Goal: Communication & Community: Answer question/provide support

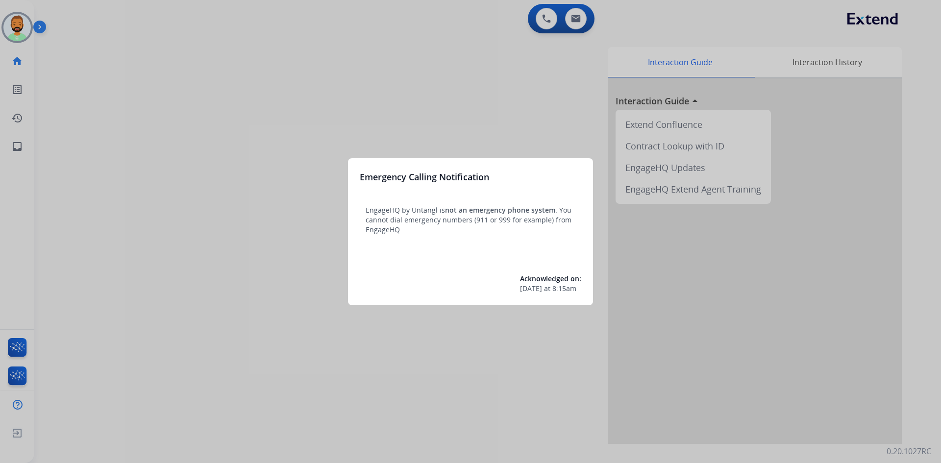
click at [121, 57] on div at bounding box center [470, 231] width 941 height 463
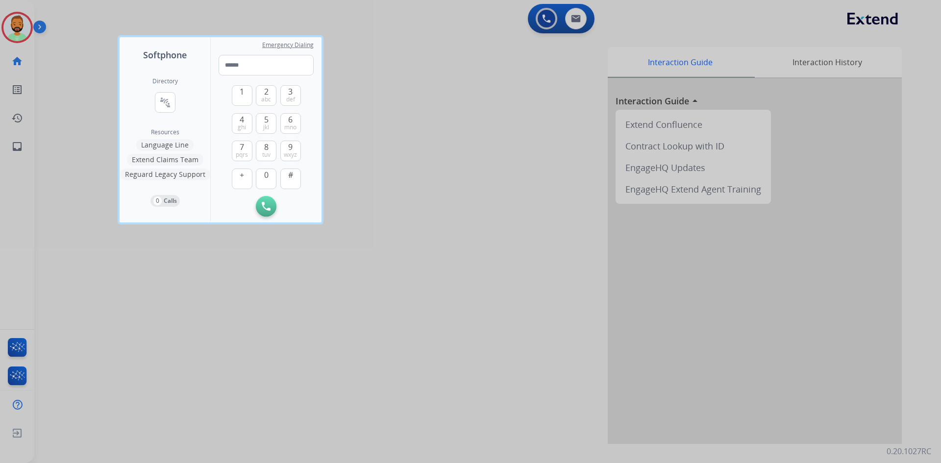
drag, startPoint x: 35, startPoint y: 36, endPoint x: 37, endPoint y: 27, distance: 9.0
click at [35, 32] on div at bounding box center [470, 231] width 941 height 463
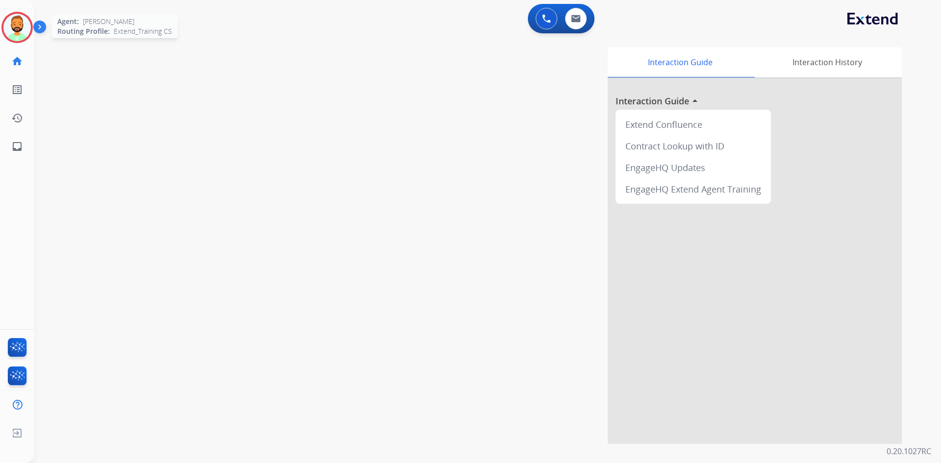
click at [14, 19] on img at bounding box center [16, 27] width 27 height 27
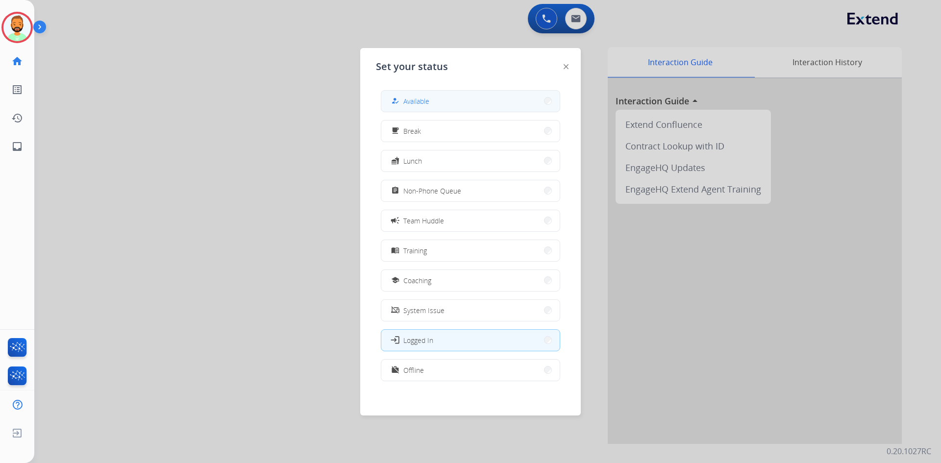
click at [424, 104] on span "Available" at bounding box center [416, 101] width 26 height 10
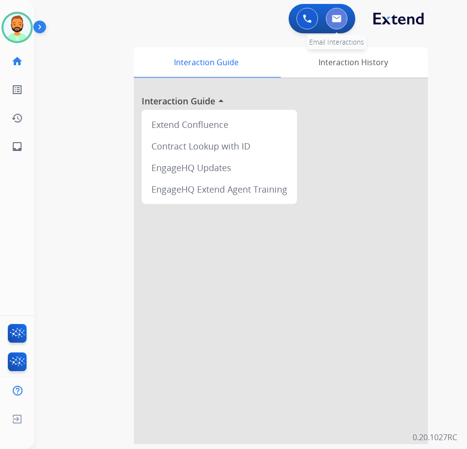
click at [343, 22] on button at bounding box center [337, 19] width 22 height 22
select select "**********"
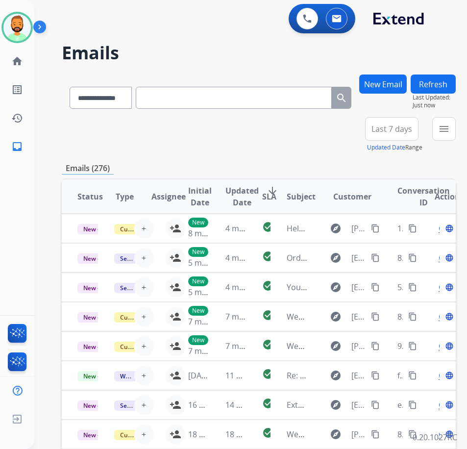
click at [395, 128] on span "Last 7 days" at bounding box center [392, 129] width 41 height 4
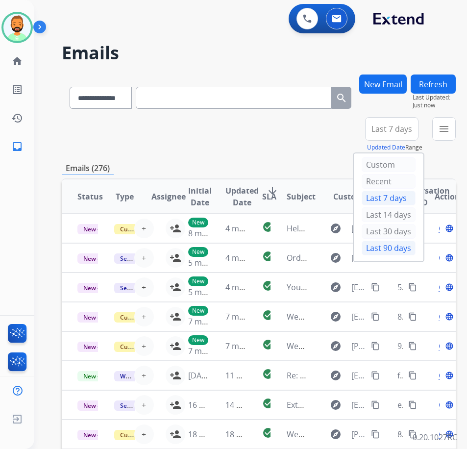
click at [395, 250] on div "Last 90 days" at bounding box center [389, 248] width 54 height 15
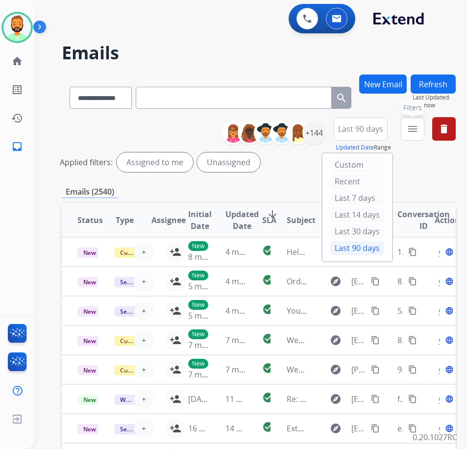
click at [419, 124] on mat-icon "menu" at bounding box center [413, 129] width 12 height 12
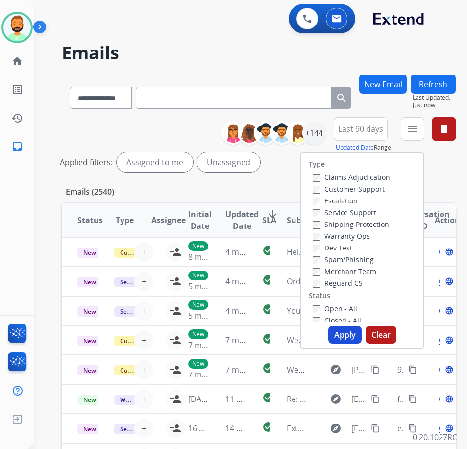
click at [367, 188] on label "Customer Support" at bounding box center [349, 188] width 72 height 9
click at [361, 221] on label "Shipping Protection" at bounding box center [351, 224] width 76 height 9
click at [351, 282] on label "Reguard CS" at bounding box center [338, 282] width 50 height 9
click at [352, 310] on label "Open - All" at bounding box center [335, 308] width 45 height 9
click at [356, 335] on button "Apply" at bounding box center [344, 335] width 33 height 18
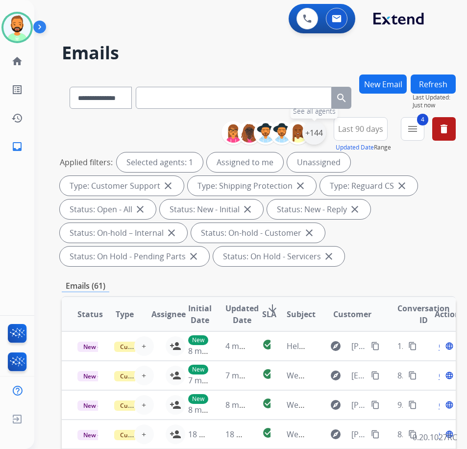
click at [323, 134] on div "+144" at bounding box center [314, 133] width 24 height 24
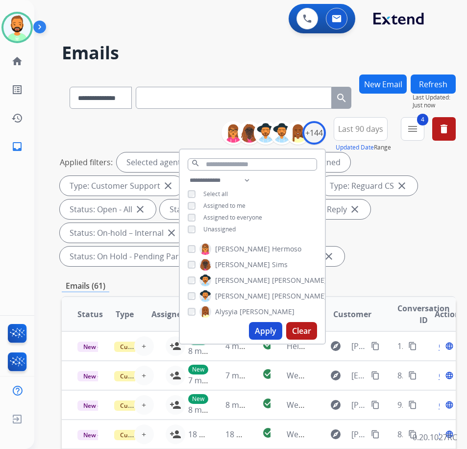
click at [232, 236] on div "**********" at bounding box center [252, 205] width 145 height 63
click at [230, 228] on span "Unassigned" at bounding box center [219, 229] width 32 height 8
click at [274, 330] on button "Apply" at bounding box center [265, 331] width 33 height 18
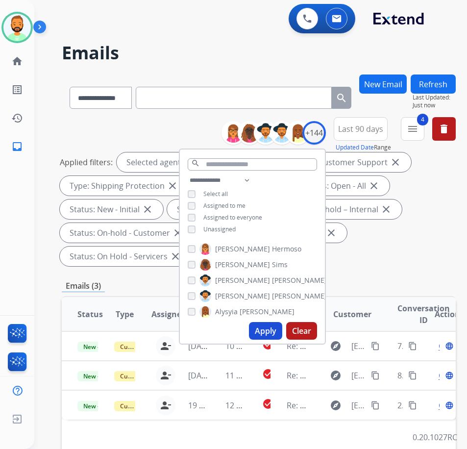
click at [347, 258] on div "Applied filters: Selected agents: 1 Assigned to me Type: Customer Support close…" at bounding box center [257, 209] width 394 height 114
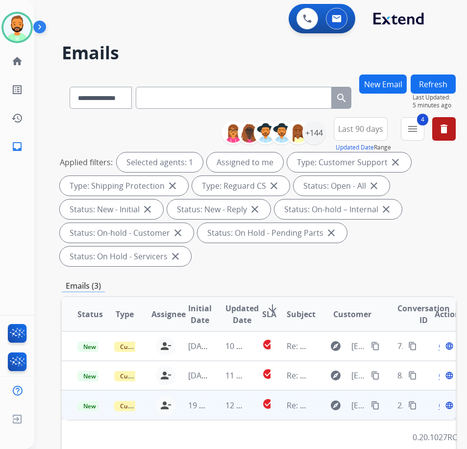
click at [216, 412] on td "12 hours ago" at bounding box center [228, 404] width 37 height 29
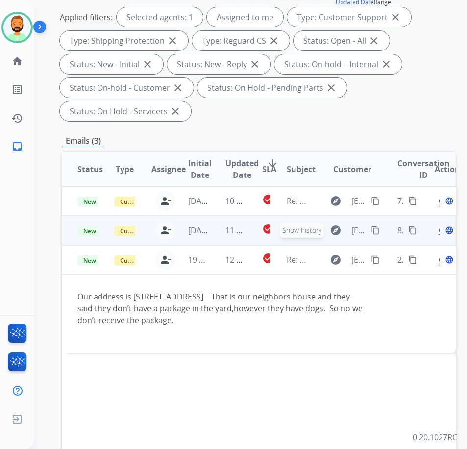
scroll to position [147, 0]
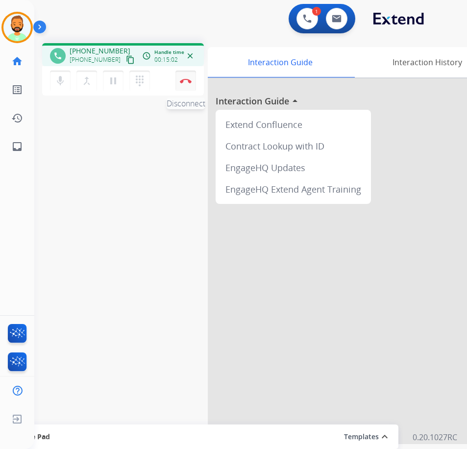
click at [184, 83] on button "Disconnect" at bounding box center [185, 81] width 21 height 21
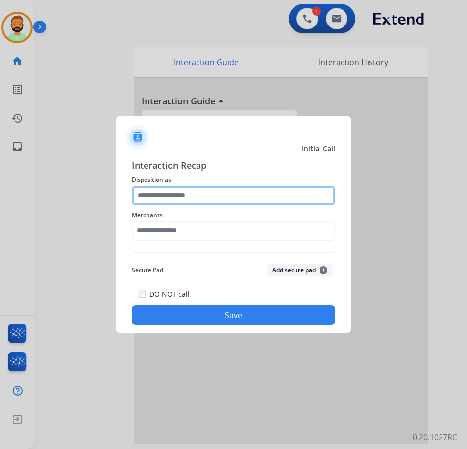
click at [163, 196] on input "text" at bounding box center [233, 196] width 203 height 20
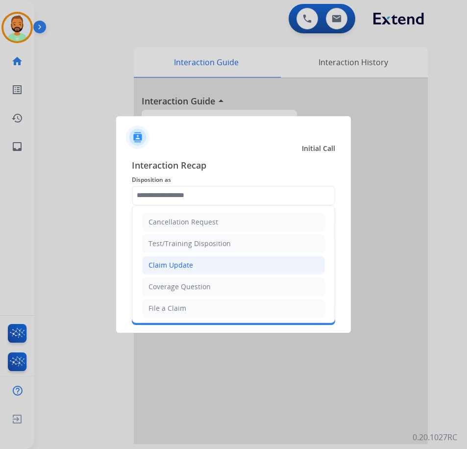
click at [198, 266] on li "Claim Update" at bounding box center [233, 265] width 183 height 19
type input "**********"
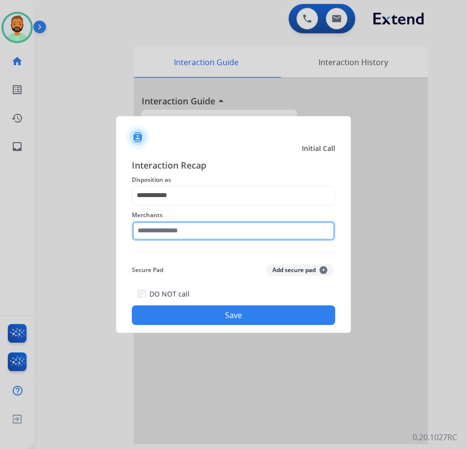
click at [196, 225] on input "text" at bounding box center [233, 231] width 203 height 20
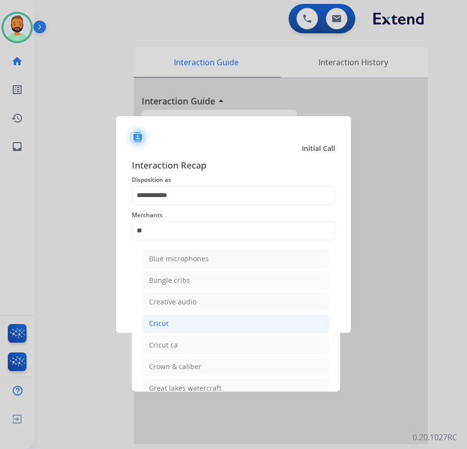
click at [225, 322] on li "Cricut" at bounding box center [236, 323] width 187 height 19
type input "******"
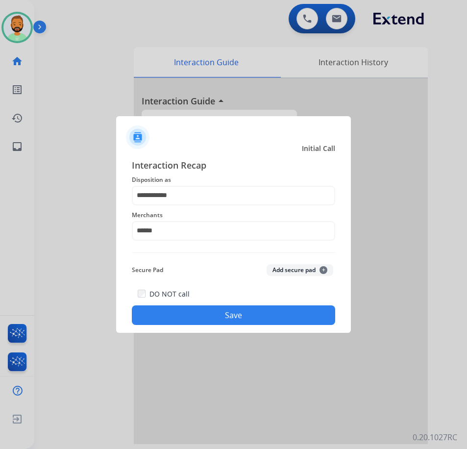
click at [232, 315] on button "Save" at bounding box center [233, 315] width 203 height 20
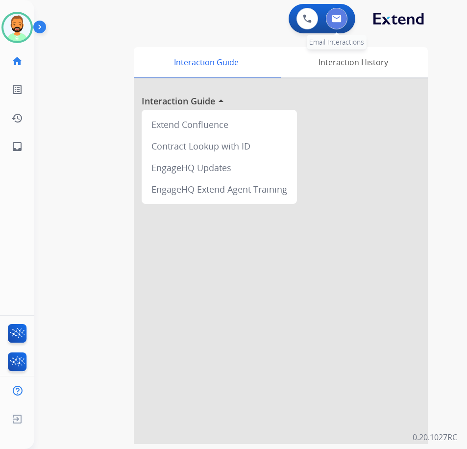
click at [342, 23] on button at bounding box center [337, 19] width 22 height 22
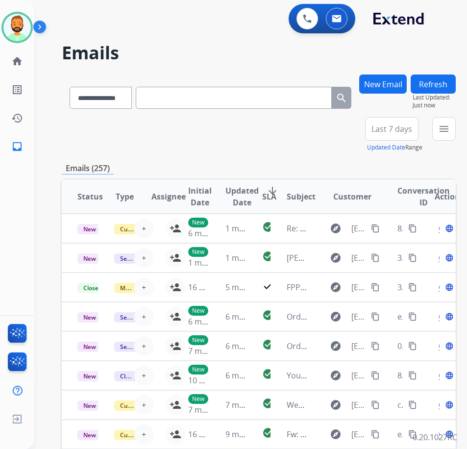
click at [400, 130] on span "Last 7 days" at bounding box center [392, 129] width 41 height 4
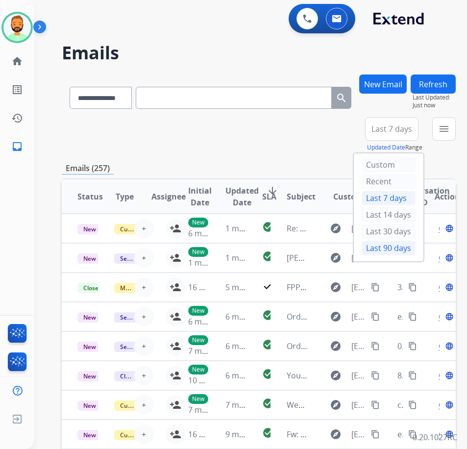
click at [385, 248] on div "Last 90 days" at bounding box center [389, 248] width 54 height 15
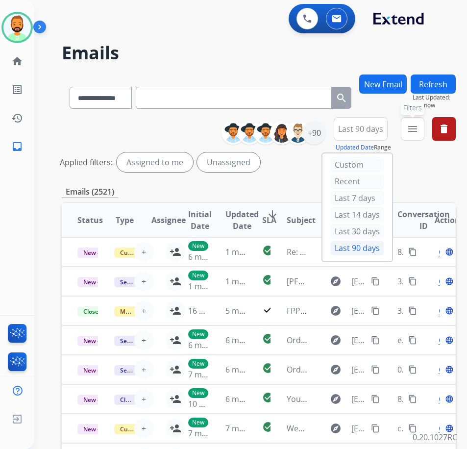
click at [419, 133] on mat-icon "menu" at bounding box center [413, 129] width 12 height 12
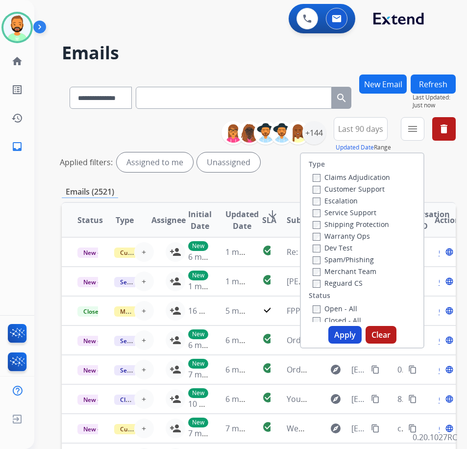
click at [385, 190] on label "Customer Support" at bounding box center [349, 188] width 72 height 9
click at [378, 226] on label "Shipping Protection" at bounding box center [351, 224] width 76 height 9
click at [361, 280] on label "Reguard CS" at bounding box center [338, 282] width 50 height 9
click at [356, 313] on div "Open - All" at bounding box center [364, 308] width 103 height 12
click at [356, 308] on label "Open - All" at bounding box center [335, 308] width 45 height 9
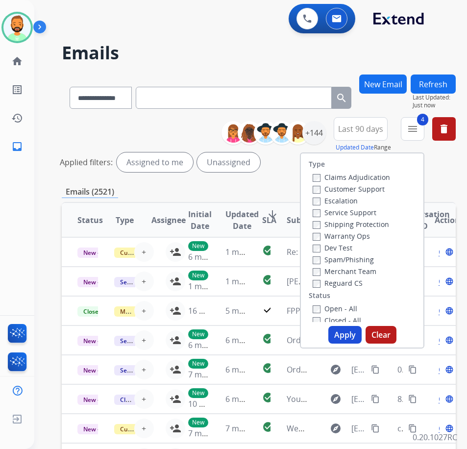
click at [357, 332] on button "Apply" at bounding box center [344, 335] width 33 height 18
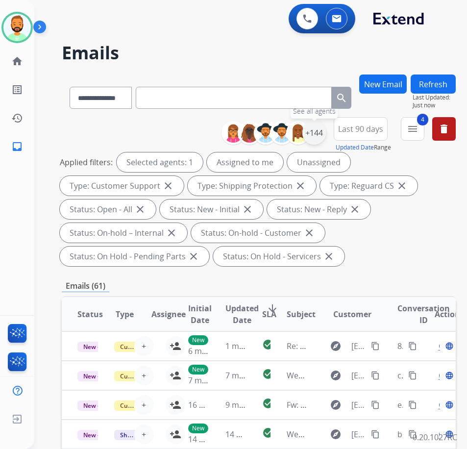
click at [326, 142] on div "+144" at bounding box center [314, 133] width 24 height 24
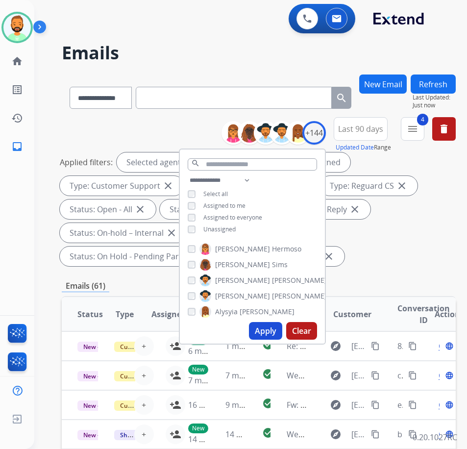
click at [230, 228] on span "Unassigned" at bounding box center [219, 229] width 32 height 8
click at [282, 332] on button "Apply" at bounding box center [265, 331] width 33 height 18
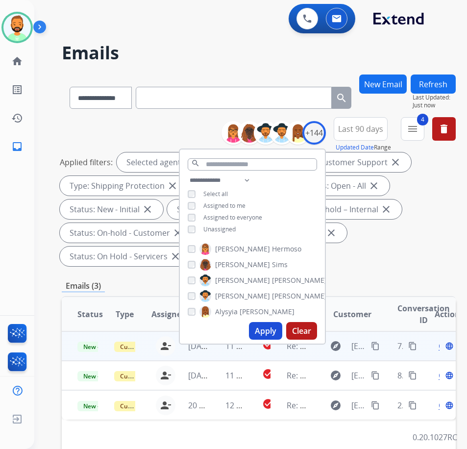
click at [195, 359] on td "[DATE]" at bounding box center [191, 345] width 37 height 29
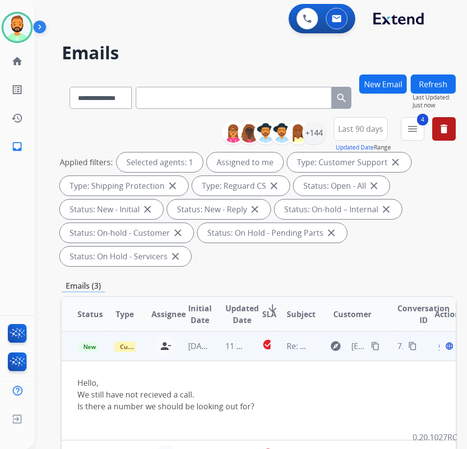
click at [378, 344] on mat-icon "content_copy" at bounding box center [375, 346] width 9 height 9
click at [444, 347] on span "Open" at bounding box center [449, 346] width 20 height 12
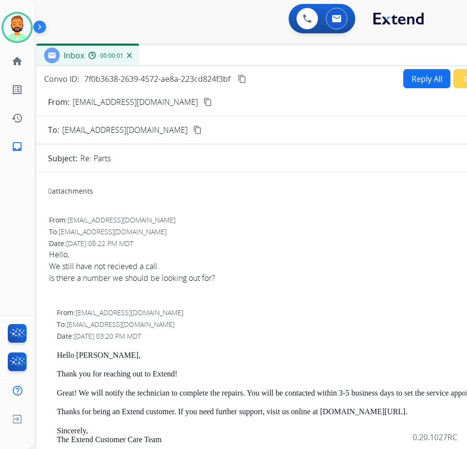
drag, startPoint x: 222, startPoint y: 69, endPoint x: 305, endPoint y: 54, distance: 84.0
click at [305, 54] on div "Inbox 00:00:01" at bounding box center [281, 56] width 490 height 21
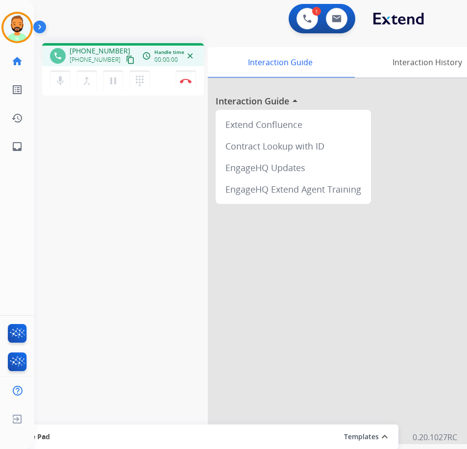
click at [180, 246] on div "phone [PHONE_NUMBER] [PHONE_NUMBER] content_copy access_time Call metrics Queue…" at bounding box center [238, 239] width 409 height 409
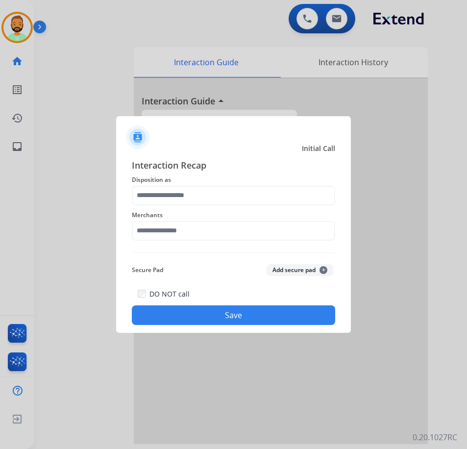
click at [244, 205] on div "Interaction Recap Disposition as Merchants Secure Pad Add secure pad + DO NOT c…" at bounding box center [233, 241] width 203 height 167
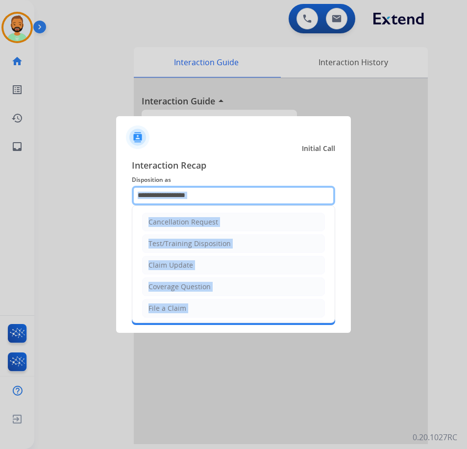
click at [246, 202] on input "text" at bounding box center [233, 196] width 203 height 20
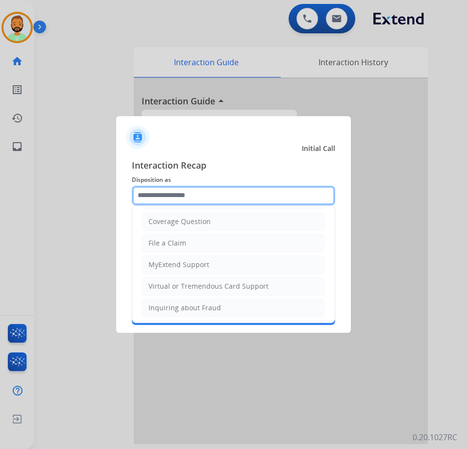
scroll to position [153, 0]
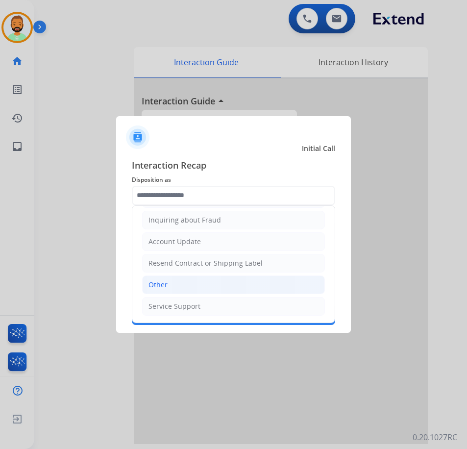
click at [253, 288] on li "Other" at bounding box center [233, 284] width 183 height 19
type input "*****"
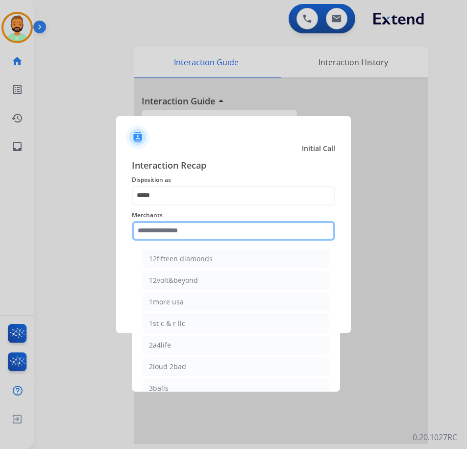
click at [212, 231] on input "text" at bounding box center [233, 231] width 203 height 20
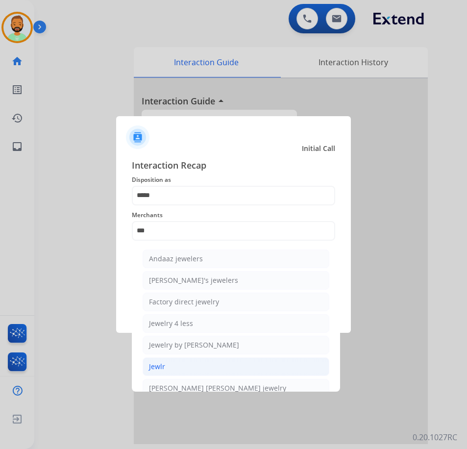
click at [261, 368] on li "Jewlr" at bounding box center [236, 366] width 187 height 19
type input "*****"
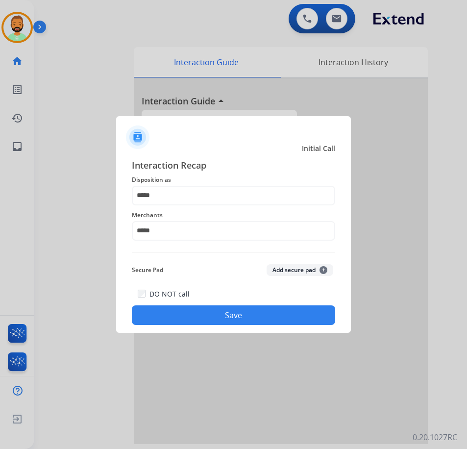
click at [246, 315] on button "Save" at bounding box center [233, 315] width 203 height 20
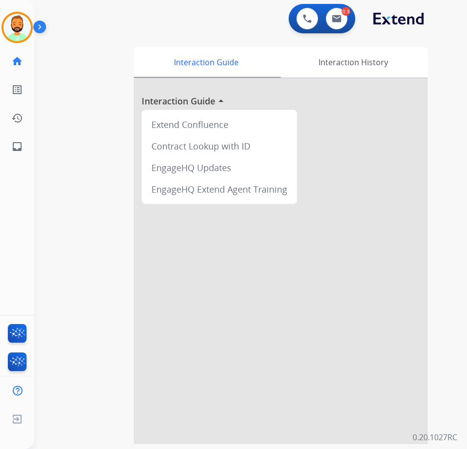
drag, startPoint x: 246, startPoint y: 315, endPoint x: 308, endPoint y: 250, distance: 89.4
click at [308, 250] on div at bounding box center [281, 261] width 294 height 366
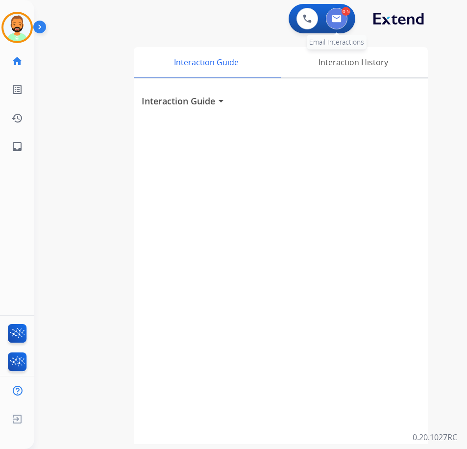
click at [342, 17] on button at bounding box center [337, 19] width 22 height 22
select select "**********"
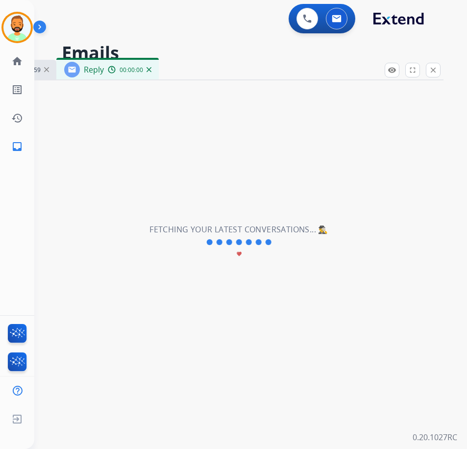
select select "**********"
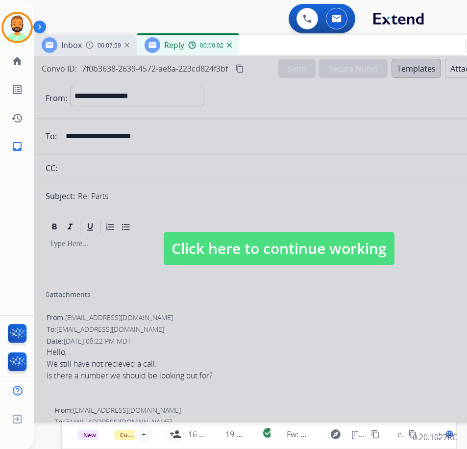
drag, startPoint x: 244, startPoint y: 68, endPoint x: 313, endPoint y: 95, distance: 74.6
click at [324, 45] on div "Inbox 00:07:59 Reply 00:00:02" at bounding box center [279, 45] width 490 height 21
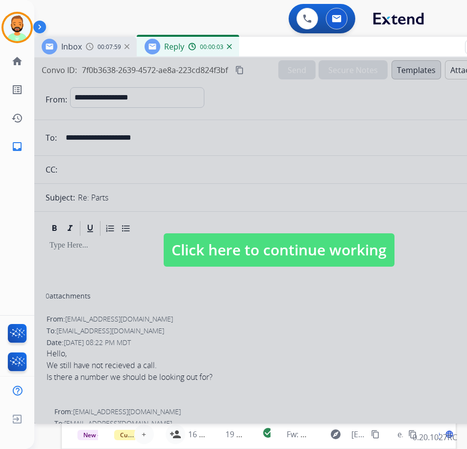
click at [302, 242] on span "Click here to continue working" at bounding box center [279, 249] width 231 height 33
select select
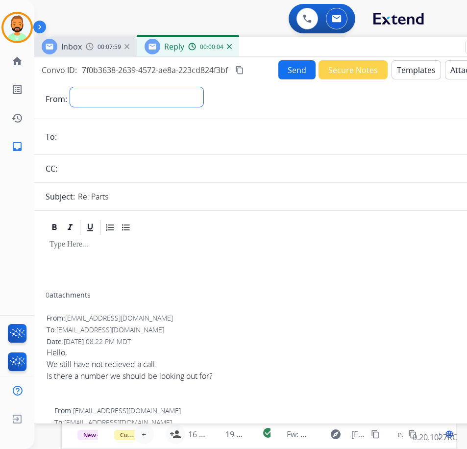
click at [95, 95] on select "**********" at bounding box center [136, 97] width 133 height 20
select select "**********"
click at [70, 87] on select "**********" at bounding box center [136, 97] width 133 height 20
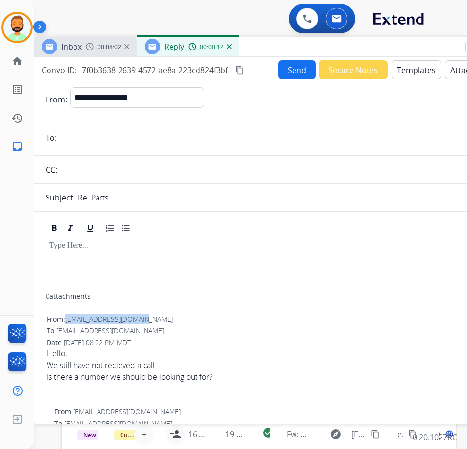
drag, startPoint x: 69, startPoint y: 316, endPoint x: 134, endPoint y: 321, distance: 65.9
click at [146, 320] on div "From: [EMAIL_ADDRESS][DOMAIN_NAME]" at bounding box center [279, 319] width 465 height 10
copy span "[EMAIL_ADDRESS][DOMAIN_NAME]"
paste input "**********"
type input "**********"
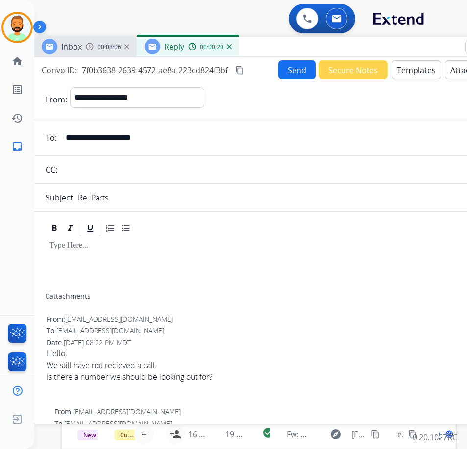
click at [292, 71] on button "Send" at bounding box center [296, 69] width 37 height 19
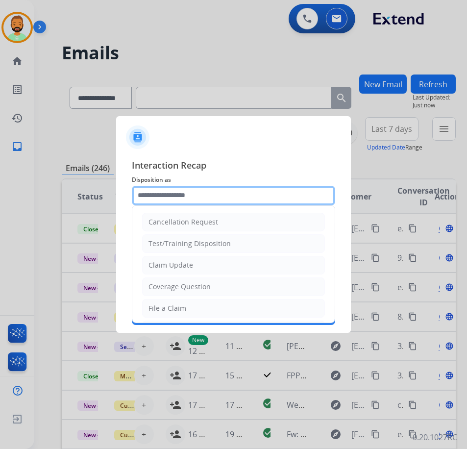
click at [257, 196] on input "text" at bounding box center [233, 196] width 203 height 20
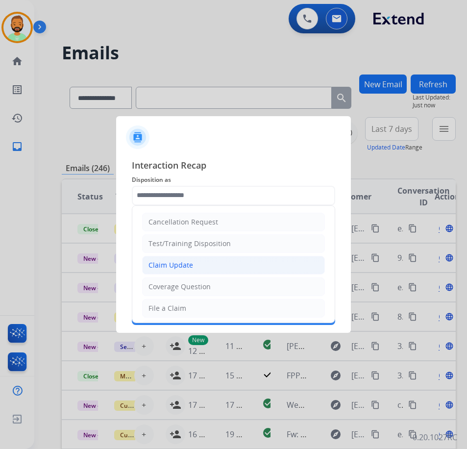
click at [257, 265] on li "Claim Update" at bounding box center [233, 265] width 183 height 19
type input "**********"
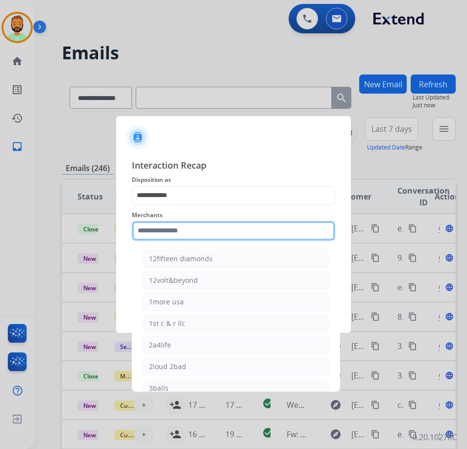
click at [197, 233] on input "text" at bounding box center [233, 231] width 203 height 20
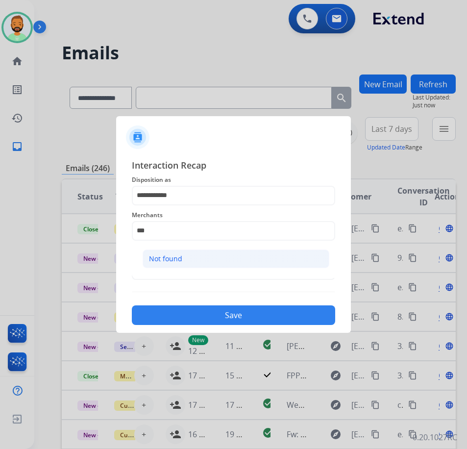
click at [201, 259] on li "Not found" at bounding box center [236, 258] width 187 height 19
type input "*********"
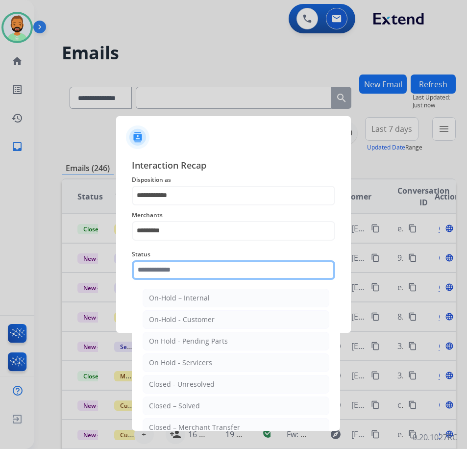
click at [202, 269] on input "text" at bounding box center [233, 270] width 203 height 20
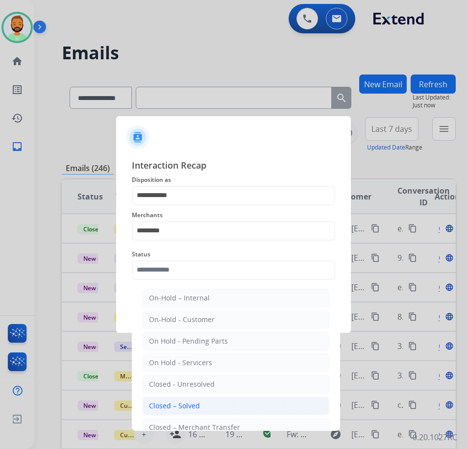
click at [213, 410] on li "Closed – Solved" at bounding box center [236, 406] width 187 height 19
type input "**********"
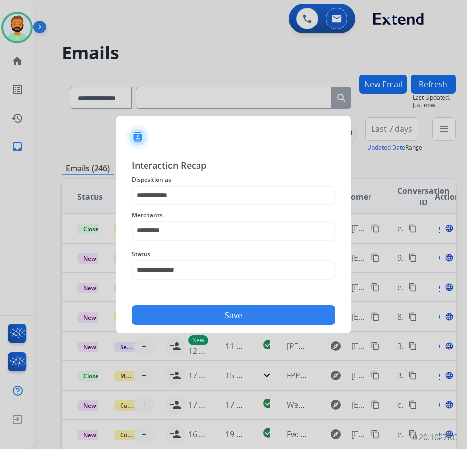
click at [236, 320] on button "Save" at bounding box center [233, 315] width 203 height 20
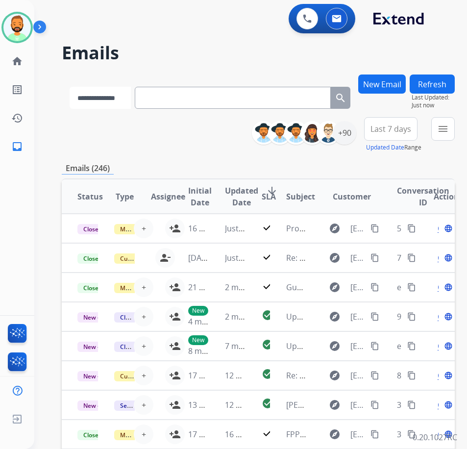
click at [114, 106] on select "**********" at bounding box center [100, 98] width 61 height 22
select select "**********"
click at [70, 87] on select "**********" at bounding box center [100, 98] width 61 height 22
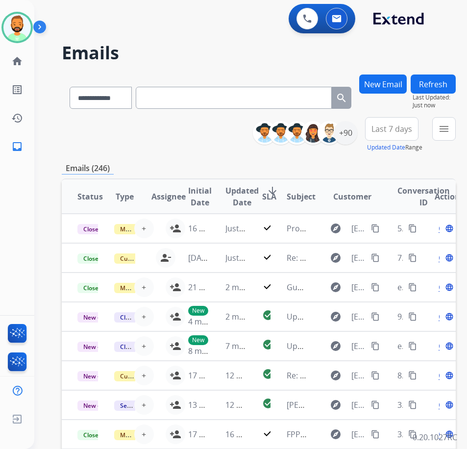
paste input "**********"
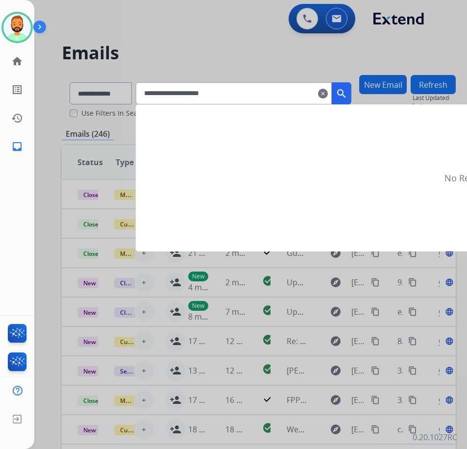
type input "**********"
click at [347, 94] on mat-icon "search" at bounding box center [342, 94] width 12 height 12
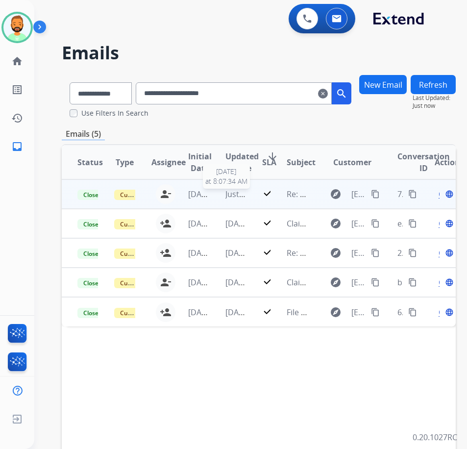
click at [234, 197] on span "Just now" at bounding box center [240, 194] width 31 height 11
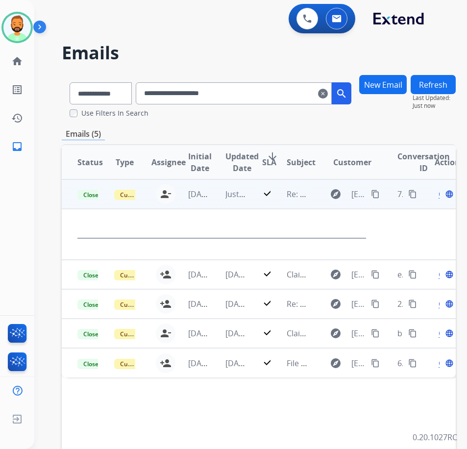
click at [444, 196] on span "Open" at bounding box center [449, 194] width 20 height 12
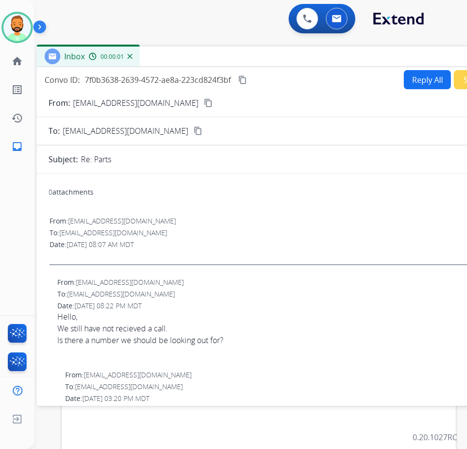
drag, startPoint x: 292, startPoint y: 64, endPoint x: 372, endPoint y: 51, distance: 80.5
click at [374, 48] on div "Inbox 00:00:01" at bounding box center [282, 57] width 490 height 21
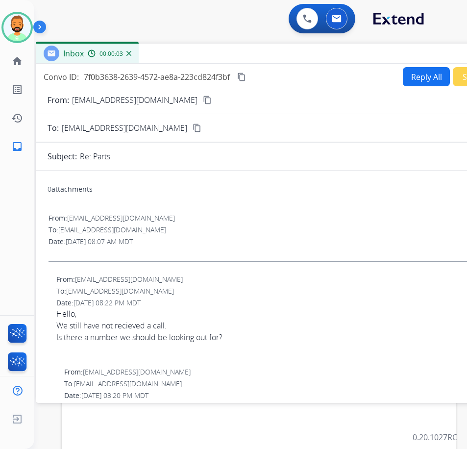
click at [420, 78] on button "Reply All" at bounding box center [426, 76] width 47 height 19
select select "**********"
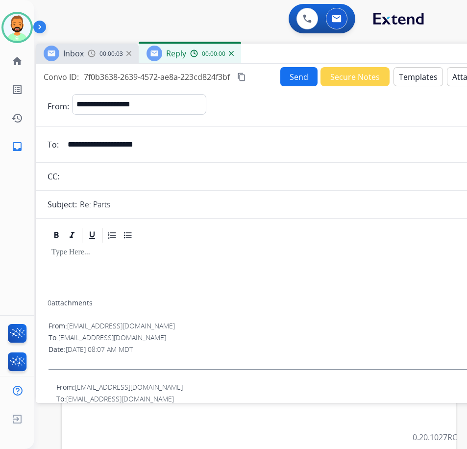
click at [420, 78] on button "Templates" at bounding box center [419, 76] width 50 height 19
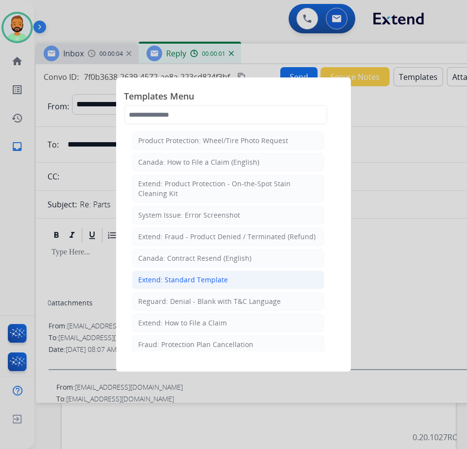
click at [228, 279] on li "Extend: Standard Template" at bounding box center [228, 280] width 193 height 19
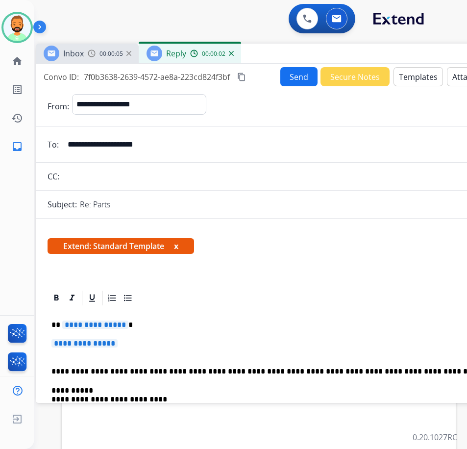
drag, startPoint x: 167, startPoint y: 329, endPoint x: 172, endPoint y: 332, distance: 5.7
click at [168, 329] on p "**********" at bounding box center [276, 325] width 451 height 9
click at [174, 341] on p "**********" at bounding box center [280, 348] width 459 height 18
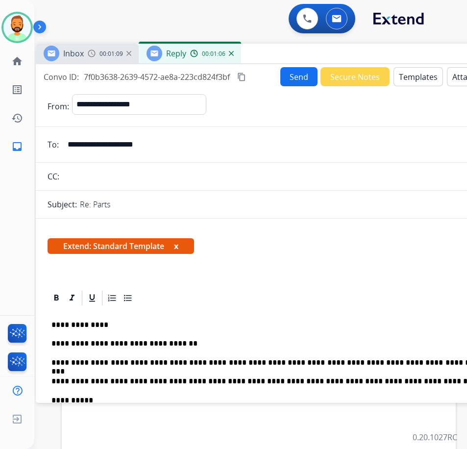
click at [301, 77] on button "Send" at bounding box center [298, 76] width 37 height 19
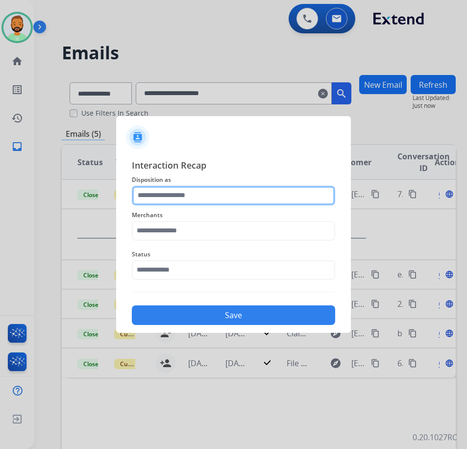
click at [196, 190] on input "text" at bounding box center [233, 196] width 203 height 20
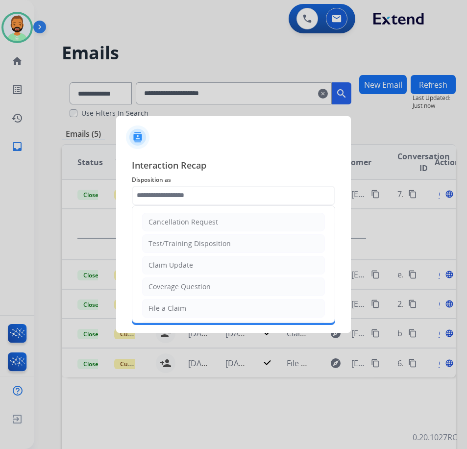
click at [198, 261] on li "Claim Update" at bounding box center [233, 265] width 183 height 19
type input "**********"
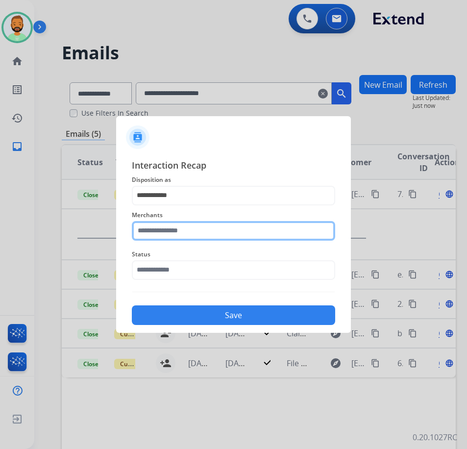
click at [189, 232] on input "text" at bounding box center [233, 231] width 203 height 20
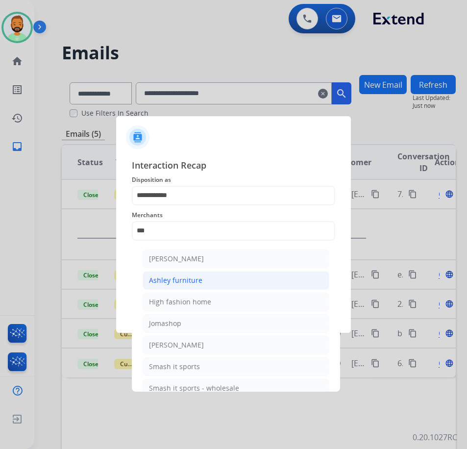
click at [191, 280] on div "Ashley furniture" at bounding box center [175, 280] width 53 height 10
type input "**********"
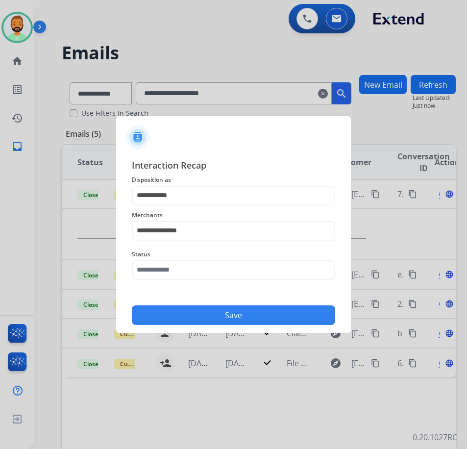
click at [216, 285] on div "**********" at bounding box center [233, 241] width 203 height 167
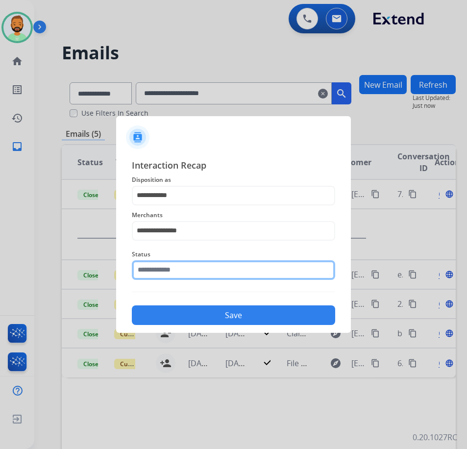
click at [216, 272] on input "text" at bounding box center [233, 270] width 203 height 20
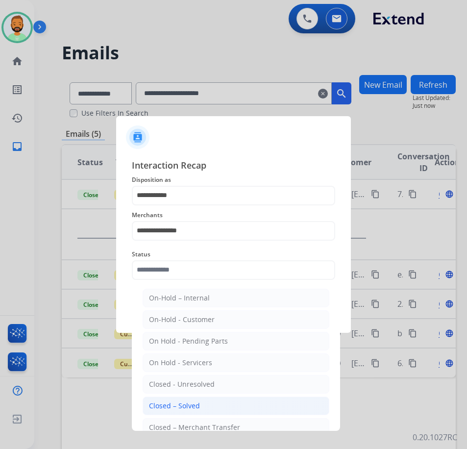
click at [212, 406] on li "Closed – Solved" at bounding box center [236, 406] width 187 height 19
type input "**********"
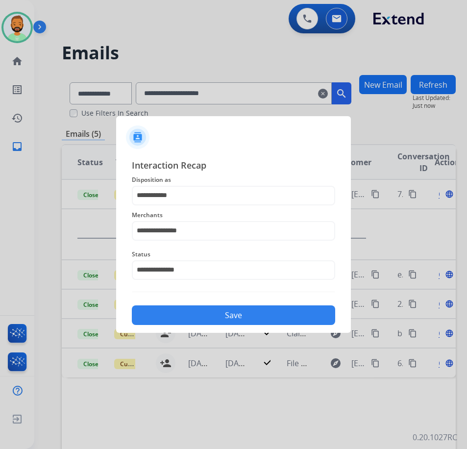
click at [294, 319] on button "Save" at bounding box center [233, 315] width 203 height 20
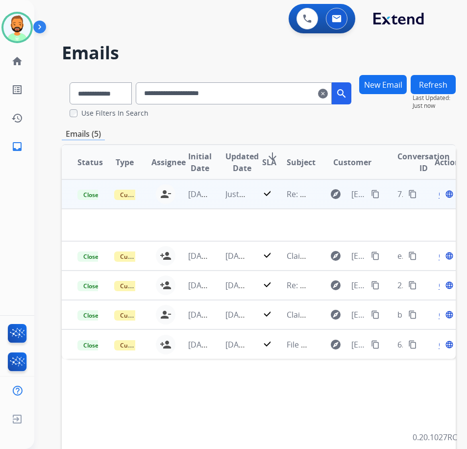
click at [275, 217] on td at bounding box center [222, 225] width 320 height 32
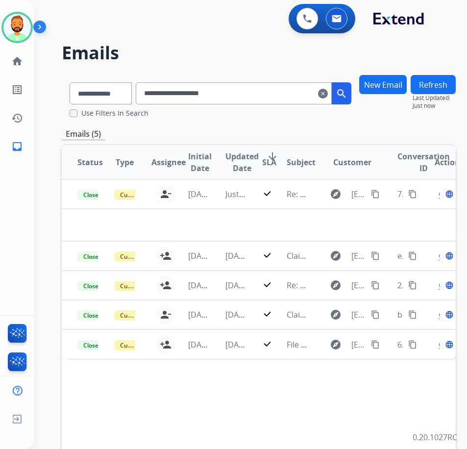
click at [328, 92] on mat-icon "clear" at bounding box center [323, 94] width 10 height 12
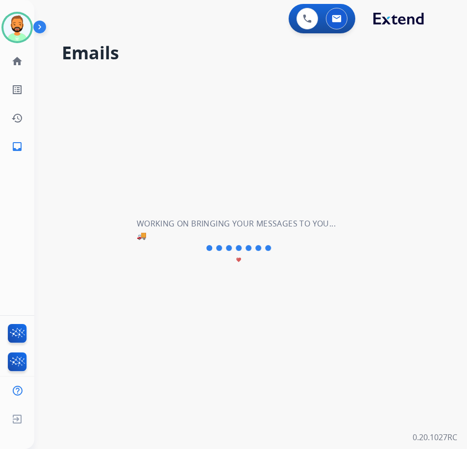
select select "**********"
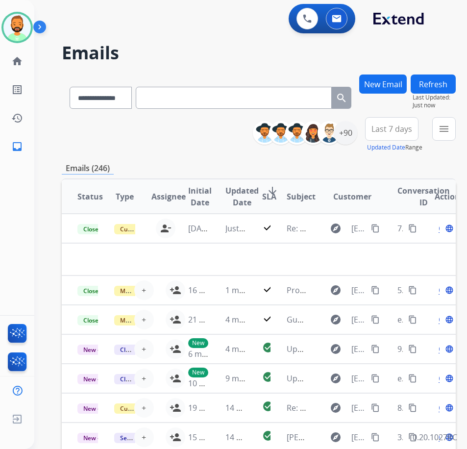
click at [412, 131] on span "Last 7 days" at bounding box center [392, 129] width 41 height 4
click at [410, 248] on div "Last 90 days" at bounding box center [389, 248] width 54 height 15
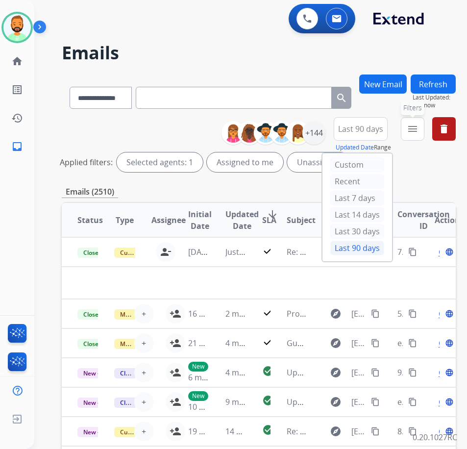
click at [419, 133] on mat-icon "menu" at bounding box center [413, 129] width 12 height 12
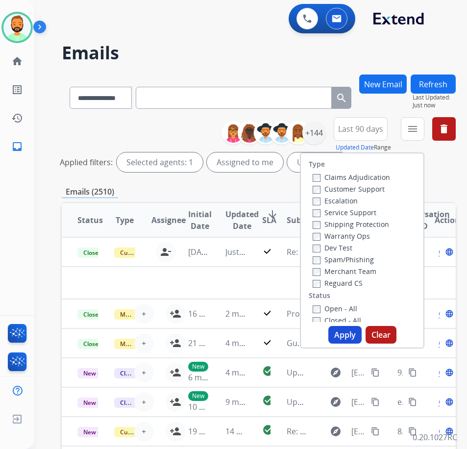
click at [383, 189] on label "Customer Support" at bounding box center [349, 188] width 72 height 9
click at [377, 223] on label "Shipping Protection" at bounding box center [351, 224] width 76 height 9
click at [363, 281] on label "Reguard CS" at bounding box center [338, 282] width 50 height 9
click at [360, 314] on div "Closed - All" at bounding box center [364, 320] width 103 height 12
click at [357, 310] on label "Open - All" at bounding box center [335, 308] width 45 height 9
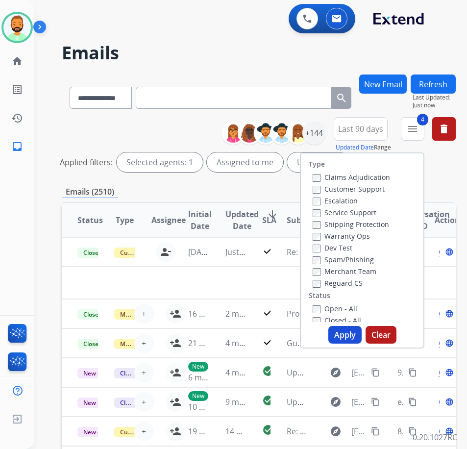
click at [360, 330] on button "Apply" at bounding box center [344, 335] width 33 height 18
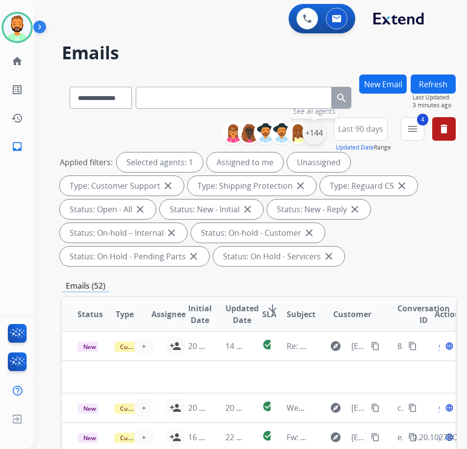
click at [326, 139] on div "+144" at bounding box center [314, 133] width 24 height 24
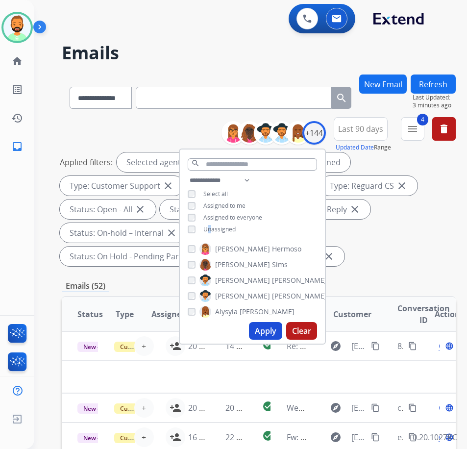
click at [222, 231] on span "Unassigned" at bounding box center [219, 229] width 32 height 8
click at [273, 332] on button "Apply" at bounding box center [265, 331] width 33 height 18
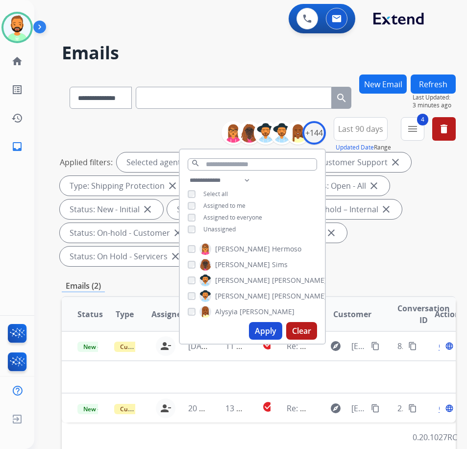
click at [430, 263] on div "Applied filters: Selected agents: 1 Assigned to me Type: Customer Support close…" at bounding box center [257, 209] width 394 height 114
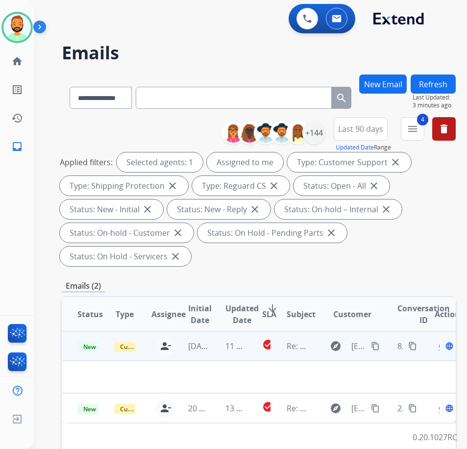
click at [224, 347] on td "11 hours ago" at bounding box center [228, 345] width 37 height 29
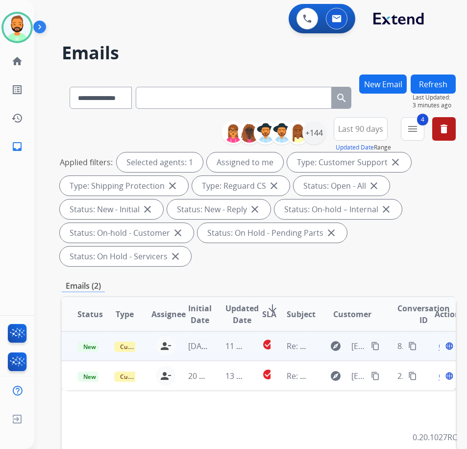
click at [218, 354] on td "11 hours ago" at bounding box center [228, 345] width 37 height 29
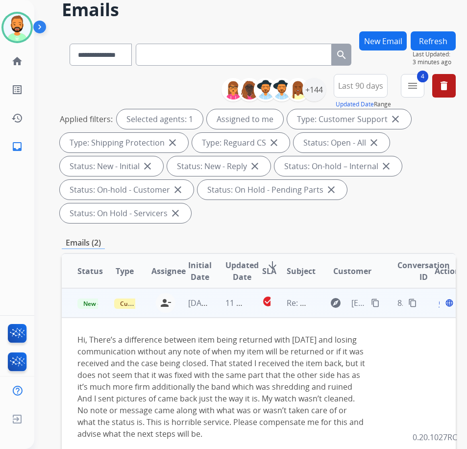
scroll to position [49, 0]
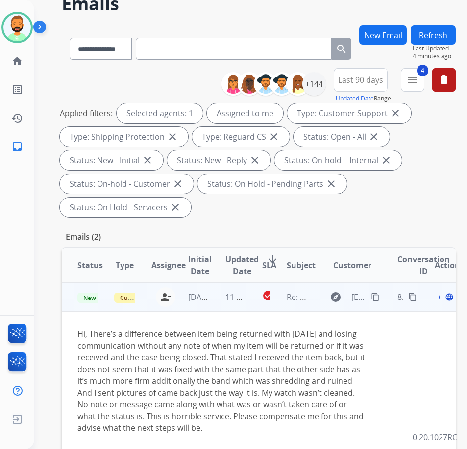
click at [377, 298] on mat-icon "content_copy" at bounding box center [375, 297] width 9 height 9
click at [444, 298] on span "Open" at bounding box center [449, 297] width 20 height 12
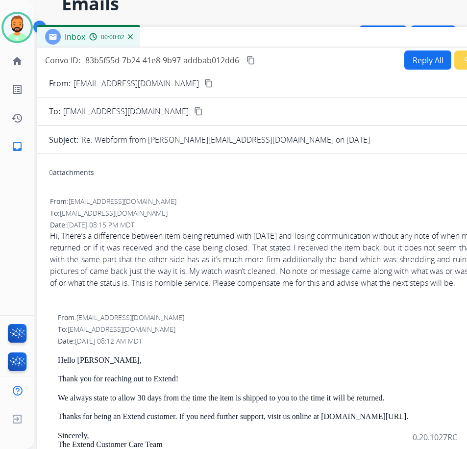
drag, startPoint x: 150, startPoint y: 25, endPoint x: 234, endPoint y: 42, distance: 85.0
click at [234, 42] on div "Inbox 00:00:02" at bounding box center [282, 37] width 490 height 21
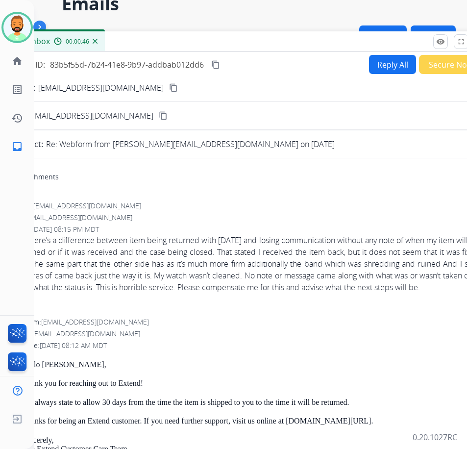
drag, startPoint x: 365, startPoint y: 45, endPoint x: 329, endPoint y: 49, distance: 35.6
click at [329, 49] on div "Inbox 00:00:46" at bounding box center [247, 41] width 490 height 21
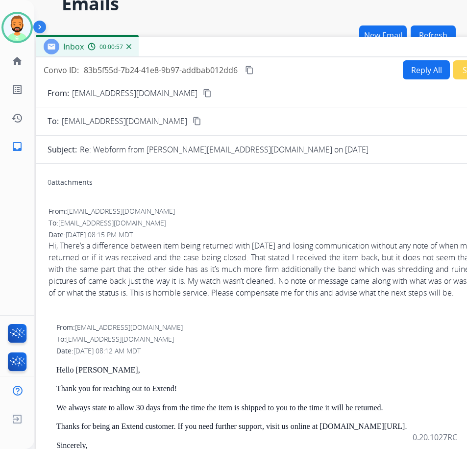
drag, startPoint x: 331, startPoint y: 45, endPoint x: 365, endPoint y: 51, distance: 34.8
click at [365, 51] on div "Inbox 00:00:57" at bounding box center [281, 47] width 490 height 21
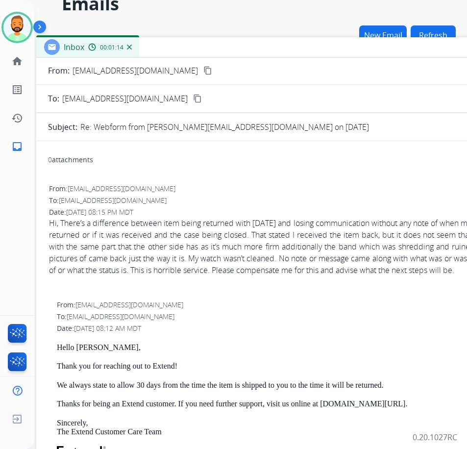
scroll to position [0, 0]
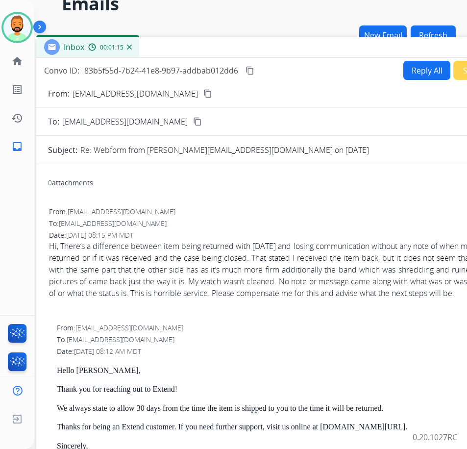
click at [413, 72] on button "Reply All" at bounding box center [426, 70] width 47 height 19
select select "**********"
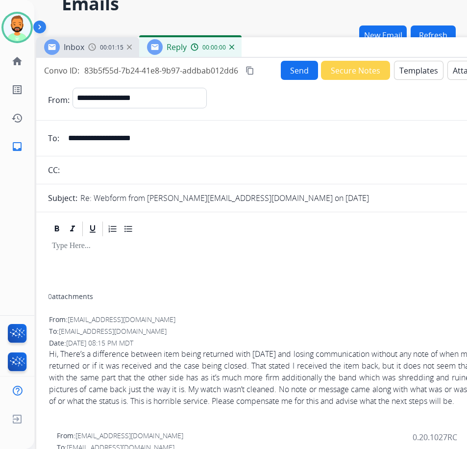
click at [413, 72] on button "Templates" at bounding box center [419, 70] width 50 height 19
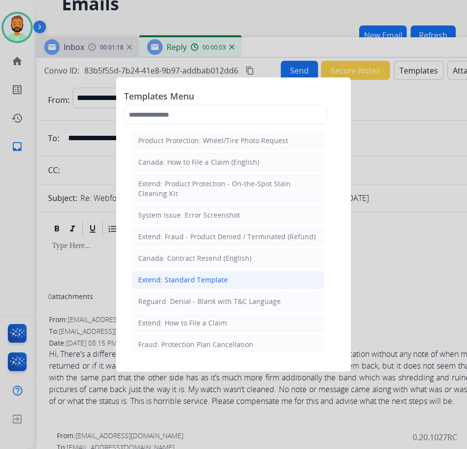
click at [220, 278] on div "Extend: Standard Template" at bounding box center [183, 280] width 90 height 10
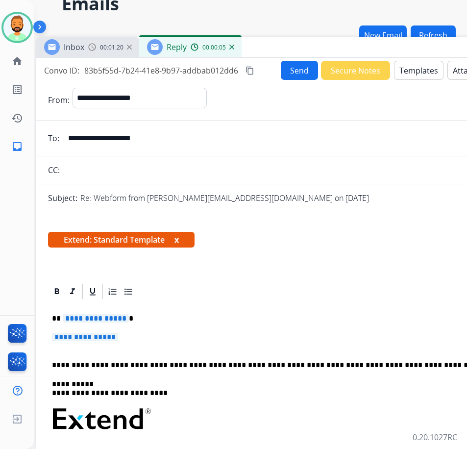
click at [216, 310] on div "**********" at bounding box center [281, 448] width 467 height 296
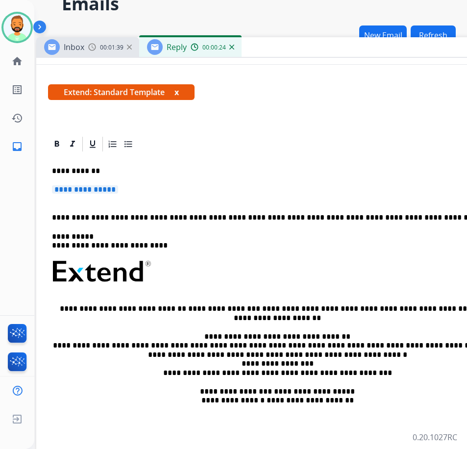
scroll to position [147, 0]
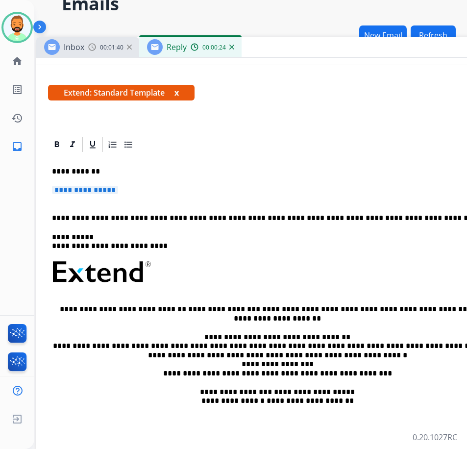
click at [204, 191] on p "**********" at bounding box center [281, 195] width 459 height 18
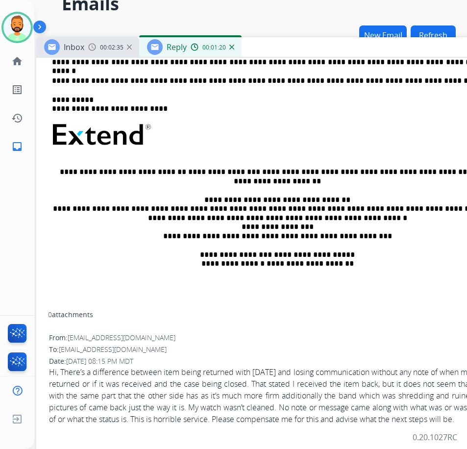
scroll to position [441, 0]
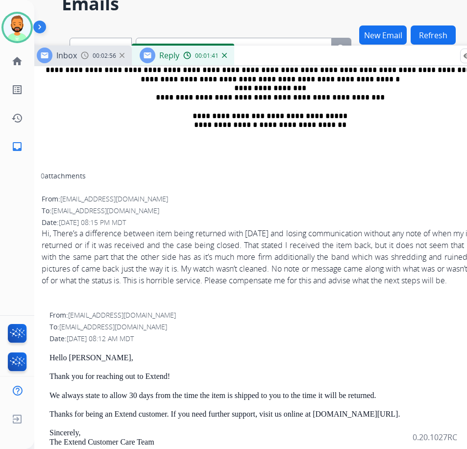
drag, startPoint x: 383, startPoint y: 53, endPoint x: 375, endPoint y: 62, distance: 11.1
click at [375, 62] on div "Inbox 00:02:56 Reply 00:01:41" at bounding box center [274, 56] width 490 height 21
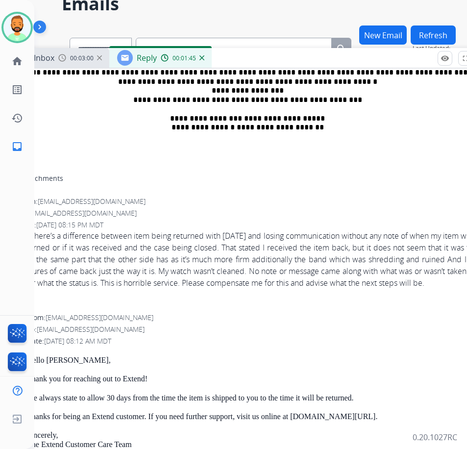
drag, startPoint x: 363, startPoint y: 59, endPoint x: 332, endPoint y: 63, distance: 30.7
click at [334, 63] on div "Inbox 00:03:00 Reply 00:01:45" at bounding box center [251, 58] width 490 height 21
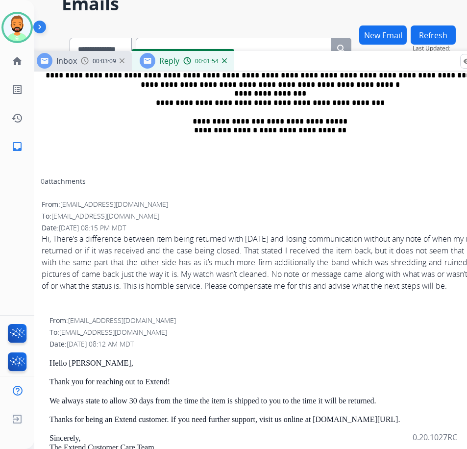
drag, startPoint x: 332, startPoint y: 63, endPoint x: 361, endPoint y: 64, distance: 28.9
click at [361, 64] on div "Inbox 00:03:09 Reply 00:01:54" at bounding box center [274, 61] width 490 height 21
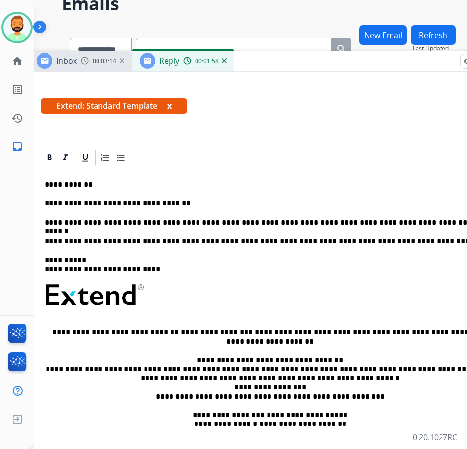
scroll to position [147, 0]
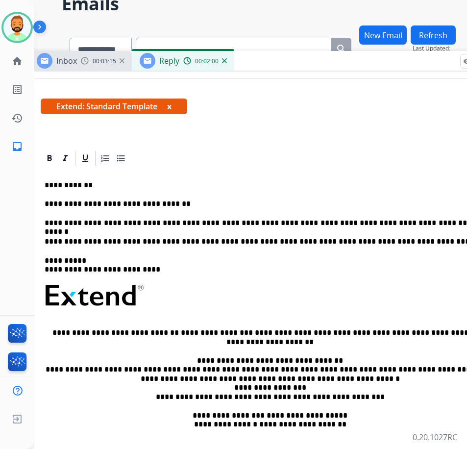
click at [436, 222] on p "**********" at bounding box center [270, 223] width 451 height 9
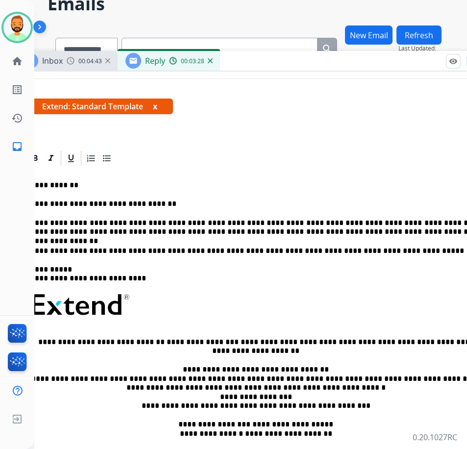
click at [260, 234] on p "**********" at bounding box center [255, 228] width 451 height 18
click at [92, 227] on p "**********" at bounding box center [255, 228] width 451 height 18
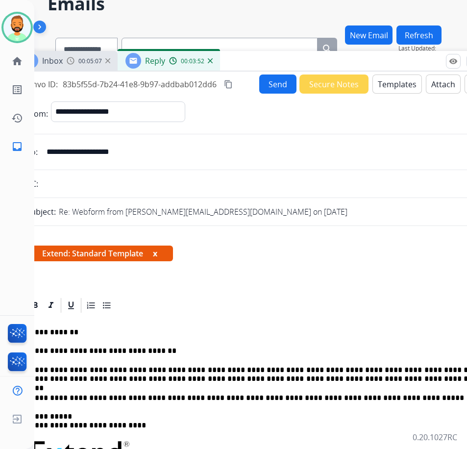
click at [268, 78] on button "Send" at bounding box center [277, 83] width 37 height 19
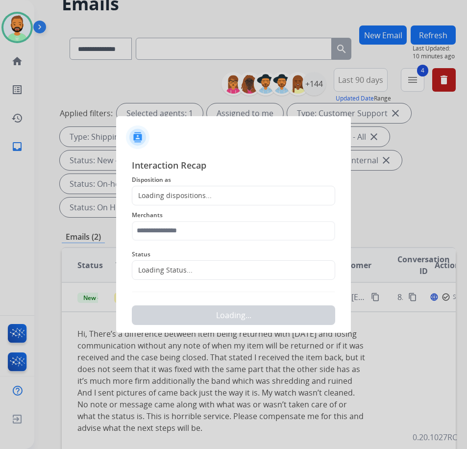
scroll to position [49, 1]
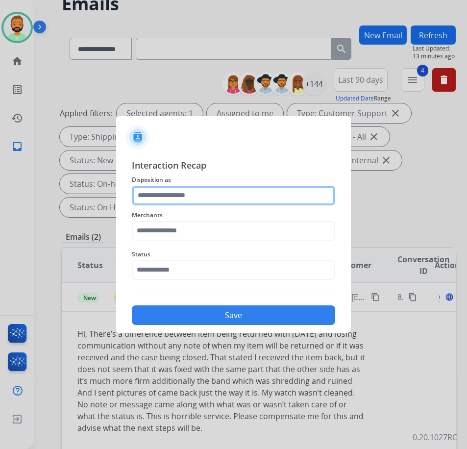
click at [163, 195] on input "text" at bounding box center [233, 196] width 203 height 20
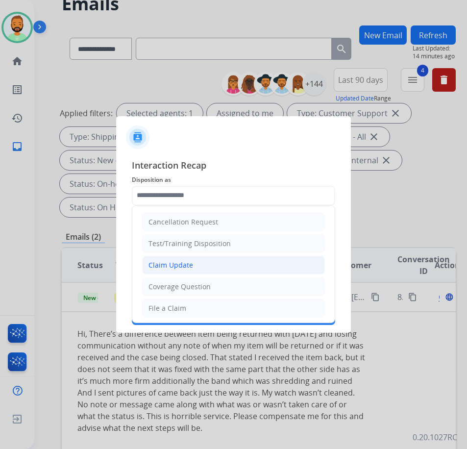
click at [189, 267] on div "Claim Update" at bounding box center [171, 265] width 45 height 10
type input "**********"
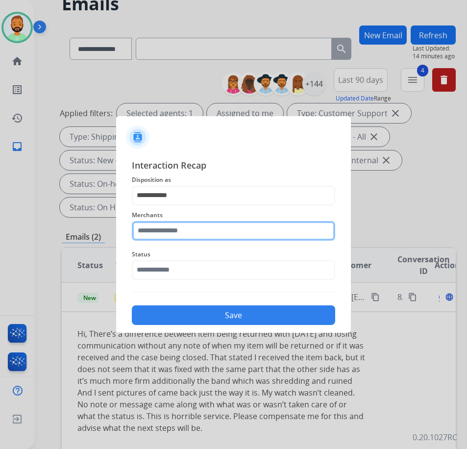
click at [233, 225] on input "text" at bounding box center [233, 231] width 203 height 20
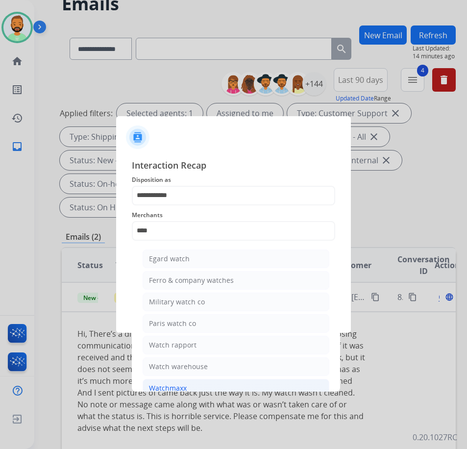
click at [217, 383] on li "Watchmaxx" at bounding box center [236, 388] width 187 height 19
type input "*********"
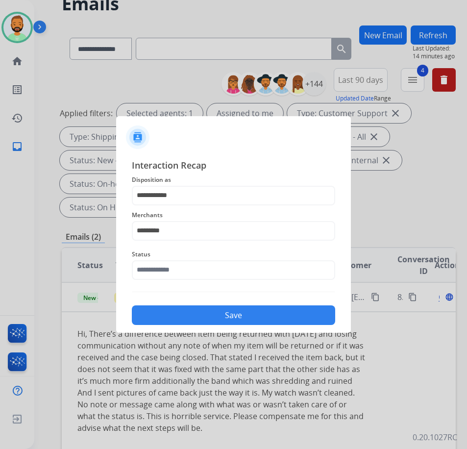
click at [221, 280] on div "Status" at bounding box center [233, 264] width 203 height 39
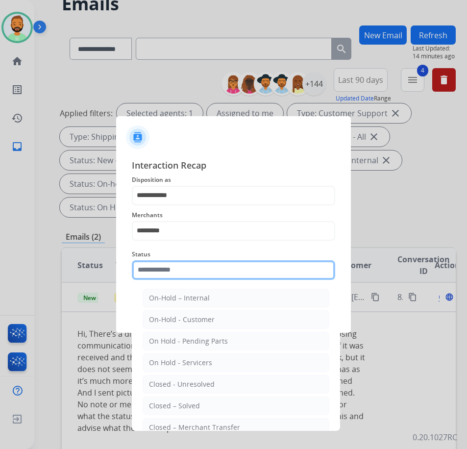
click at [222, 269] on input "text" at bounding box center [233, 270] width 203 height 20
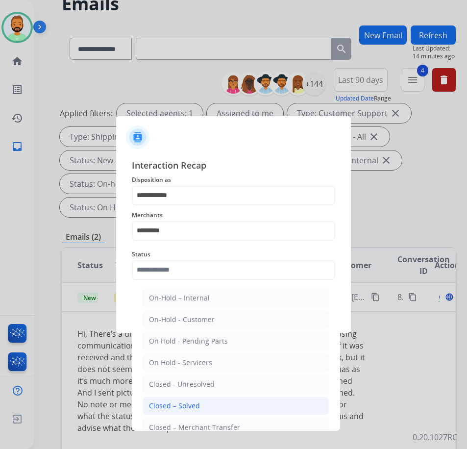
click at [217, 411] on li "Closed – Solved" at bounding box center [236, 406] width 187 height 19
type input "**********"
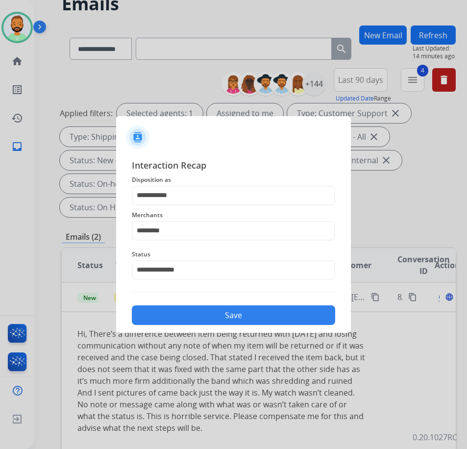
click at [217, 315] on button "Save" at bounding box center [233, 315] width 203 height 20
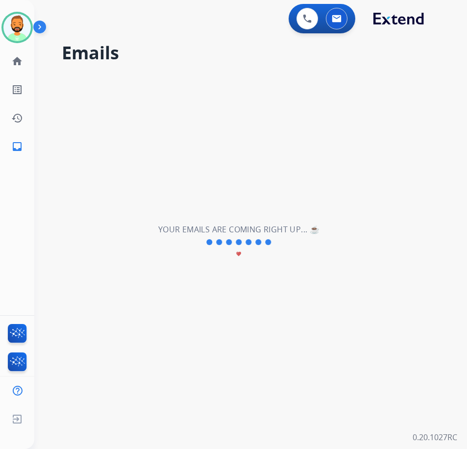
scroll to position [0, 0]
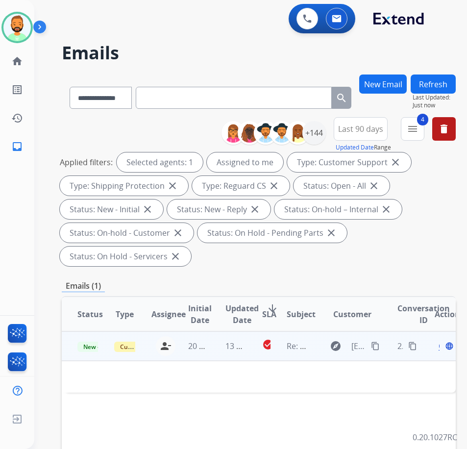
click at [222, 346] on td "13 hours ago" at bounding box center [228, 345] width 37 height 29
click at [215, 347] on td "13 hours ago" at bounding box center [228, 345] width 37 height 29
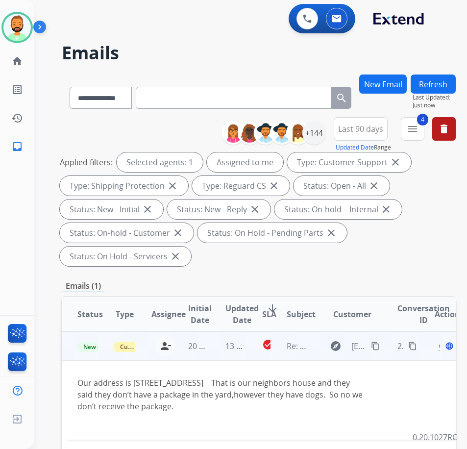
click at [376, 348] on mat-icon "content_copy" at bounding box center [375, 346] width 9 height 9
click at [415, 346] on mat-icon "content_copy" at bounding box center [412, 346] width 9 height 9
click at [198, 399] on div "Our address is [STREET_ADDRESS] That is our neighbors house and they said they …" at bounding box center [221, 394] width 289 height 35
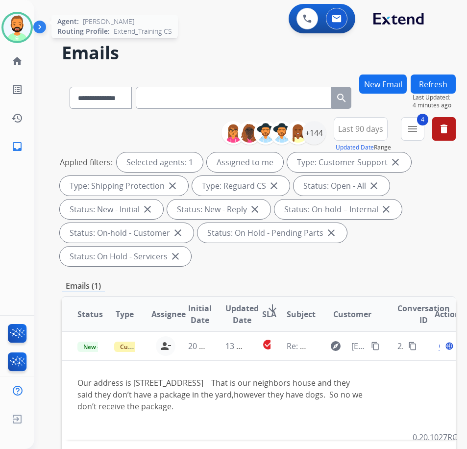
click at [13, 31] on img at bounding box center [16, 27] width 27 height 27
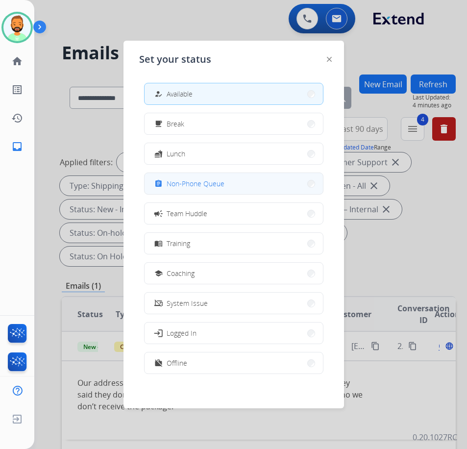
drag, startPoint x: 215, startPoint y: 191, endPoint x: 219, endPoint y: 198, distance: 8.8
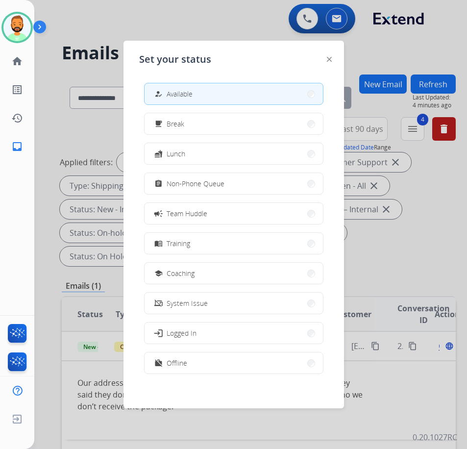
click at [217, 195] on div "how_to_reg Available free_breakfast Break fastfood Lunch assignment Non-Phone Q…" at bounding box center [233, 229] width 189 height 309
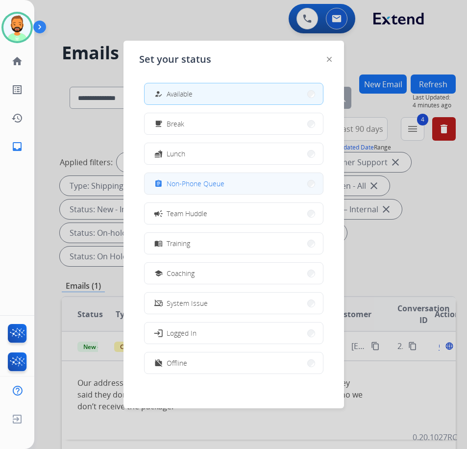
click at [212, 175] on button "assignment Non-Phone Queue" at bounding box center [234, 183] width 178 height 21
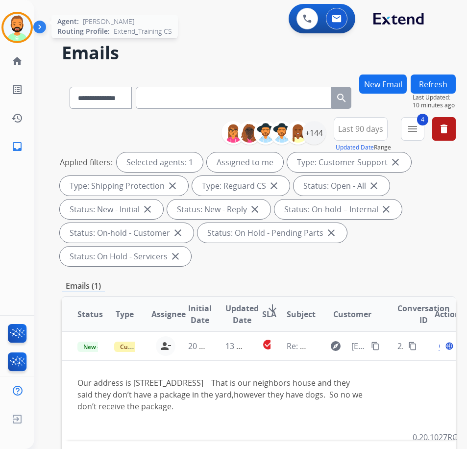
click at [19, 29] on img at bounding box center [16, 27] width 27 height 27
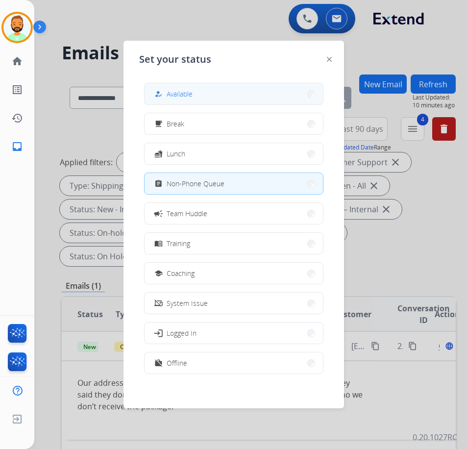
click at [183, 90] on span "Available" at bounding box center [180, 94] width 26 height 10
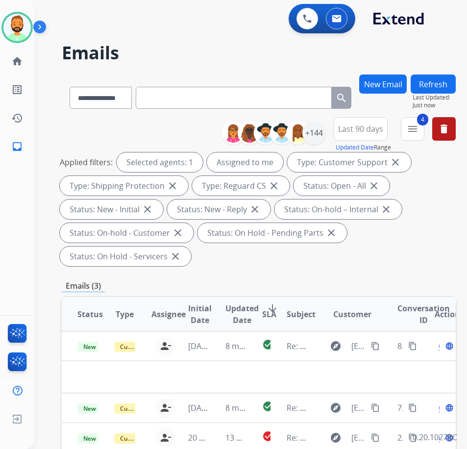
scroll to position [147, 0]
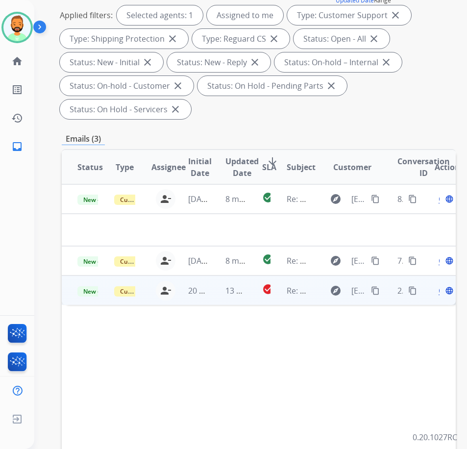
click at [214, 296] on td "13 hours ago" at bounding box center [228, 289] width 37 height 29
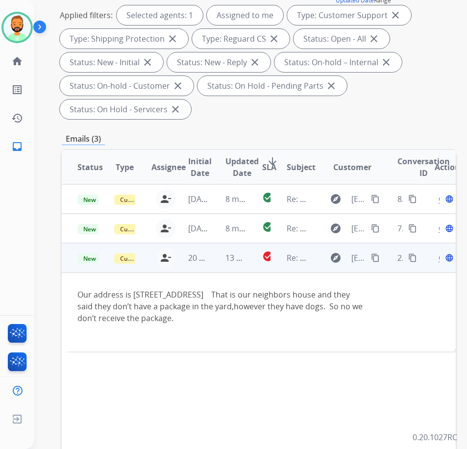
click at [445, 258] on div "Open language" at bounding box center [445, 258] width 21 height 12
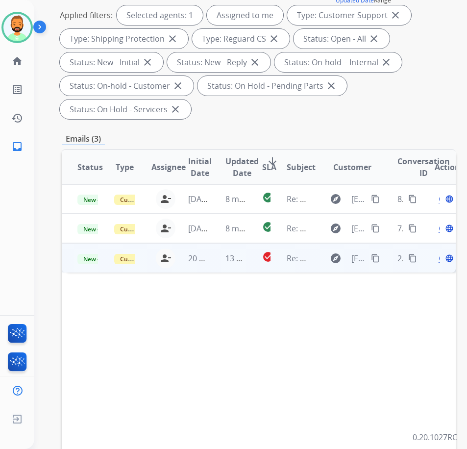
click at [443, 259] on span "Open" at bounding box center [449, 258] width 20 height 12
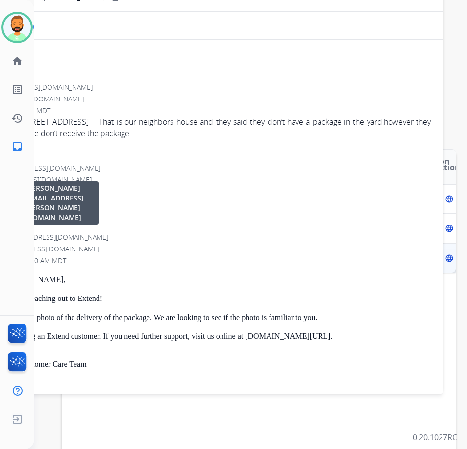
scroll to position [0, 0]
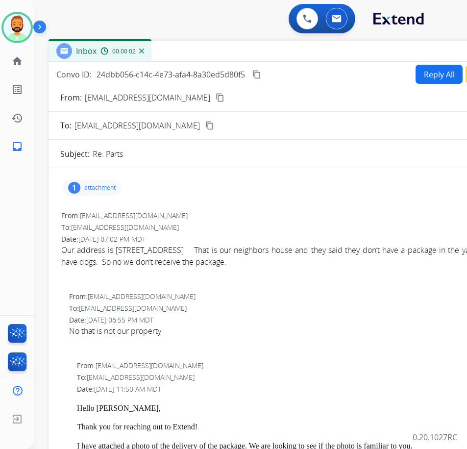
drag, startPoint x: 175, startPoint y: 68, endPoint x: 270, endPoint y: 49, distance: 96.4
click at [270, 49] on div "Inbox 00:00:02" at bounding box center [294, 51] width 490 height 21
click at [432, 73] on button "Reply All" at bounding box center [438, 74] width 47 height 19
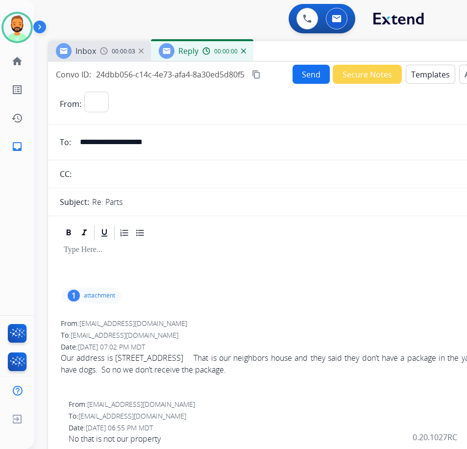
click at [432, 73] on button "Templates" at bounding box center [431, 74] width 50 height 19
select select "**********"
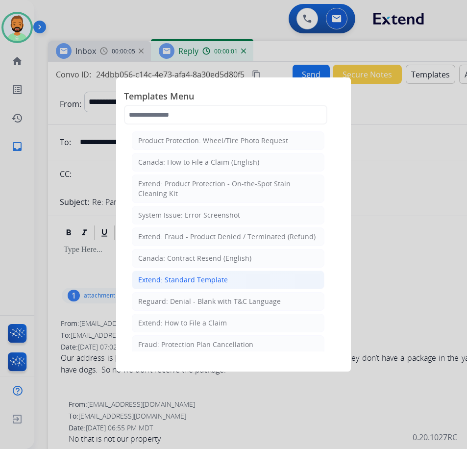
click at [226, 277] on li "Extend: Standard Template" at bounding box center [228, 280] width 193 height 19
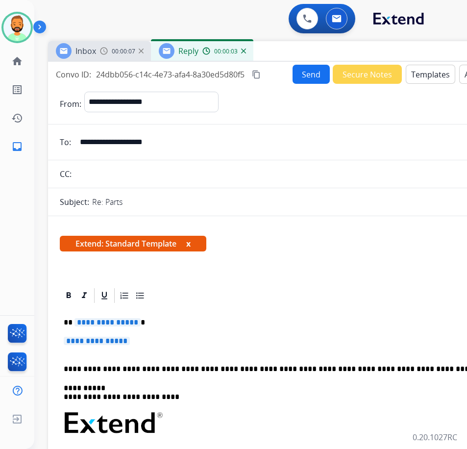
click at [201, 323] on p "**********" at bounding box center [289, 322] width 451 height 9
click at [203, 330] on div "**********" at bounding box center [293, 446] width 467 height 284
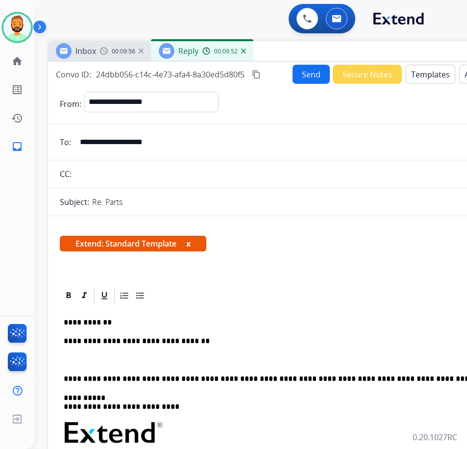
click at [74, 363] on p at bounding box center [293, 360] width 459 height 9
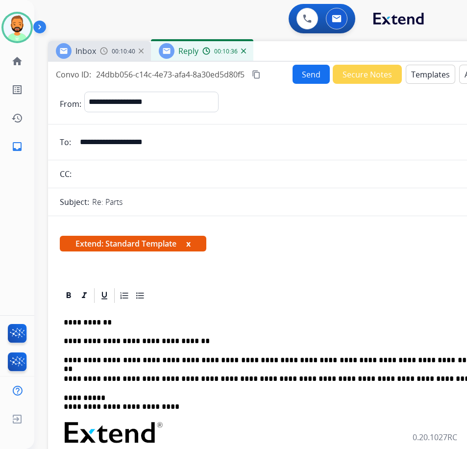
click at [319, 361] on p "**********" at bounding box center [289, 360] width 451 height 9
click at [306, 77] on button "Send" at bounding box center [311, 74] width 37 height 19
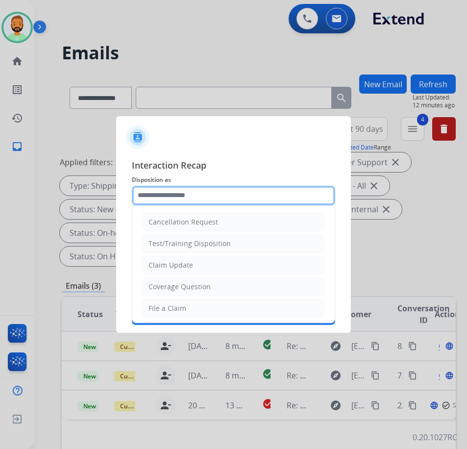
click at [202, 192] on input "text" at bounding box center [233, 196] width 203 height 20
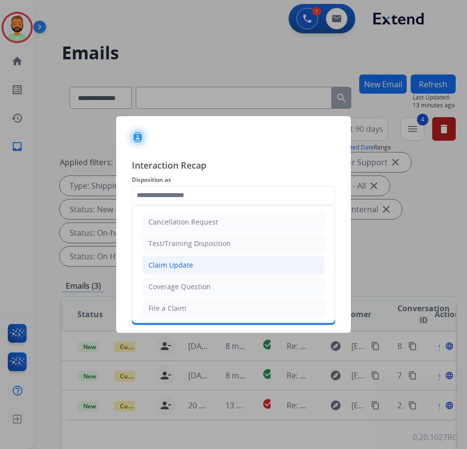
click at [195, 266] on li "Claim Update" at bounding box center [233, 265] width 183 height 19
type input "**********"
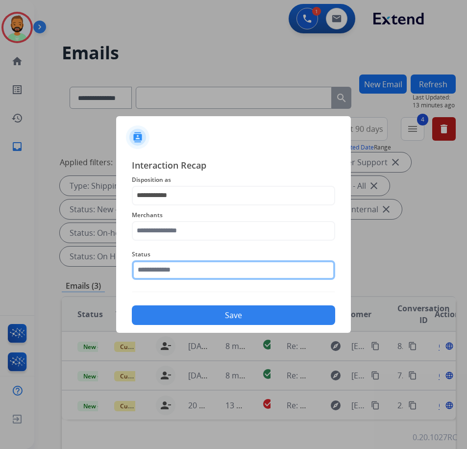
click at [195, 269] on input "text" at bounding box center [233, 270] width 203 height 20
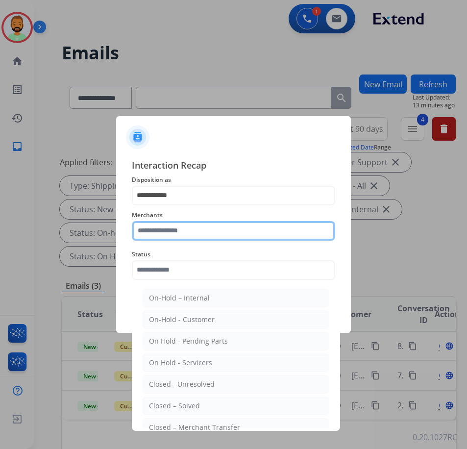
click at [193, 223] on input "text" at bounding box center [233, 231] width 203 height 20
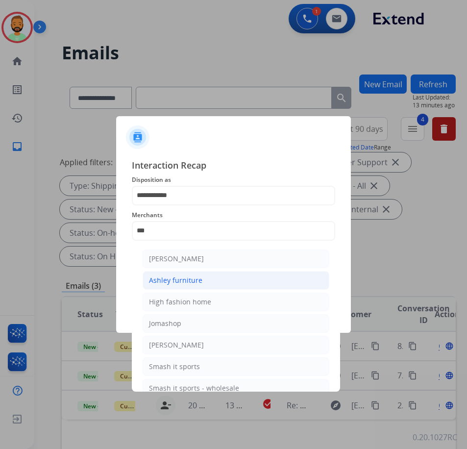
click at [206, 273] on li "Ashley furniture" at bounding box center [236, 280] width 187 height 19
type input "**********"
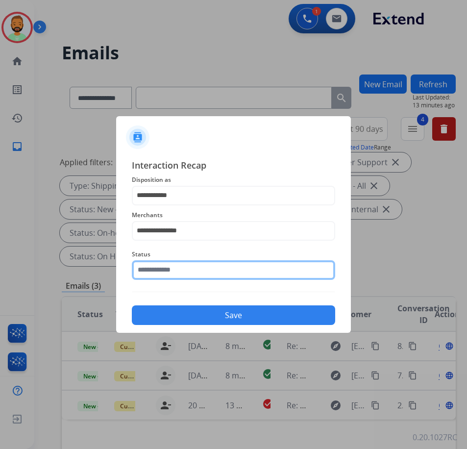
drag, startPoint x: 212, startPoint y: 269, endPoint x: 216, endPoint y: 282, distance: 14.1
click at [213, 269] on input "text" at bounding box center [233, 270] width 203 height 20
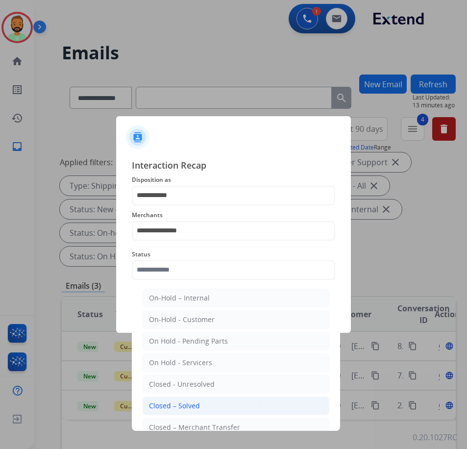
click at [221, 405] on li "Closed – Solved" at bounding box center [236, 406] width 187 height 19
type input "**********"
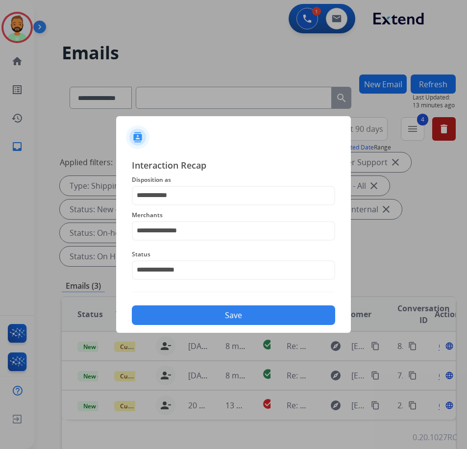
click at [243, 307] on button "Save" at bounding box center [233, 315] width 203 height 20
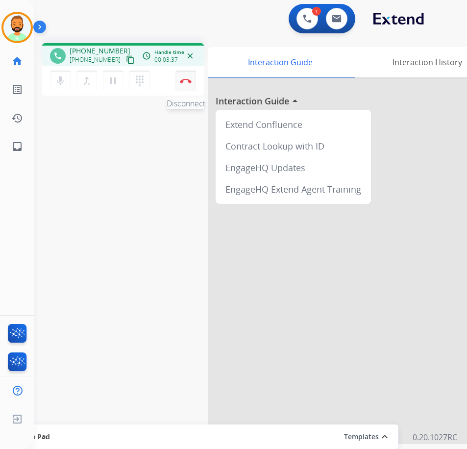
click at [185, 76] on button "Disconnect" at bounding box center [185, 81] width 21 height 21
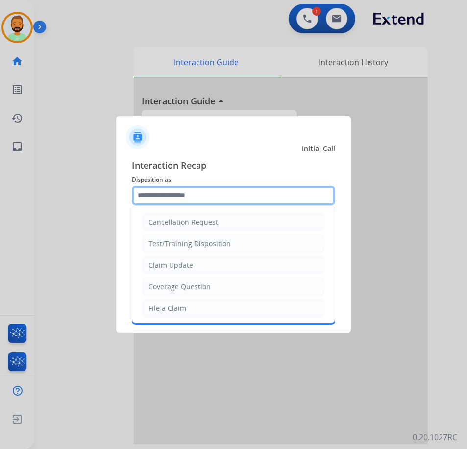
click at [222, 198] on input "text" at bounding box center [233, 196] width 203 height 20
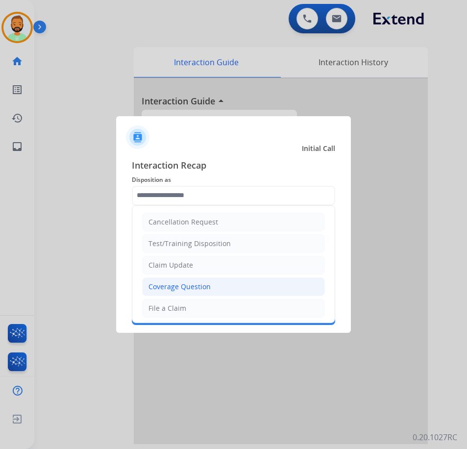
click at [220, 281] on li "Coverage Question" at bounding box center [233, 286] width 183 height 19
type input "**********"
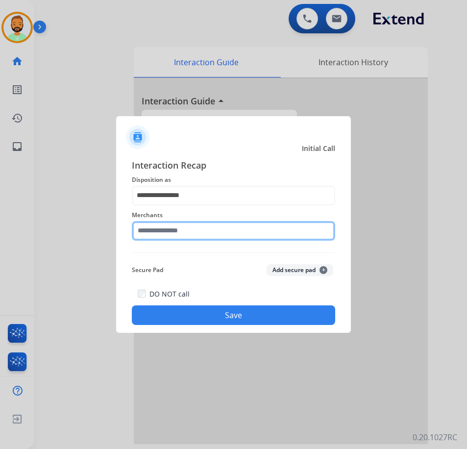
click at [213, 229] on input "text" at bounding box center [233, 231] width 203 height 20
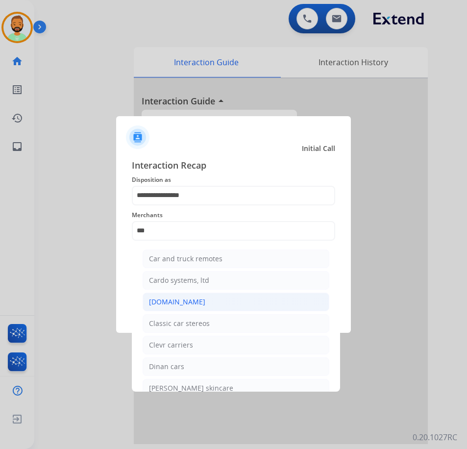
click at [237, 300] on li "[DOMAIN_NAME]" at bounding box center [236, 302] width 187 height 19
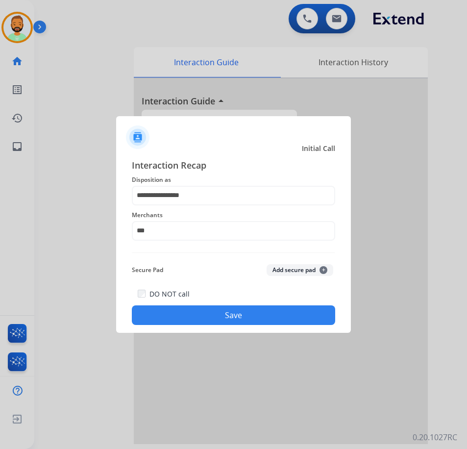
type input "**********"
click at [226, 311] on button "Save" at bounding box center [233, 315] width 203 height 20
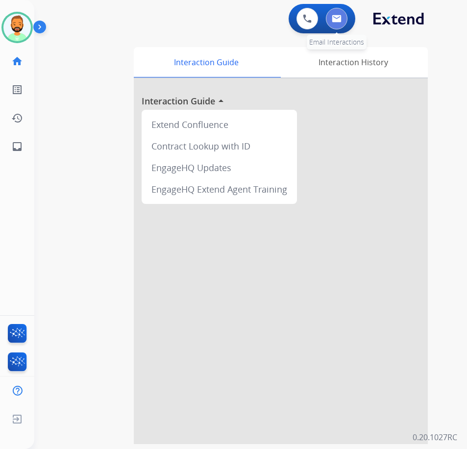
click at [336, 20] on img at bounding box center [337, 19] width 10 height 8
select select "**********"
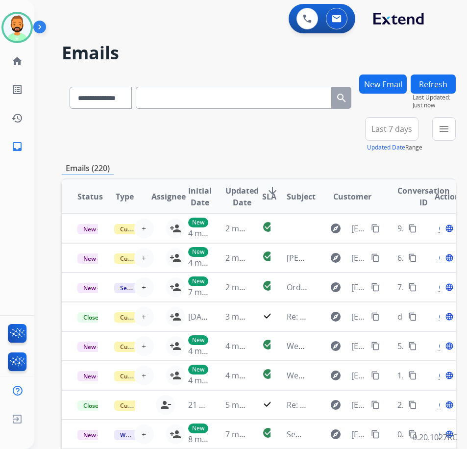
click at [394, 131] on span "Last 7 days" at bounding box center [392, 129] width 41 height 4
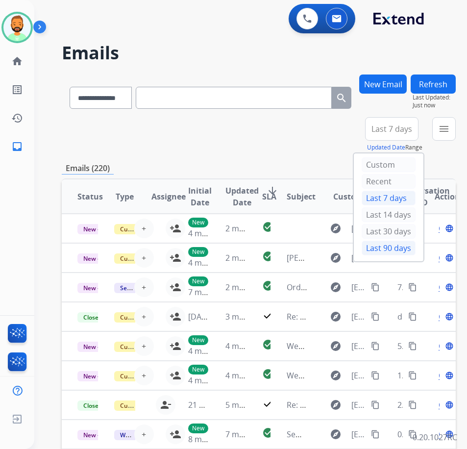
click at [407, 247] on div "Last 90 days" at bounding box center [389, 248] width 54 height 15
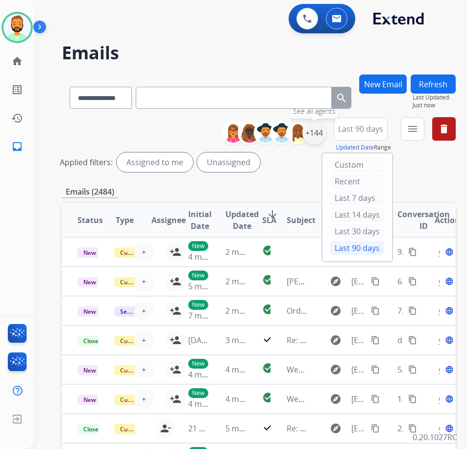
click at [326, 134] on div "+144" at bounding box center [314, 133] width 24 height 24
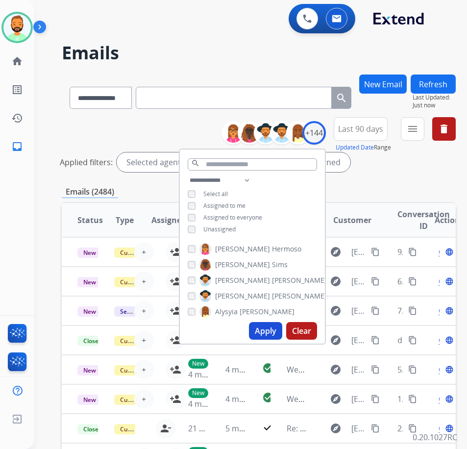
click at [234, 229] on span "Unassigned" at bounding box center [219, 229] width 32 height 8
drag, startPoint x: 282, startPoint y: 327, endPoint x: 288, endPoint y: 310, distance: 18.1
click at [282, 327] on button "Apply" at bounding box center [265, 331] width 33 height 18
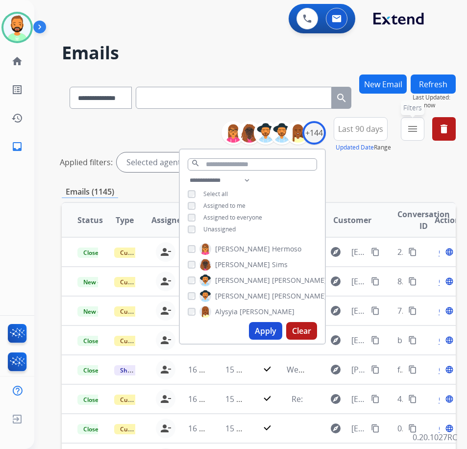
click at [424, 121] on button "menu Filters" at bounding box center [413, 129] width 24 height 24
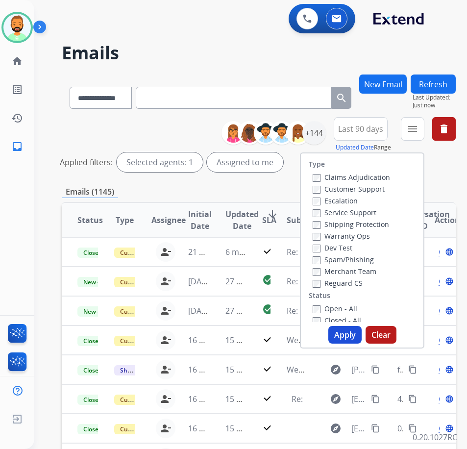
click at [372, 187] on label "Customer Support" at bounding box center [349, 188] width 72 height 9
click at [355, 221] on label "Shipping Protection" at bounding box center [351, 224] width 76 height 9
drag, startPoint x: 360, startPoint y: 282, endPoint x: 359, endPoint y: 293, distance: 10.9
click at [360, 283] on label "Reguard CS" at bounding box center [338, 282] width 50 height 9
click at [354, 309] on label "Open - All" at bounding box center [335, 308] width 45 height 9
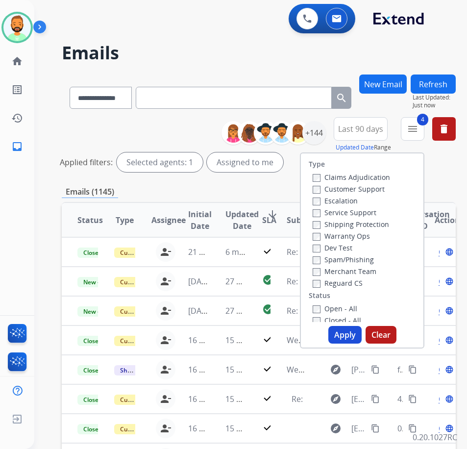
click at [361, 336] on button "Apply" at bounding box center [344, 335] width 33 height 18
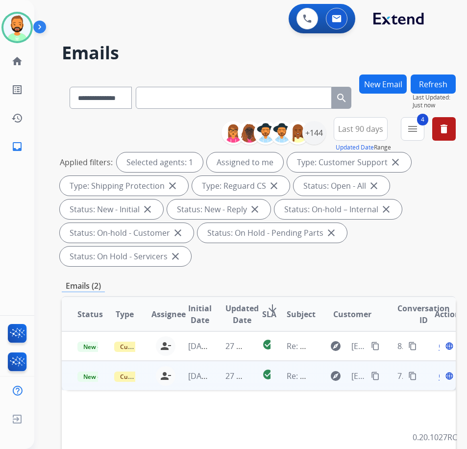
click at [217, 377] on td "27 minutes ago" at bounding box center [228, 375] width 37 height 29
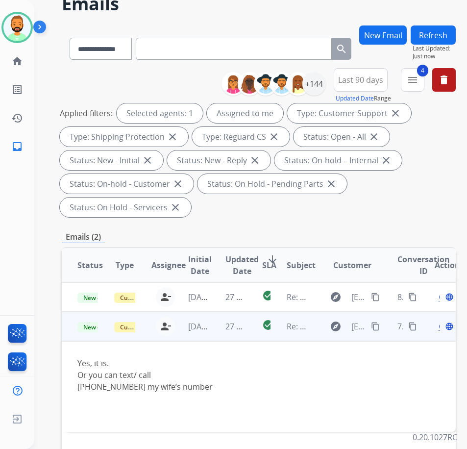
click at [443, 329] on span "Open" at bounding box center [449, 327] width 20 height 12
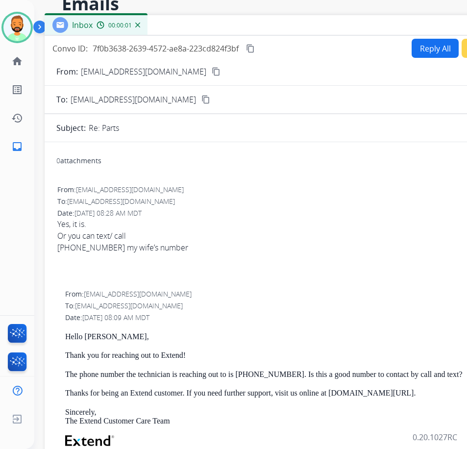
drag, startPoint x: 170, startPoint y: 22, endPoint x: 254, endPoint y: 26, distance: 84.4
click at [261, 26] on div "Inbox 00:00:01" at bounding box center [290, 25] width 490 height 21
click at [419, 46] on button "Reply All" at bounding box center [435, 47] width 47 height 19
select select "**********"
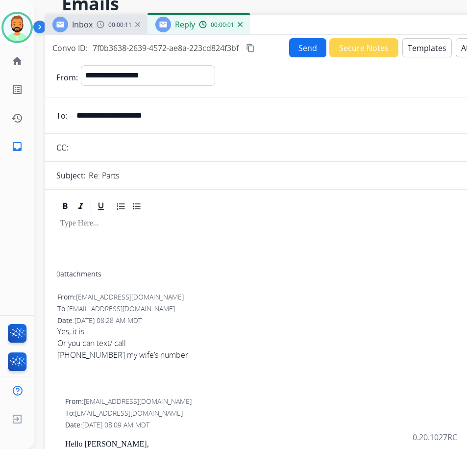
click at [428, 43] on button "Templates" at bounding box center [427, 47] width 50 height 19
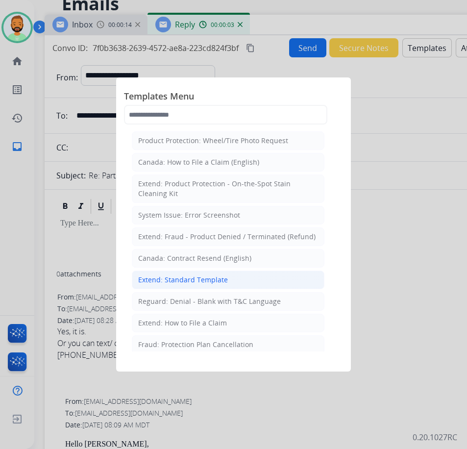
click at [210, 283] on div "Extend: Standard Template" at bounding box center [183, 280] width 90 height 10
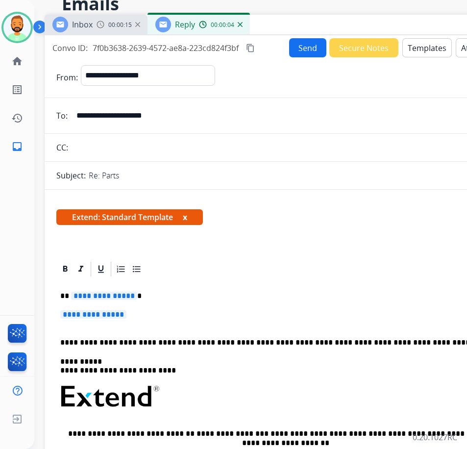
click at [176, 298] on p "**********" at bounding box center [285, 296] width 451 height 9
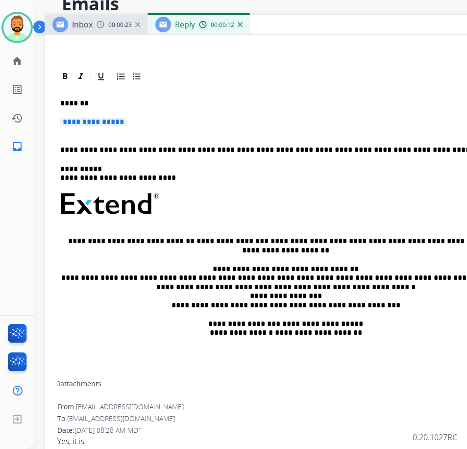
scroll to position [147, 0]
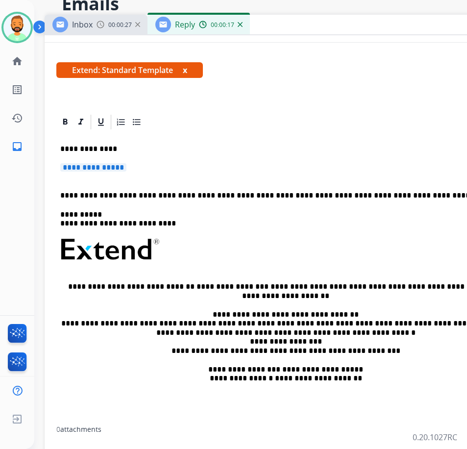
click at [178, 160] on div "**********" at bounding box center [289, 279] width 467 height 296
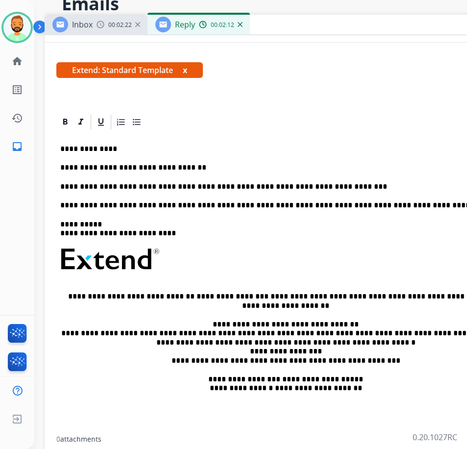
click at [346, 192] on div "**********" at bounding box center [289, 283] width 467 height 305
click at [345, 181] on div "**********" at bounding box center [289, 283] width 467 height 305
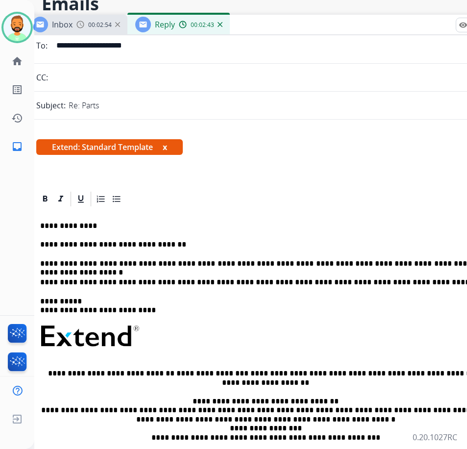
scroll to position [0, 0]
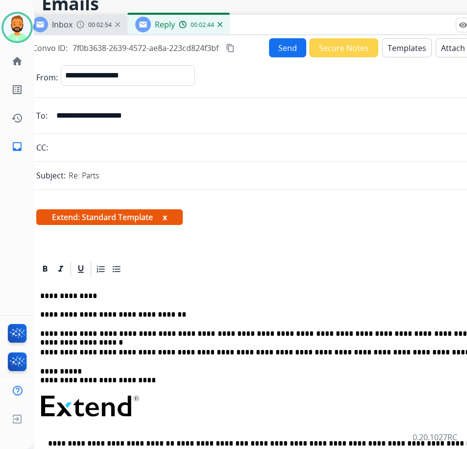
click at [276, 46] on button "Send" at bounding box center [287, 47] width 37 height 19
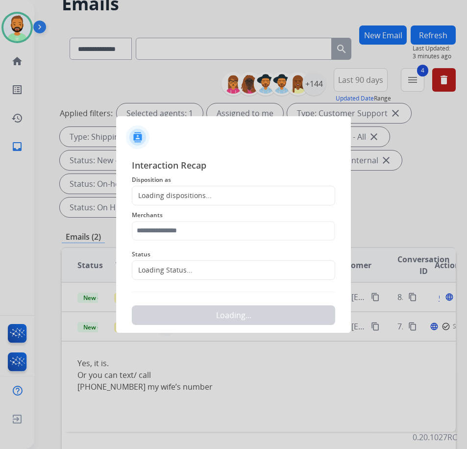
scroll to position [49, 1]
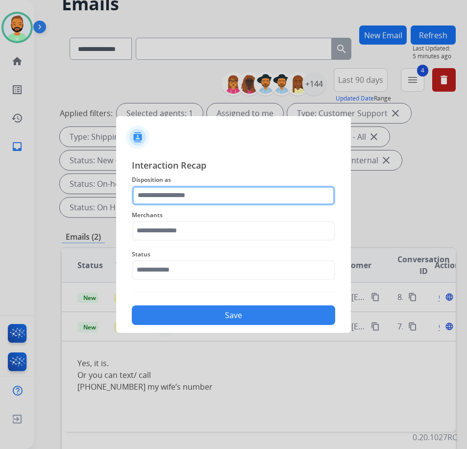
click at [219, 197] on input "text" at bounding box center [233, 196] width 203 height 20
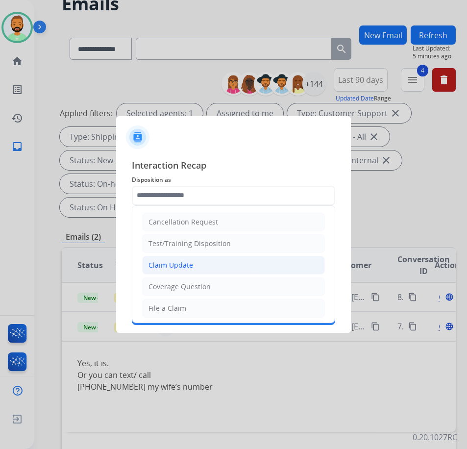
click at [193, 261] on li "Claim Update" at bounding box center [233, 265] width 183 height 19
type input "**********"
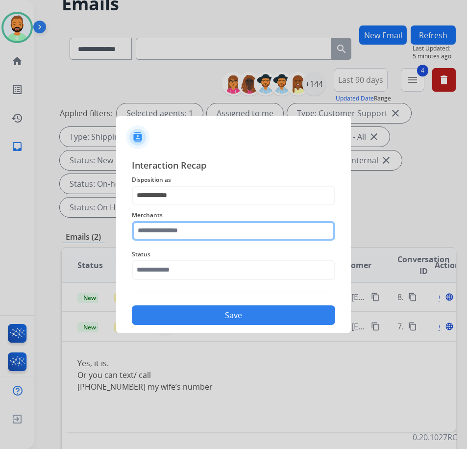
click at [169, 237] on input "text" at bounding box center [233, 231] width 203 height 20
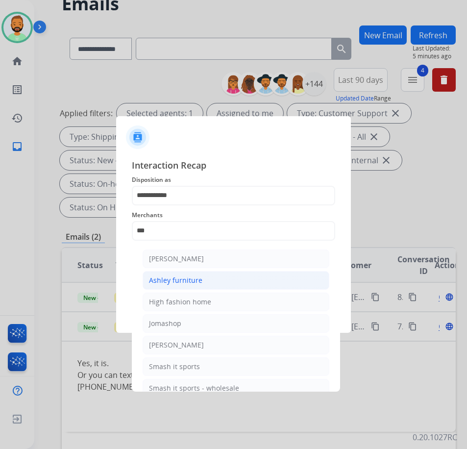
click at [234, 273] on li "Ashley furniture" at bounding box center [236, 280] width 187 height 19
type input "**********"
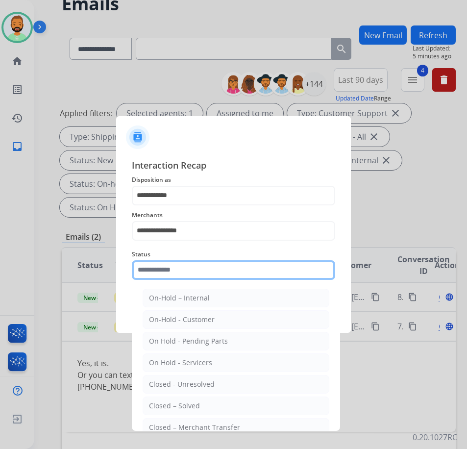
click at [229, 273] on input "text" at bounding box center [233, 270] width 203 height 20
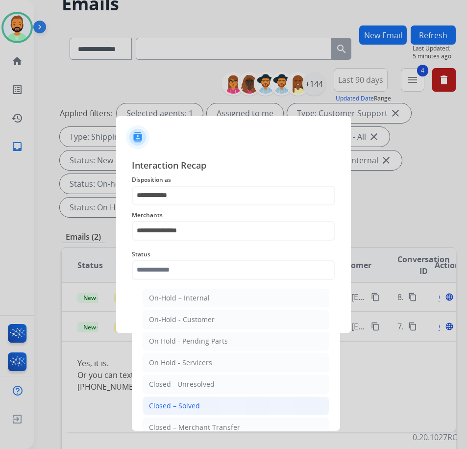
click at [208, 402] on li "Closed – Solved" at bounding box center [236, 406] width 187 height 19
type input "**********"
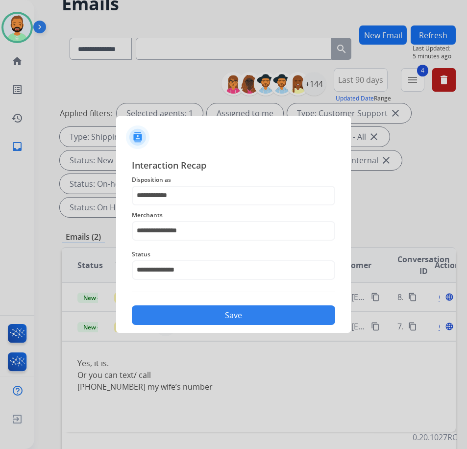
click at [203, 304] on div "Save" at bounding box center [233, 311] width 203 height 25
click at [203, 307] on button "Save" at bounding box center [233, 315] width 203 height 20
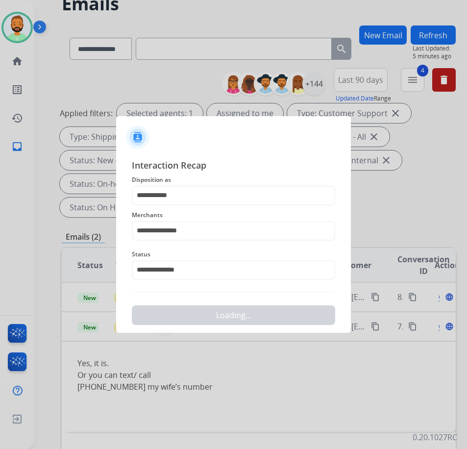
scroll to position [0, 0]
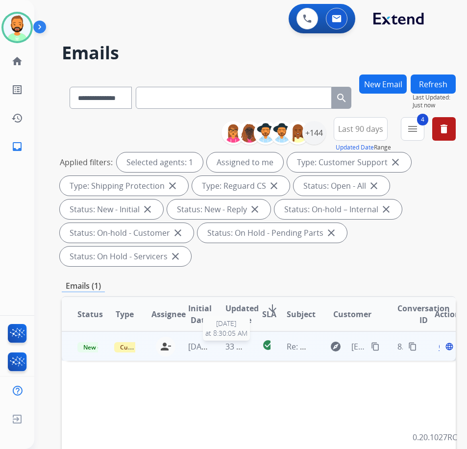
click at [245, 352] on div "33 minutes ago" at bounding box center [235, 347] width 21 height 12
click at [378, 347] on mat-icon "content_copy" at bounding box center [375, 346] width 9 height 9
click at [380, 344] on mat-icon "content_copy" at bounding box center [375, 346] width 9 height 9
click at [444, 348] on span "Open" at bounding box center [449, 346] width 20 height 12
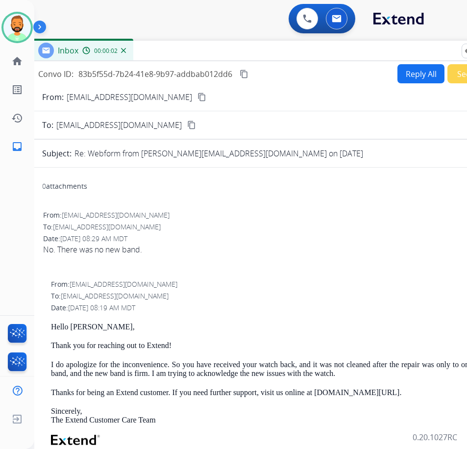
drag, startPoint x: 269, startPoint y: 75, endPoint x: 346, endPoint y: 56, distance: 79.3
click at [346, 56] on div "Inbox 00:00:02" at bounding box center [275, 51] width 490 height 21
click at [404, 71] on button "Reply All" at bounding box center [420, 73] width 47 height 19
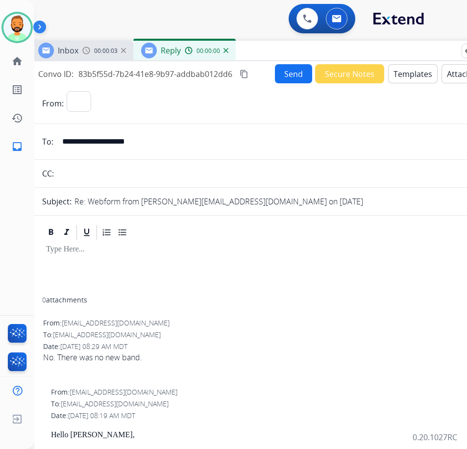
select select "**********"
click at [405, 71] on button "Templates" at bounding box center [413, 73] width 50 height 19
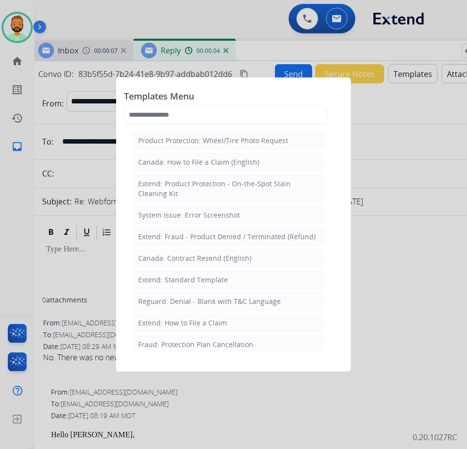
click at [238, 323] on li "Extend: How to File a Claim" at bounding box center [228, 323] width 193 height 19
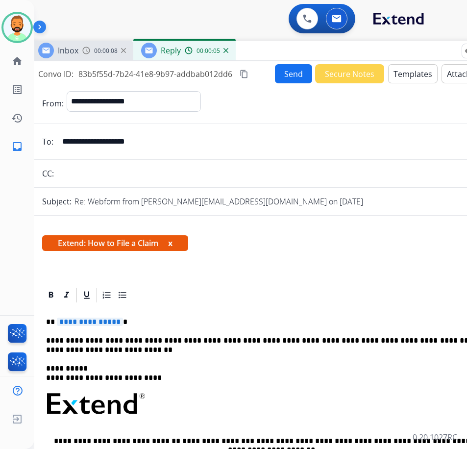
click at [224, 319] on p "**********" at bounding box center [271, 322] width 451 height 9
click at [409, 69] on button "Templates" at bounding box center [413, 73] width 50 height 19
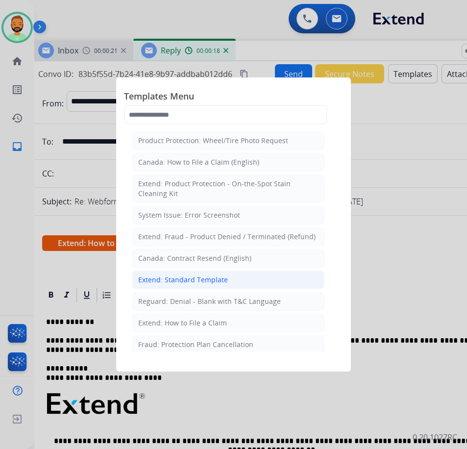
click at [261, 276] on li "Extend: Standard Template" at bounding box center [228, 280] width 193 height 19
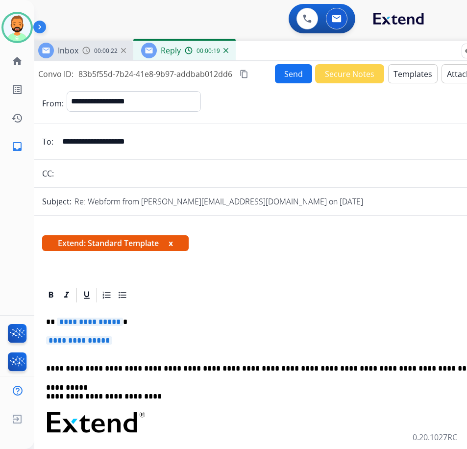
click at [176, 312] on div "**********" at bounding box center [275, 452] width 467 height 296
click at [186, 333] on div "**********" at bounding box center [275, 452] width 467 height 296
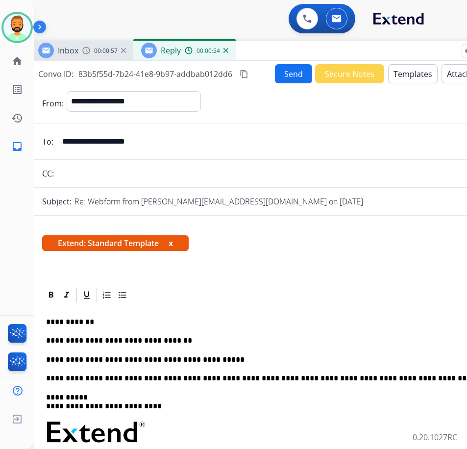
click at [295, 74] on button "Send" at bounding box center [293, 73] width 37 height 19
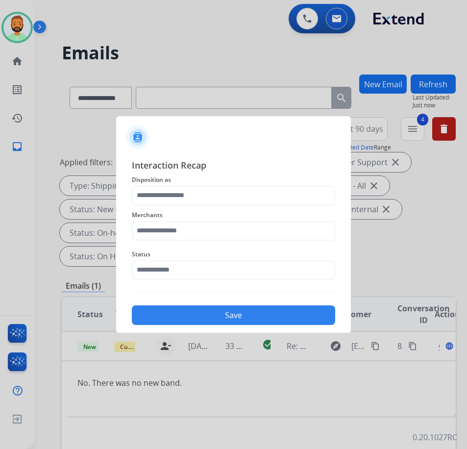
drag, startPoint x: 163, startPoint y: 176, endPoint x: 161, endPoint y: 183, distance: 7.0
click at [162, 177] on span "Disposition as" at bounding box center [233, 180] width 203 height 12
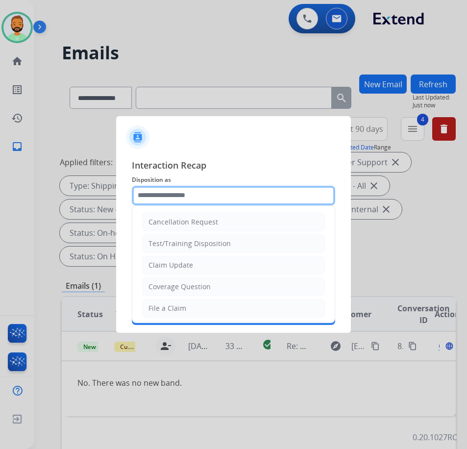
click at [160, 194] on input "text" at bounding box center [233, 196] width 203 height 20
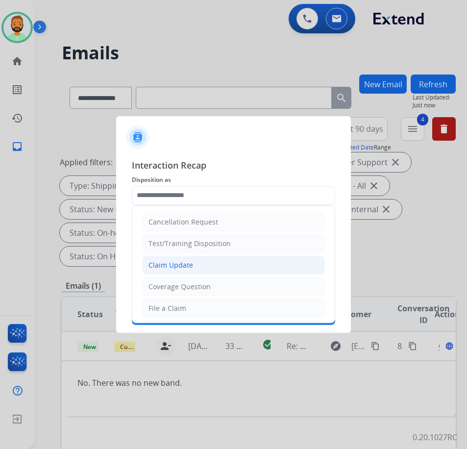
click at [196, 266] on li "Claim Update" at bounding box center [233, 265] width 183 height 19
type input "**********"
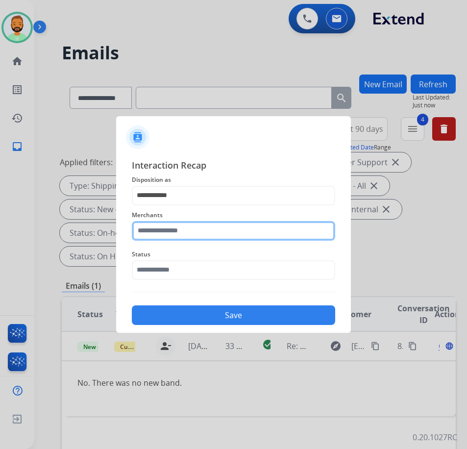
click at [207, 231] on input "text" at bounding box center [233, 231] width 203 height 20
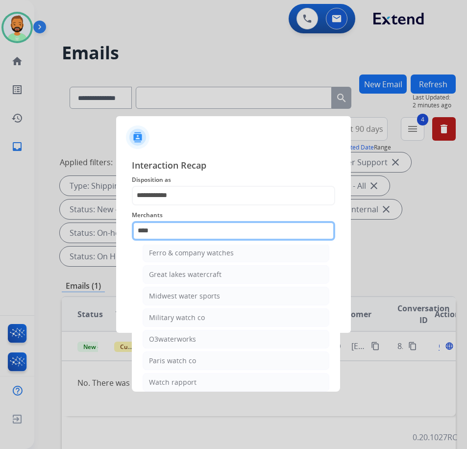
scroll to position [16, 0]
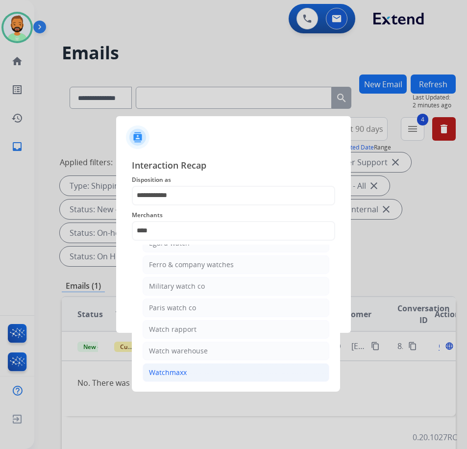
click at [260, 372] on li "Watchmaxx" at bounding box center [236, 372] width 187 height 19
type input "*********"
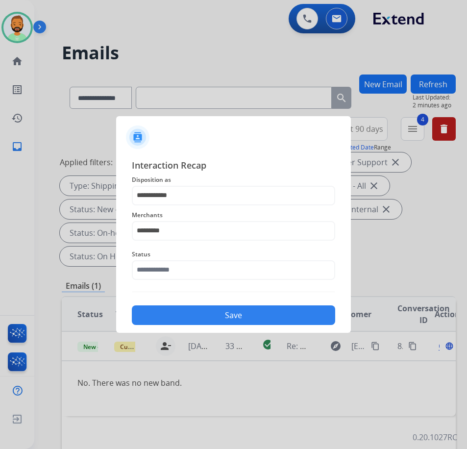
click at [248, 302] on div "Save" at bounding box center [233, 311] width 203 height 25
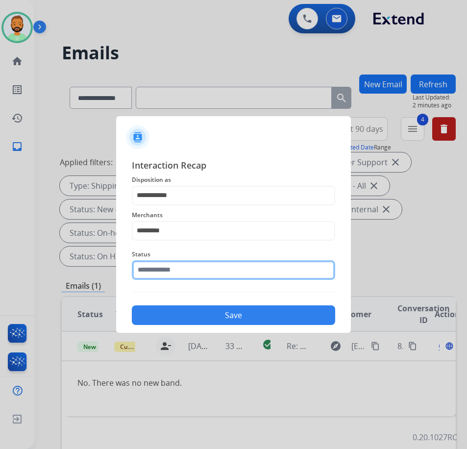
click at [249, 270] on input "text" at bounding box center [233, 270] width 203 height 20
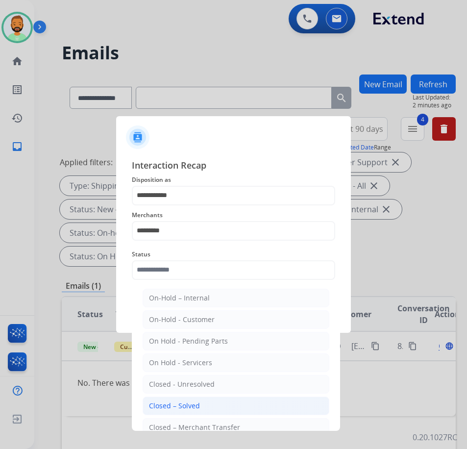
click at [268, 401] on li "Closed – Solved" at bounding box center [236, 406] width 187 height 19
type input "**********"
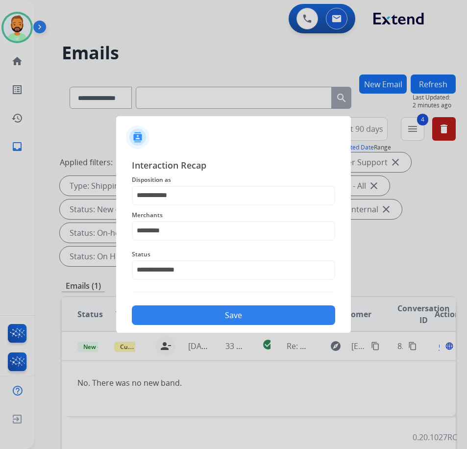
click at [275, 317] on button "Save" at bounding box center [233, 315] width 203 height 20
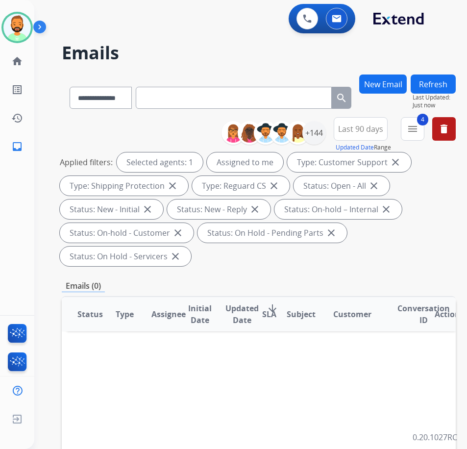
click at [397, 82] on button "New Email" at bounding box center [383, 83] width 48 height 19
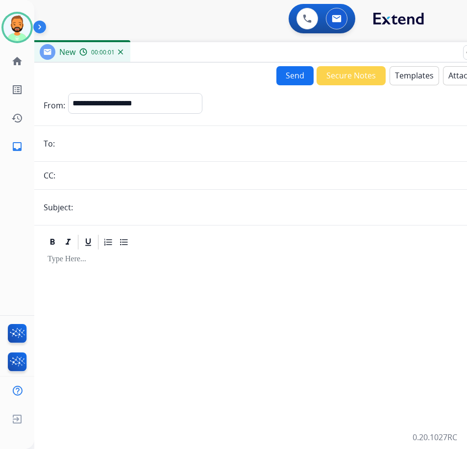
drag, startPoint x: 141, startPoint y: 66, endPoint x: 160, endPoint y: 82, distance: 24.7
click at [219, 49] on div "New 00:00:01" at bounding box center [277, 52] width 490 height 21
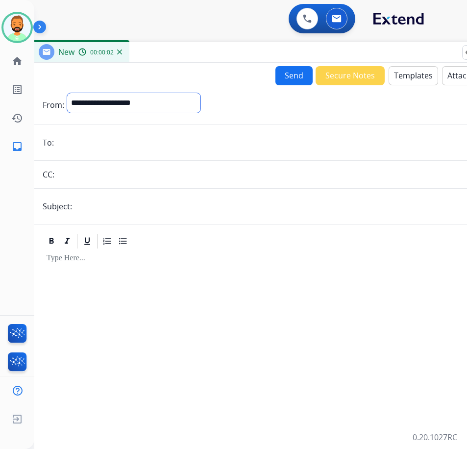
click at [153, 98] on select "**********" at bounding box center [133, 103] width 133 height 20
select select "**********"
click at [67, 93] on select "**********" at bounding box center [133, 103] width 133 height 20
paste input "**********"
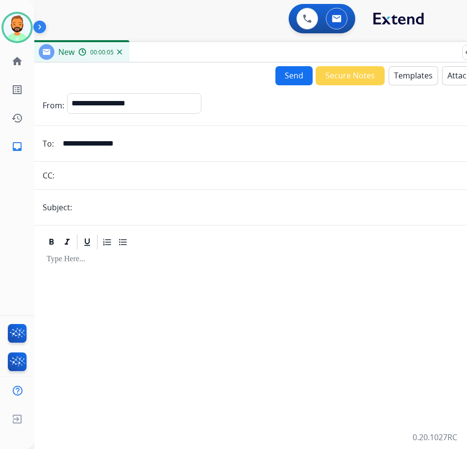
type input "**********"
click at [161, 206] on input "text" at bounding box center [292, 208] width 434 height 20
type input "*****"
click at [175, 290] on div at bounding box center [276, 382] width 467 height 262
click at [408, 80] on button "Templates" at bounding box center [414, 75] width 50 height 19
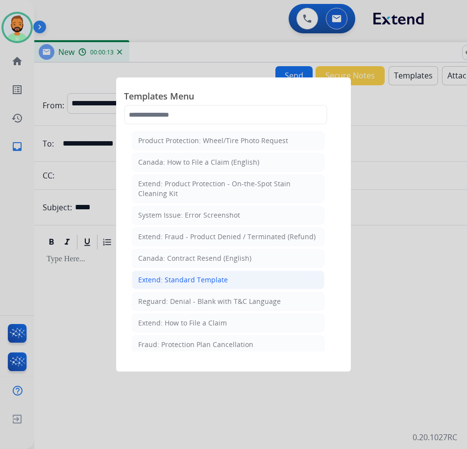
click at [236, 277] on li "Extend: Standard Template" at bounding box center [228, 280] width 193 height 19
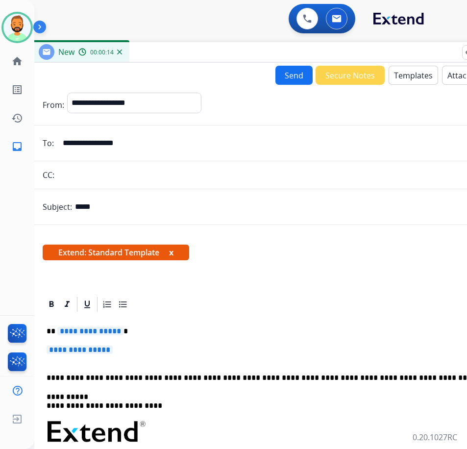
click at [266, 333] on p "**********" at bounding box center [272, 331] width 451 height 9
click at [234, 332] on p "**********" at bounding box center [272, 331] width 451 height 9
click at [216, 343] on div "**********" at bounding box center [276, 455] width 467 height 284
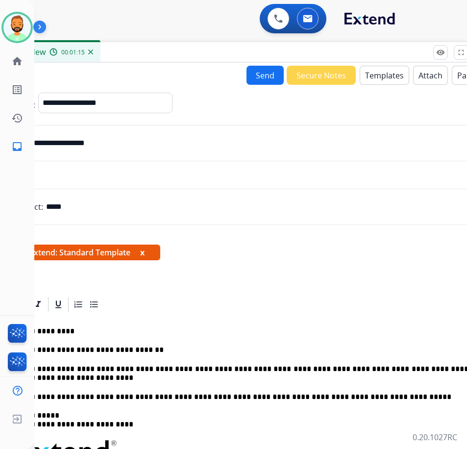
scroll to position [0, 24]
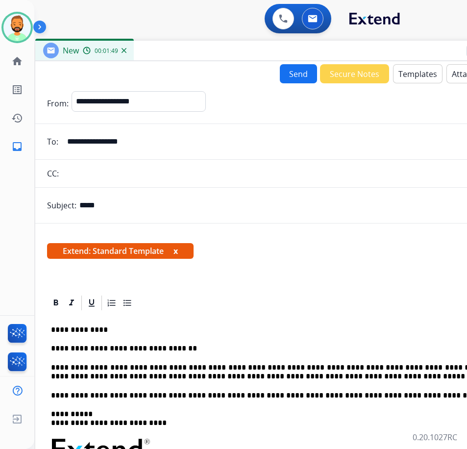
drag, startPoint x: 257, startPoint y: 49, endPoint x: 286, endPoint y: 48, distance: 28.5
click at [286, 48] on div "New 00:01:49" at bounding box center [280, 51] width 490 height 21
click at [294, 73] on button "Send" at bounding box center [298, 73] width 37 height 19
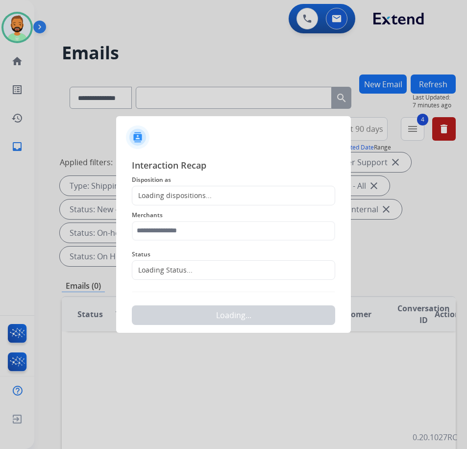
scroll to position [0, 1]
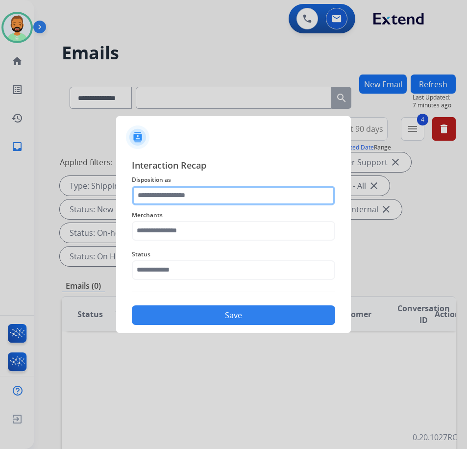
drag, startPoint x: 226, startPoint y: 198, endPoint x: 221, endPoint y: 204, distance: 7.6
click at [226, 198] on input "text" at bounding box center [233, 196] width 203 height 20
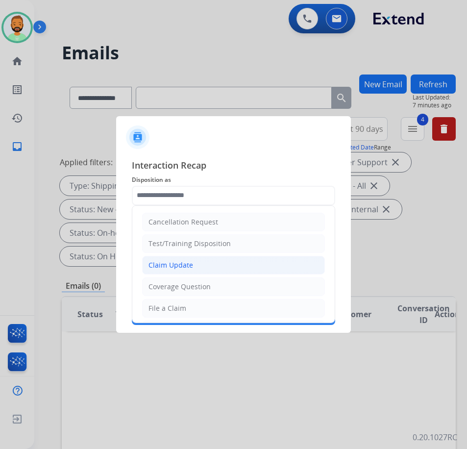
click at [203, 264] on li "Claim Update" at bounding box center [233, 265] width 183 height 19
type input "**********"
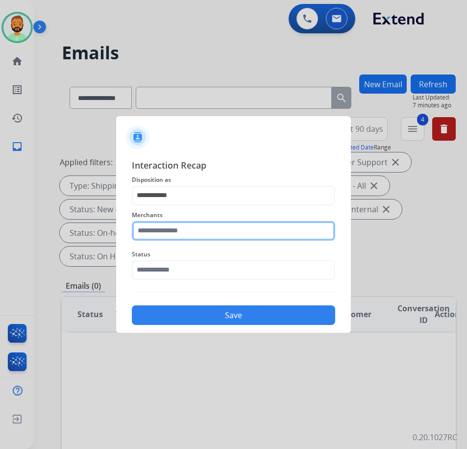
click at [172, 233] on input "text" at bounding box center [233, 231] width 203 height 20
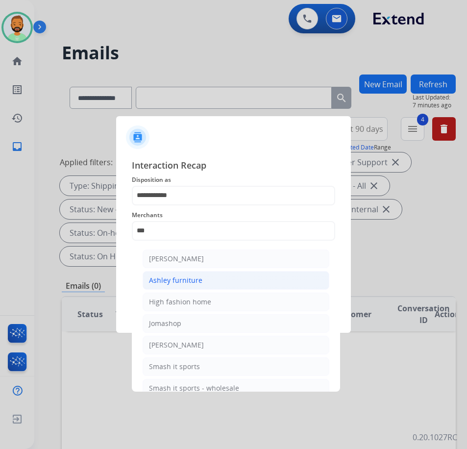
click at [188, 282] on div "Ashley furniture" at bounding box center [175, 280] width 53 height 10
type input "**********"
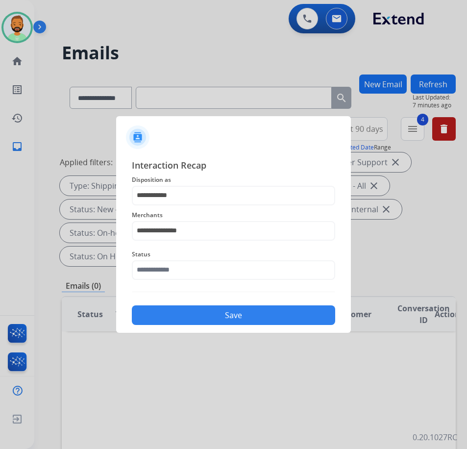
click at [190, 281] on div "Status" at bounding box center [233, 264] width 203 height 39
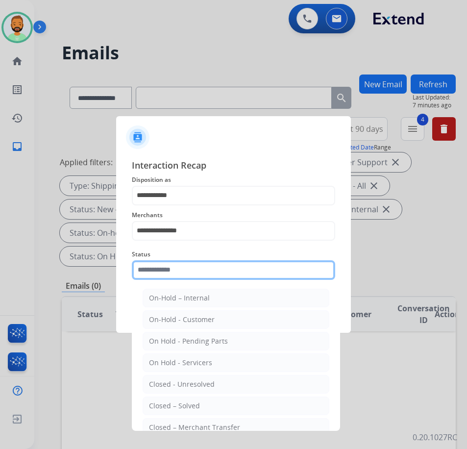
click at [192, 276] on input "text" at bounding box center [233, 270] width 203 height 20
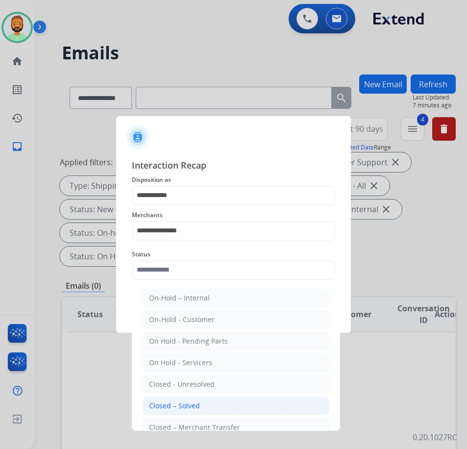
click at [218, 403] on li "Closed – Solved" at bounding box center [236, 406] width 187 height 19
type input "**********"
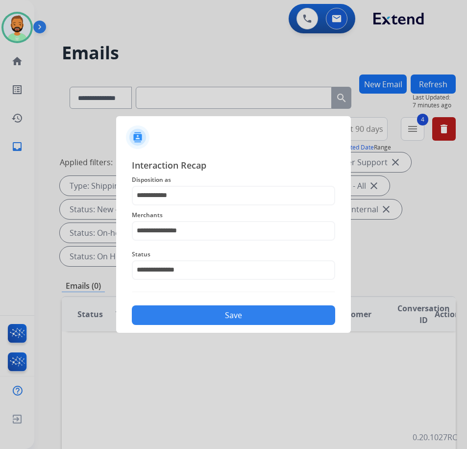
click at [224, 324] on div "Save" at bounding box center [233, 311] width 203 height 25
click at [249, 328] on div "**********" at bounding box center [233, 241] width 235 height 183
click at [254, 315] on button "Save" at bounding box center [233, 315] width 203 height 20
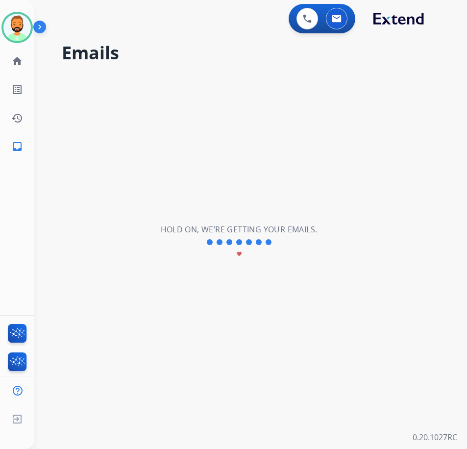
scroll to position [0, 0]
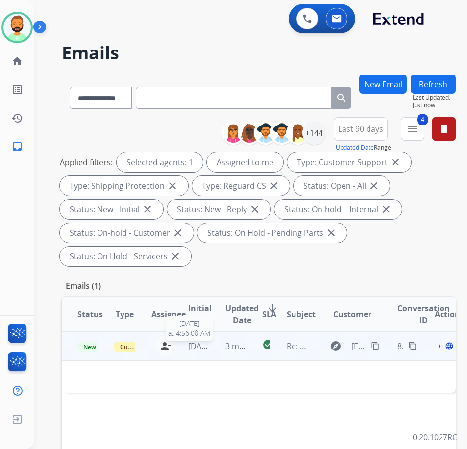
click at [211, 346] on span "[DATE]" at bounding box center [200, 346] width 25 height 11
click at [212, 347] on td "3 minutes ago" at bounding box center [228, 345] width 37 height 29
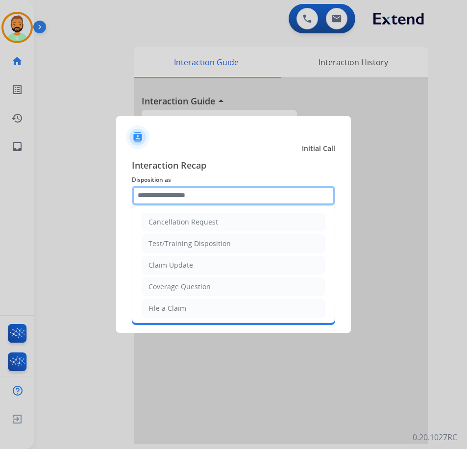
click at [202, 197] on input "text" at bounding box center [233, 196] width 203 height 20
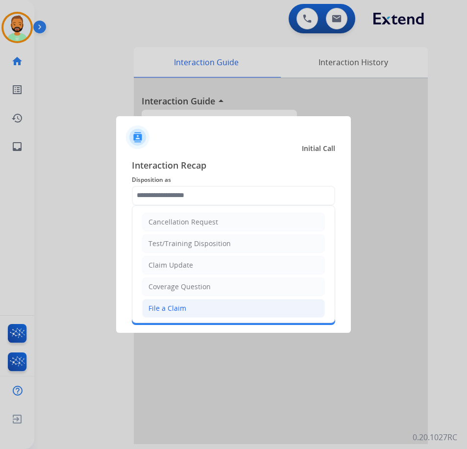
click at [207, 312] on li "File a Claim" at bounding box center [233, 308] width 183 height 19
type input "**********"
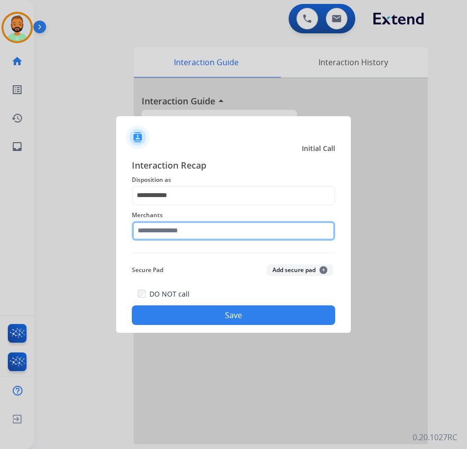
click at [200, 232] on input "text" at bounding box center [233, 231] width 203 height 20
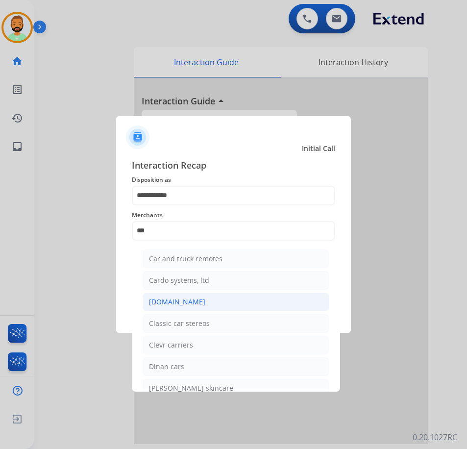
click at [222, 299] on li "[DOMAIN_NAME]" at bounding box center [236, 302] width 187 height 19
type input "**********"
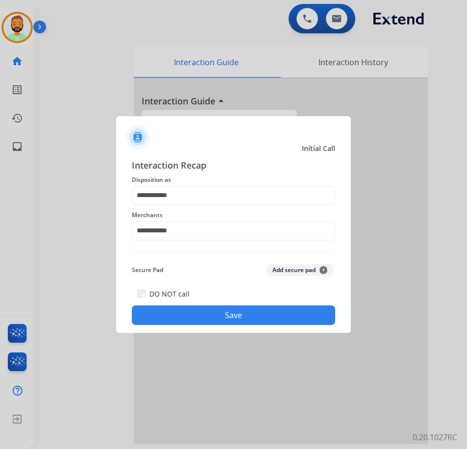
click at [237, 315] on button "Save" at bounding box center [233, 315] width 203 height 20
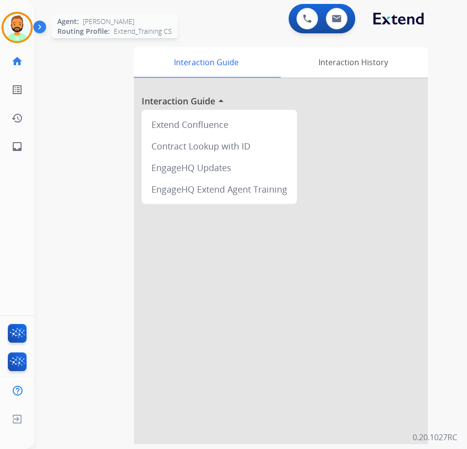
click at [19, 33] on img at bounding box center [16, 27] width 27 height 27
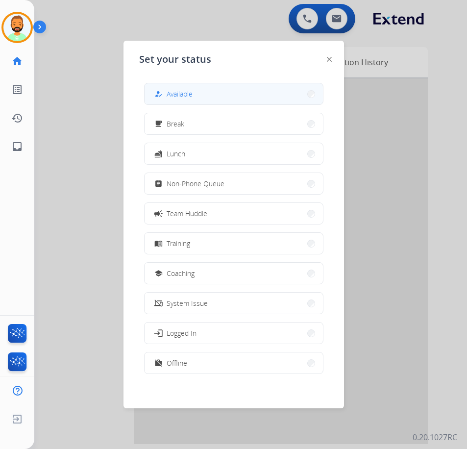
click at [169, 85] on button "how_to_reg Available" at bounding box center [234, 93] width 178 height 21
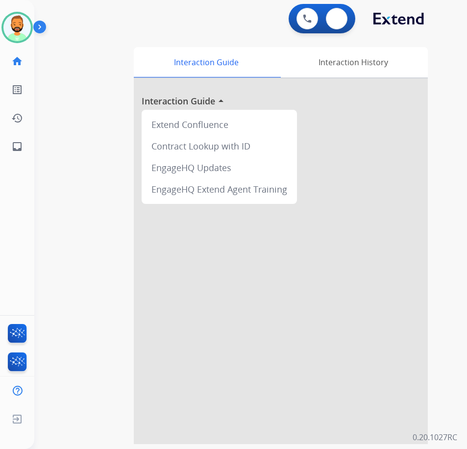
click at [353, 7] on app-action-bar "0 Voice Interactions 0 Email Interactions" at bounding box center [322, 18] width 67 height 29
click at [348, 14] on div "0 Email Interactions" at bounding box center [336, 19] width 29 height 22
click at [344, 19] on button at bounding box center [337, 19] width 22 height 22
select select "**********"
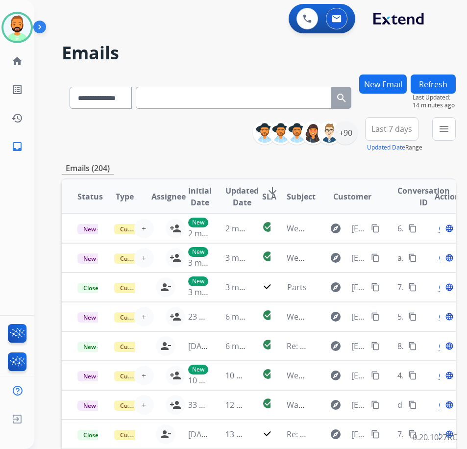
click at [407, 83] on button "New Email" at bounding box center [383, 83] width 48 height 19
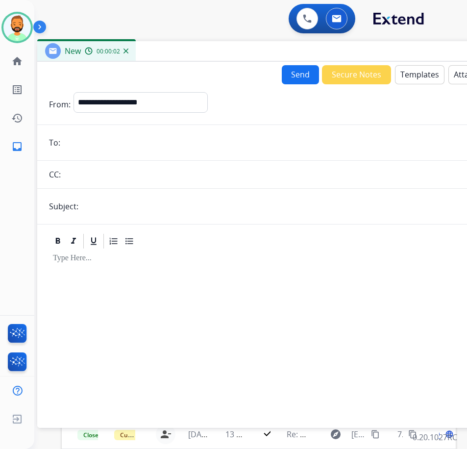
drag, startPoint x: 157, startPoint y: 66, endPoint x: 241, endPoint y: 47, distance: 85.9
click at [241, 47] on div "New 00:00:02" at bounding box center [282, 51] width 490 height 21
click at [197, 99] on select "**********" at bounding box center [140, 102] width 133 height 20
select select "**********"
click at [74, 92] on select "**********" at bounding box center [140, 102] width 133 height 20
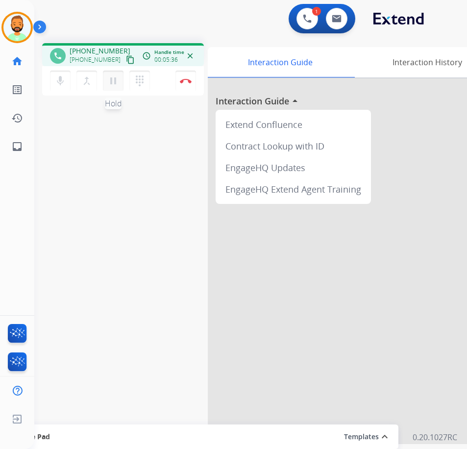
click at [115, 83] on mat-icon "pause" at bounding box center [113, 81] width 12 height 12
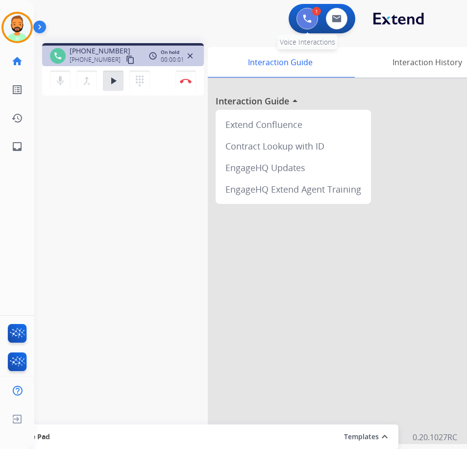
click at [309, 18] on img at bounding box center [307, 18] width 9 height 9
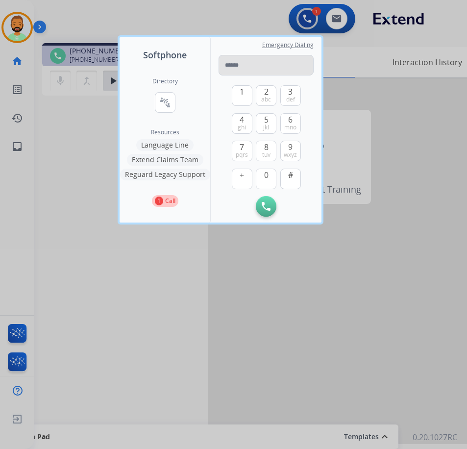
click at [252, 68] on input "tel" at bounding box center [266, 65] width 95 height 21
type input "**********"
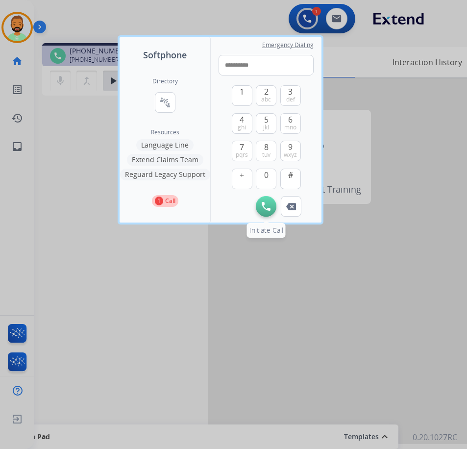
click at [264, 203] on img at bounding box center [266, 206] width 9 height 9
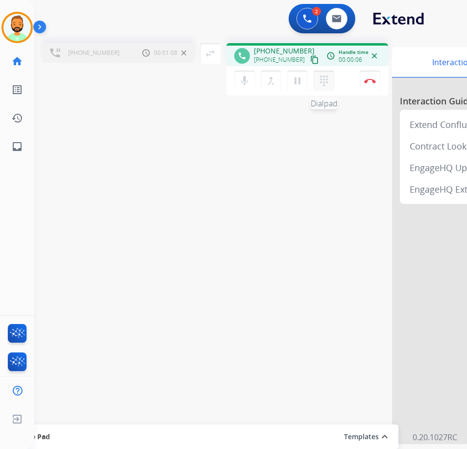
click at [325, 76] on mat-icon "dialpad" at bounding box center [324, 81] width 12 height 12
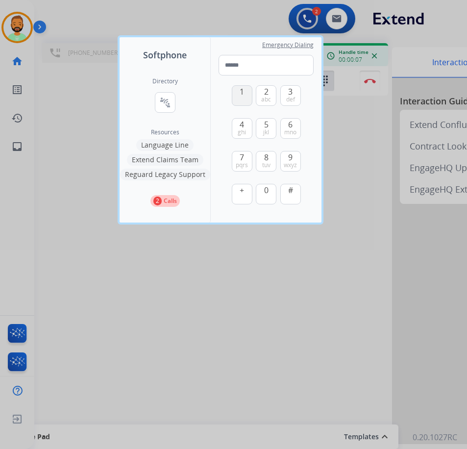
click at [239, 98] on button "1" at bounding box center [242, 95] width 21 height 21
click at [265, 99] on span "abc" at bounding box center [266, 100] width 10 height 8
click at [291, 128] on span "mno" at bounding box center [290, 132] width 12 height 8
click at [241, 129] on span "ghi" at bounding box center [242, 132] width 8 height 8
click at [289, 92] on span "3" at bounding box center [290, 92] width 4 height 12
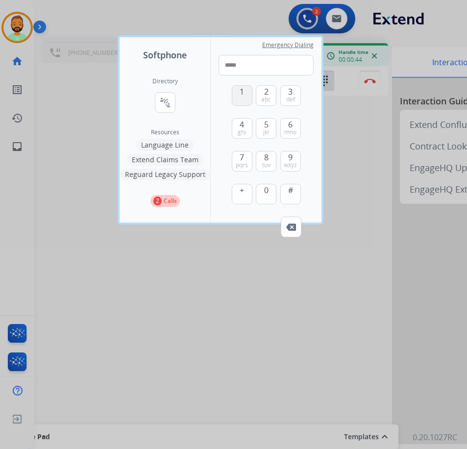
click at [246, 91] on button "1" at bounding box center [242, 95] width 21 height 21
click at [287, 129] on span "mno" at bounding box center [290, 132] width 12 height 8
click at [264, 95] on span "2" at bounding box center [266, 92] width 4 height 12
click at [251, 158] on button "7 pqrs" at bounding box center [242, 161] width 21 height 21
click at [264, 160] on span "8" at bounding box center [266, 157] width 4 height 12
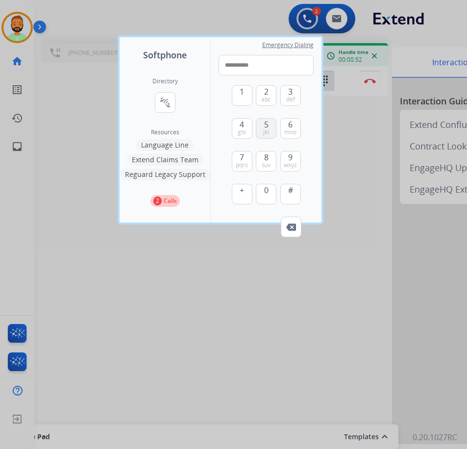
click at [268, 131] on span "jkl" at bounding box center [266, 132] width 6 height 8
click at [268, 165] on span "tuv" at bounding box center [266, 165] width 8 height 8
click at [265, 198] on button "0" at bounding box center [266, 194] width 21 height 21
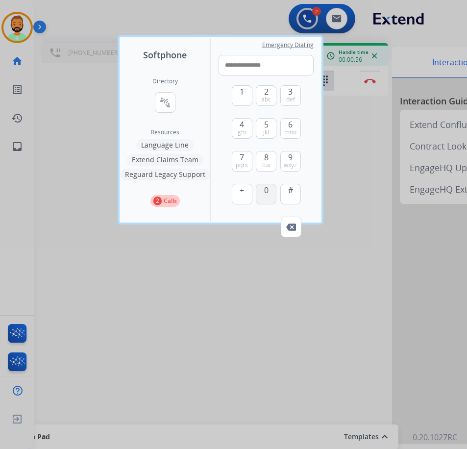
click at [265, 198] on button "0" at bounding box center [266, 194] width 21 height 21
click at [239, 92] on button "1" at bounding box center [242, 95] width 21 height 21
click at [265, 93] on span "2" at bounding box center [266, 92] width 4 height 12
click at [273, 193] on button "0" at bounding box center [266, 194] width 21 height 21
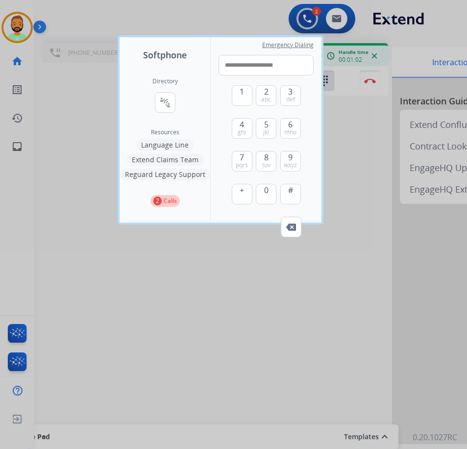
drag, startPoint x: 291, startPoint y: 129, endPoint x: 273, endPoint y: 113, distance: 24.0
click at [289, 126] on button "6 mno" at bounding box center [290, 128] width 21 height 21
click at [261, 95] on button "2 abc" at bounding box center [266, 95] width 21 height 21
click at [289, 207] on div "1 2 abc 3 def 4 ghi 5 jkl 6 mno 7 pqrs 8 tuv 9 wxyz + 0 #" at bounding box center [266, 145] width 69 height 141
click at [288, 194] on button "#" at bounding box center [290, 194] width 21 height 21
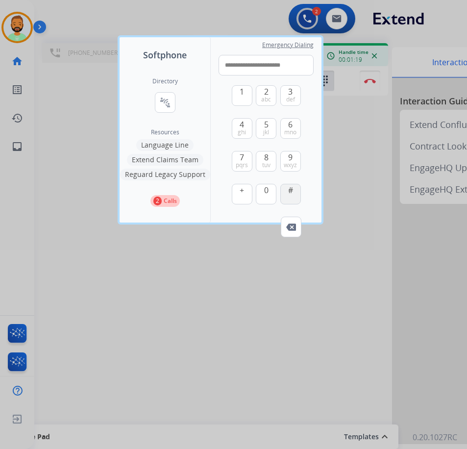
click at [298, 193] on button "#" at bounding box center [290, 194] width 21 height 21
type input "**********"
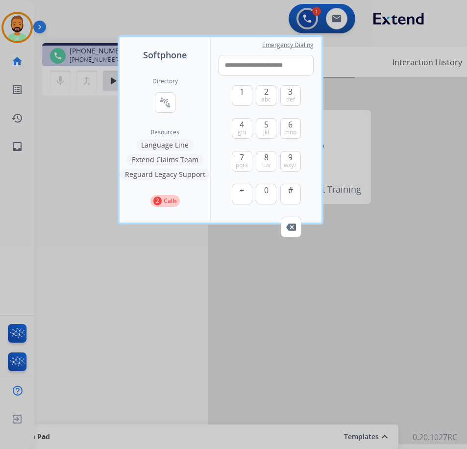
click at [229, 291] on div at bounding box center [233, 224] width 467 height 449
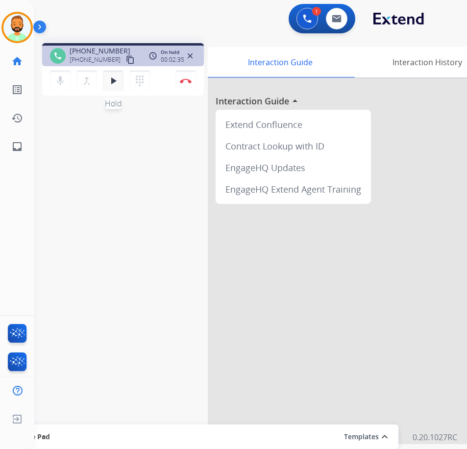
click at [116, 83] on mat-icon "play_arrow" at bounding box center [113, 81] width 12 height 12
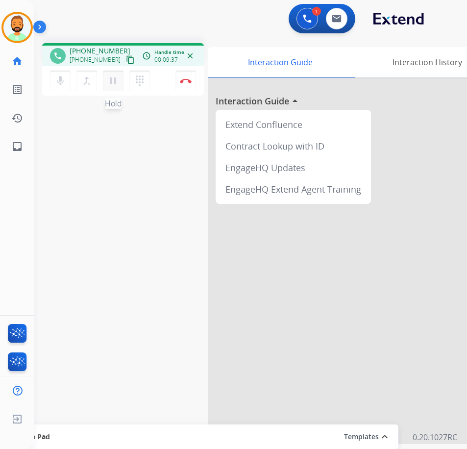
click at [113, 76] on mat-icon "pause" at bounding box center [113, 81] width 12 height 12
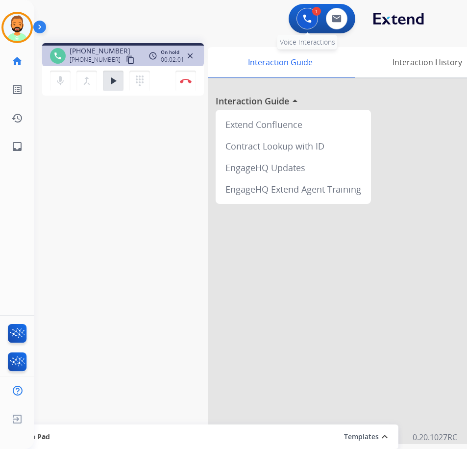
click at [315, 19] on button at bounding box center [308, 19] width 22 height 22
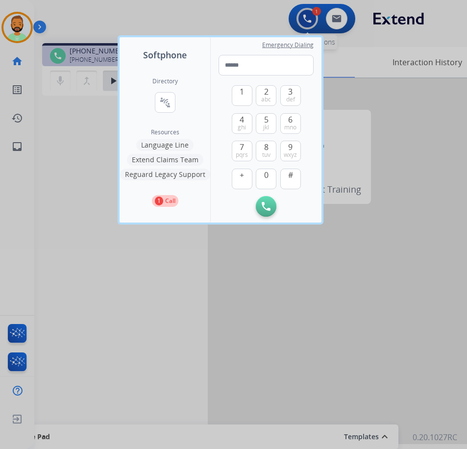
click at [311, 19] on div at bounding box center [233, 224] width 467 height 449
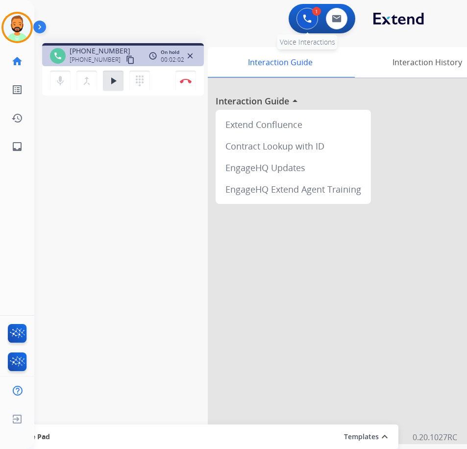
click at [311, 19] on img at bounding box center [307, 18] width 9 height 9
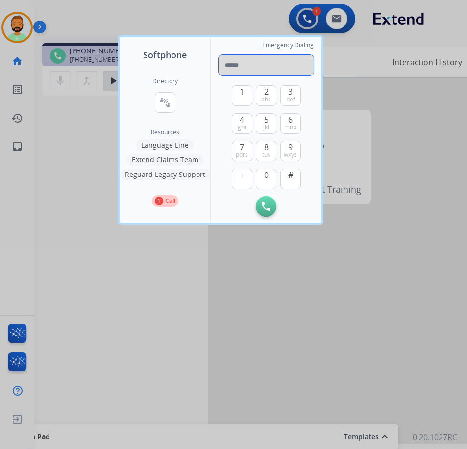
click at [230, 65] on input "tel" at bounding box center [266, 65] width 95 height 21
type input "*********"
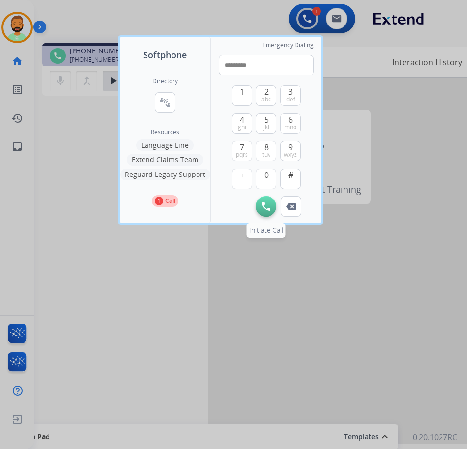
click at [260, 207] on button "Initiate Call" at bounding box center [266, 206] width 21 height 21
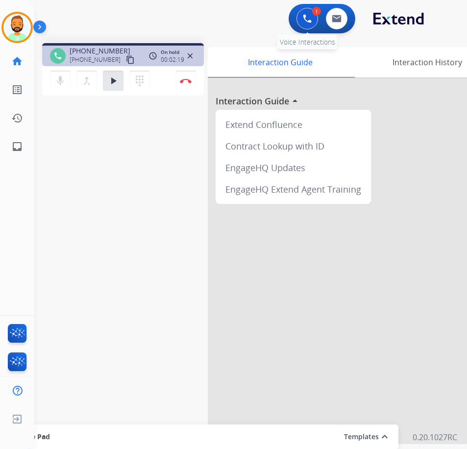
click at [301, 18] on button at bounding box center [308, 19] width 22 height 22
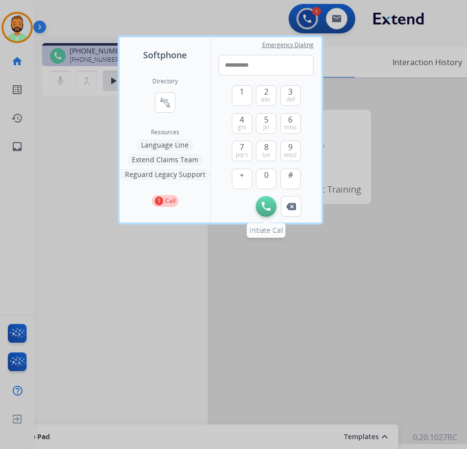
type input "**********"
click at [273, 206] on button "Initiate Call" at bounding box center [266, 206] width 21 height 21
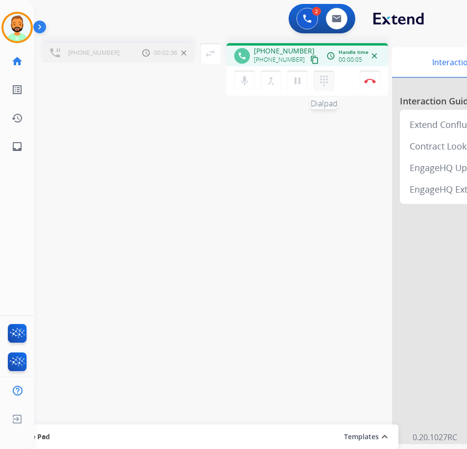
click at [330, 82] on button "dialpad Dialpad" at bounding box center [324, 81] width 21 height 21
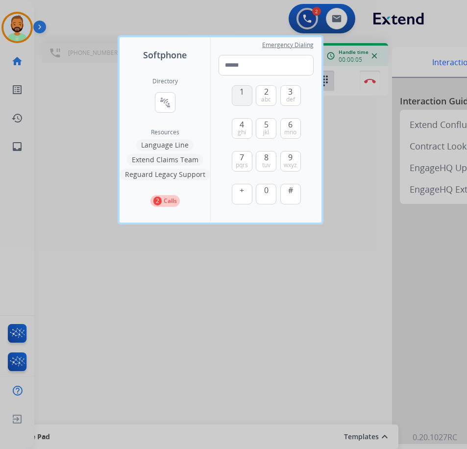
click at [240, 99] on button "1" at bounding box center [242, 95] width 21 height 21
click at [264, 99] on span "abc" at bounding box center [266, 100] width 10 height 8
click at [238, 94] on button "1" at bounding box center [242, 95] width 21 height 21
click at [243, 126] on span "4" at bounding box center [242, 125] width 4 height 12
click at [241, 98] on button "1" at bounding box center [242, 95] width 21 height 21
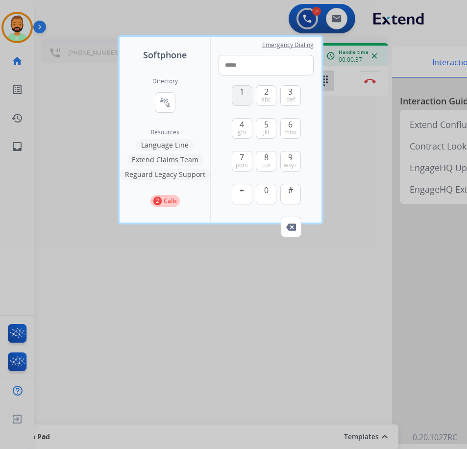
click at [241, 98] on button "1" at bounding box center [242, 95] width 21 height 21
click at [244, 131] on span "ghi" at bounding box center [242, 132] width 8 height 8
click at [264, 127] on span "5" at bounding box center [266, 125] width 4 height 12
click at [289, 126] on span "6" at bounding box center [290, 125] width 4 height 12
click at [296, 194] on button "#" at bounding box center [290, 194] width 21 height 21
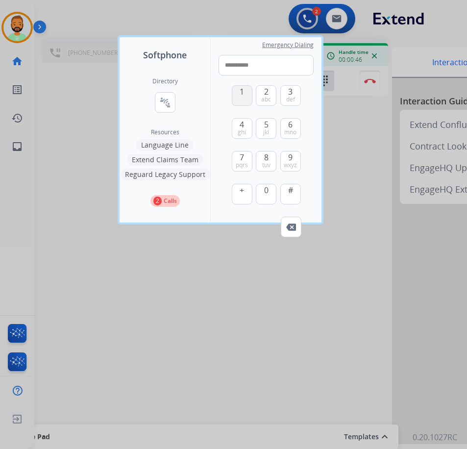
click at [241, 91] on span "1" at bounding box center [242, 92] width 4 height 12
click at [242, 124] on span "4" at bounding box center [242, 125] width 4 height 12
click at [241, 93] on span "1" at bounding box center [242, 92] width 4 height 12
click at [268, 193] on span "0" at bounding box center [266, 190] width 4 height 12
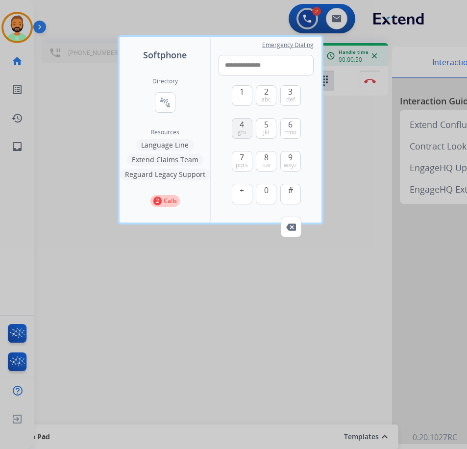
click at [247, 132] on button "4 ghi" at bounding box center [242, 128] width 21 height 21
drag, startPoint x: 269, startPoint y: 132, endPoint x: 276, endPoint y: 132, distance: 7.4
click at [271, 133] on button "5 jkl" at bounding box center [266, 128] width 21 height 21
click at [287, 131] on span "mno" at bounding box center [290, 132] width 12 height 8
click at [296, 189] on button "#" at bounding box center [290, 194] width 21 height 21
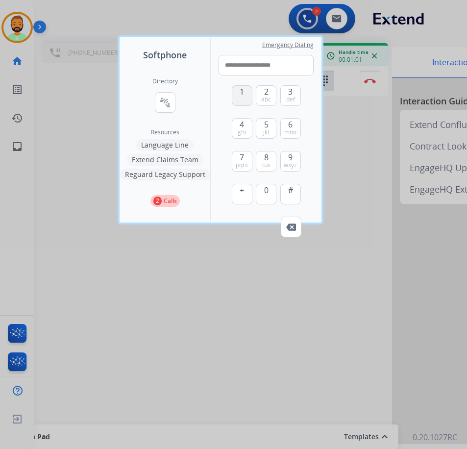
click at [241, 95] on span "1" at bounding box center [242, 92] width 4 height 12
type input "**********"
drag, startPoint x: 225, startPoint y: 335, endPoint x: 209, endPoint y: 336, distance: 16.2
click at [225, 335] on div at bounding box center [233, 224] width 467 height 449
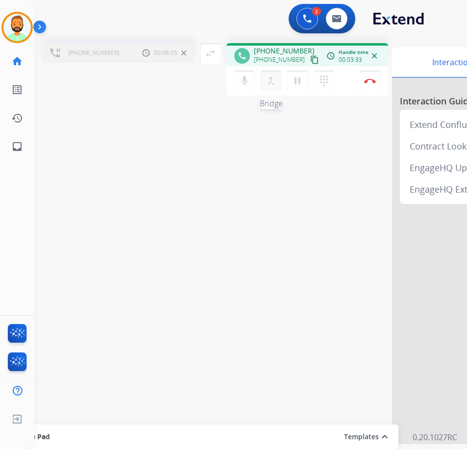
click at [270, 78] on mat-icon "merge_type" at bounding box center [271, 81] width 12 height 12
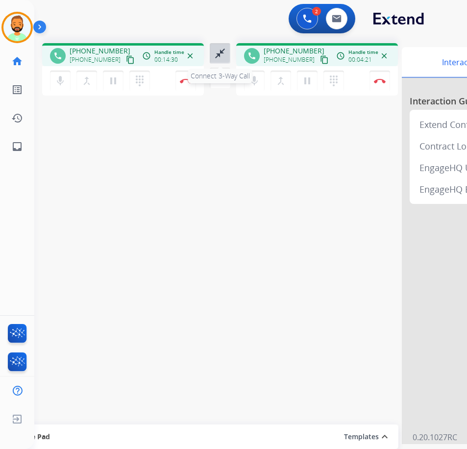
click at [220, 50] on mat-icon "close_fullscreen" at bounding box center [220, 54] width 12 height 12
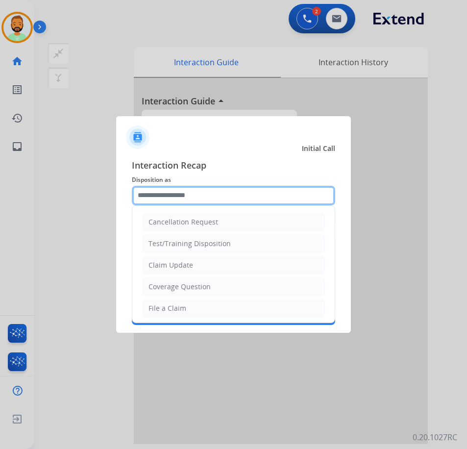
click at [213, 191] on input "text" at bounding box center [233, 196] width 203 height 20
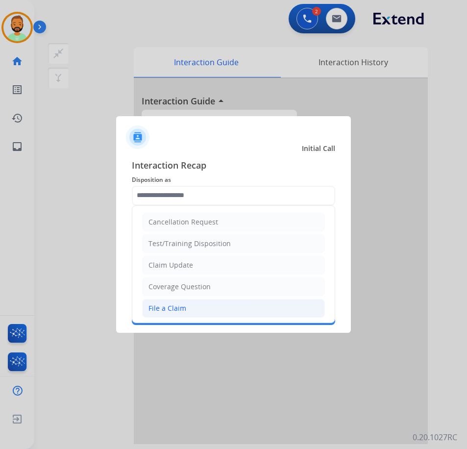
click at [217, 310] on li "File a Claim" at bounding box center [233, 308] width 183 height 19
type input "**********"
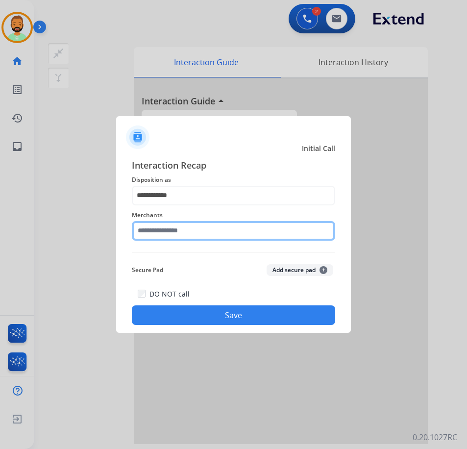
click at [205, 227] on input "text" at bounding box center [233, 231] width 203 height 20
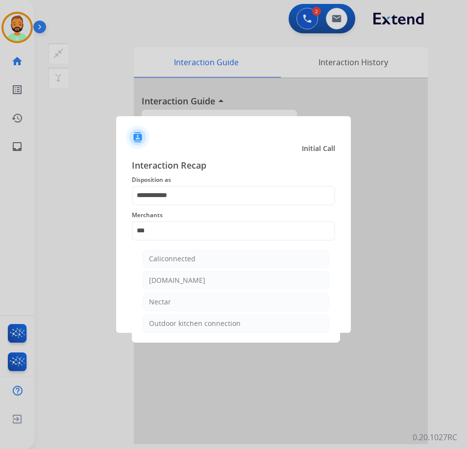
click at [205, 303] on li "Nectar" at bounding box center [236, 302] width 187 height 19
type input "******"
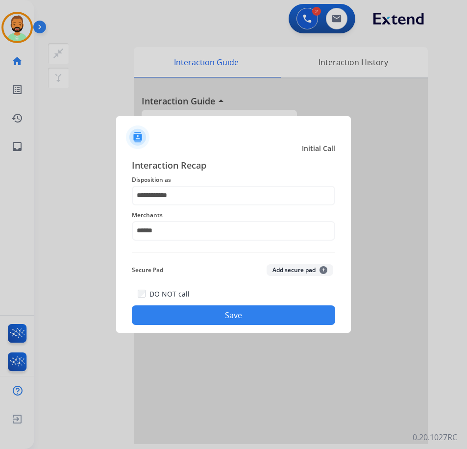
click at [214, 312] on button "Save" at bounding box center [233, 315] width 203 height 20
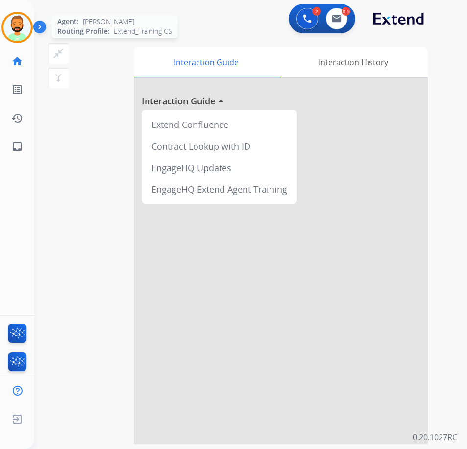
click at [13, 21] on img at bounding box center [16, 27] width 27 height 27
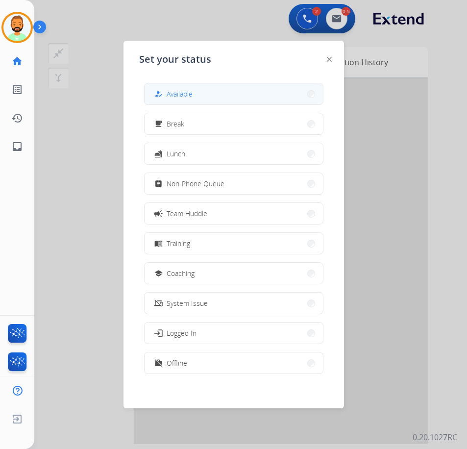
click at [175, 92] on span "Available" at bounding box center [180, 94] width 26 height 10
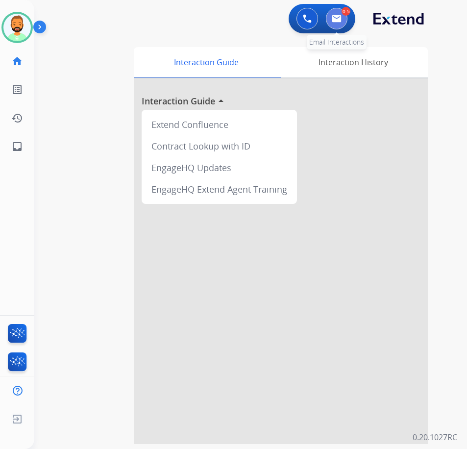
click at [341, 19] on img at bounding box center [337, 19] width 10 height 8
select select "**********"
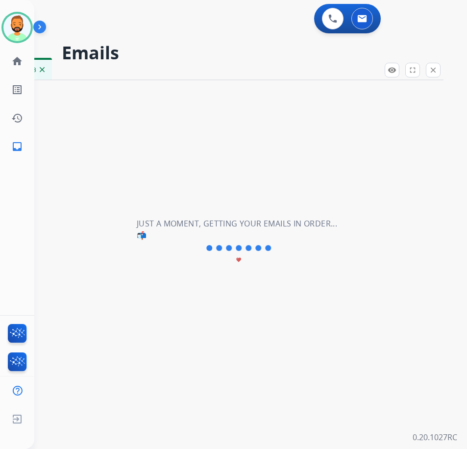
select select "**********"
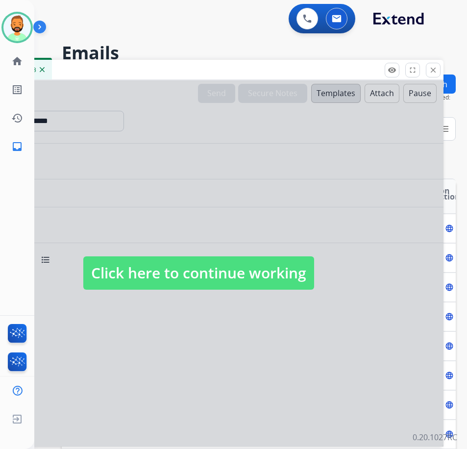
click at [270, 271] on span "Click here to continue working" at bounding box center [198, 272] width 231 height 33
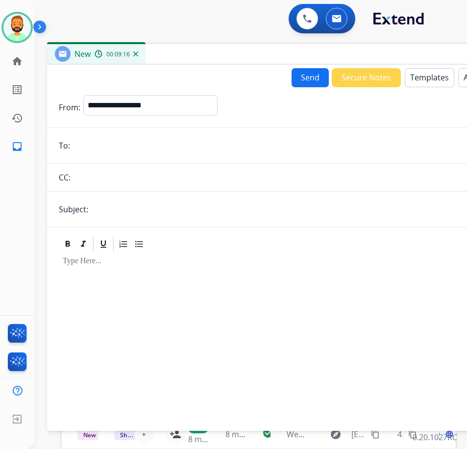
drag, startPoint x: 194, startPoint y: 64, endPoint x: 287, endPoint y: 48, distance: 94.9
click at [287, 48] on div "New 00:09:16" at bounding box center [292, 54] width 490 height 21
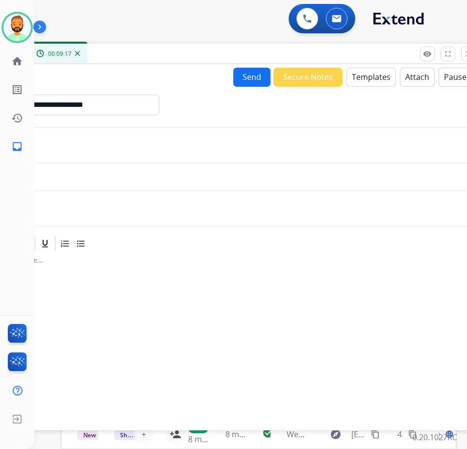
drag, startPoint x: 399, startPoint y: 60, endPoint x: 290, endPoint y: 56, distance: 109.8
click at [290, 56] on div "New 00:09:17" at bounding box center [234, 54] width 490 height 21
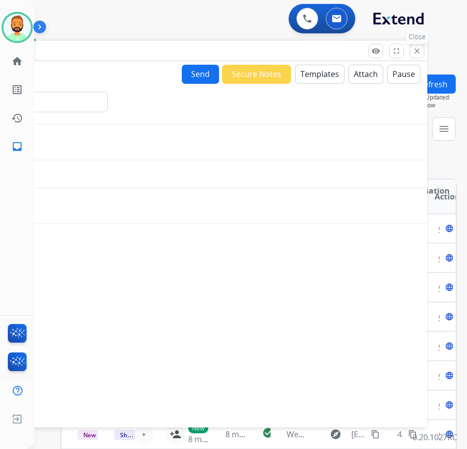
click at [418, 51] on mat-icon "close" at bounding box center [417, 51] width 9 height 9
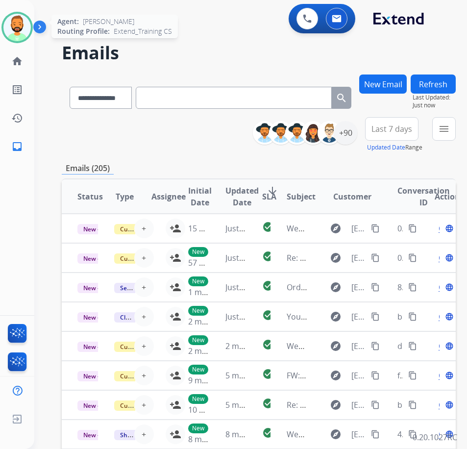
click at [21, 26] on img at bounding box center [16, 27] width 27 height 27
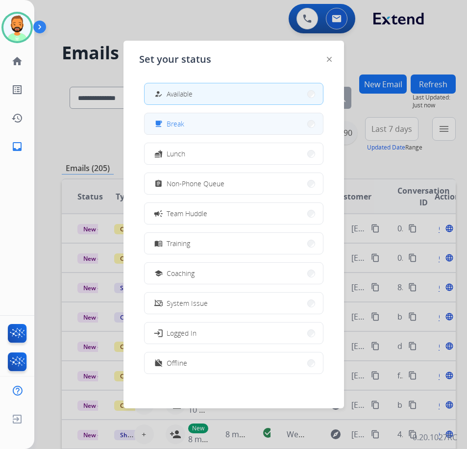
click at [178, 125] on span "Break" at bounding box center [176, 124] width 18 height 10
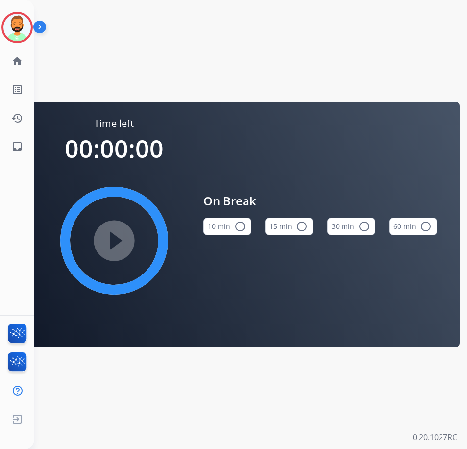
click at [220, 236] on div "10 min radio_button_unchecked" at bounding box center [227, 226] width 48 height 33
click at [227, 226] on button "10 min radio_button_unchecked" at bounding box center [227, 227] width 48 height 18
click at [108, 241] on mat-icon "play_circle_filled" at bounding box center [114, 241] width 12 height 12
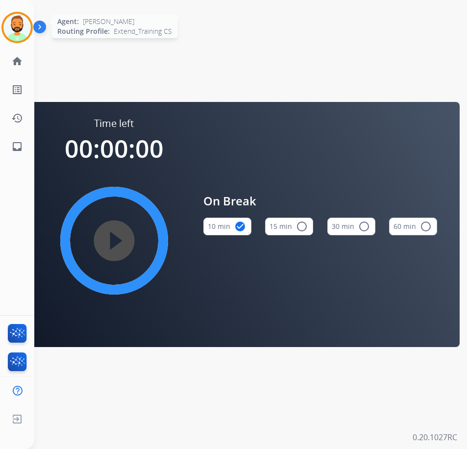
drag, startPoint x: 13, startPoint y: 20, endPoint x: 20, endPoint y: 26, distance: 9.7
click at [14, 20] on img at bounding box center [16, 27] width 27 height 27
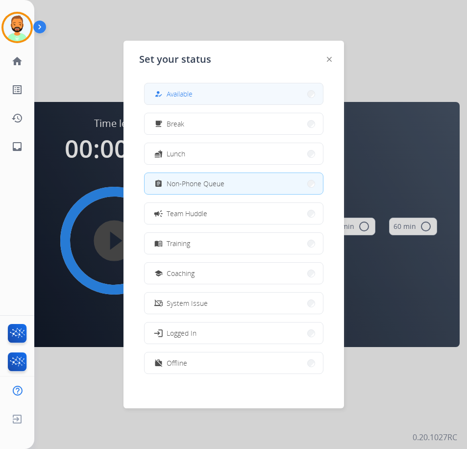
click at [183, 94] on span "Available" at bounding box center [180, 94] width 26 height 10
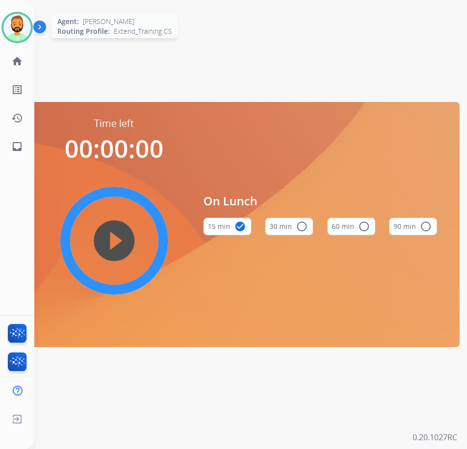
click at [28, 18] on div at bounding box center [16, 27] width 31 height 31
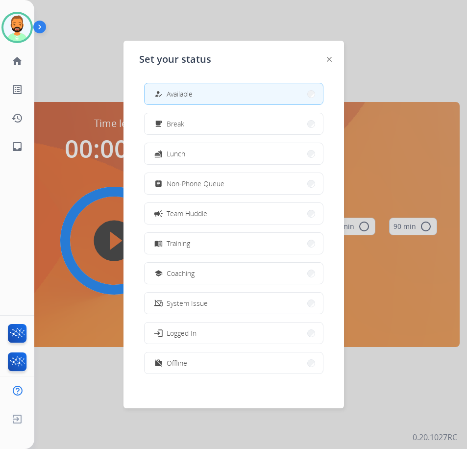
drag, startPoint x: 216, startPoint y: 95, endPoint x: 305, endPoint y: 49, distance: 100.0
click at [219, 94] on button "how_to_reg Available" at bounding box center [234, 93] width 178 height 21
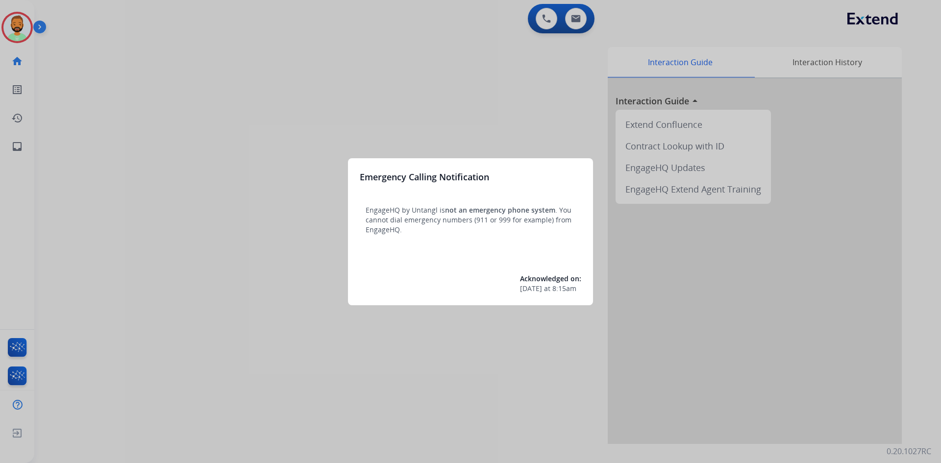
click at [19, 19] on div at bounding box center [470, 231] width 941 height 463
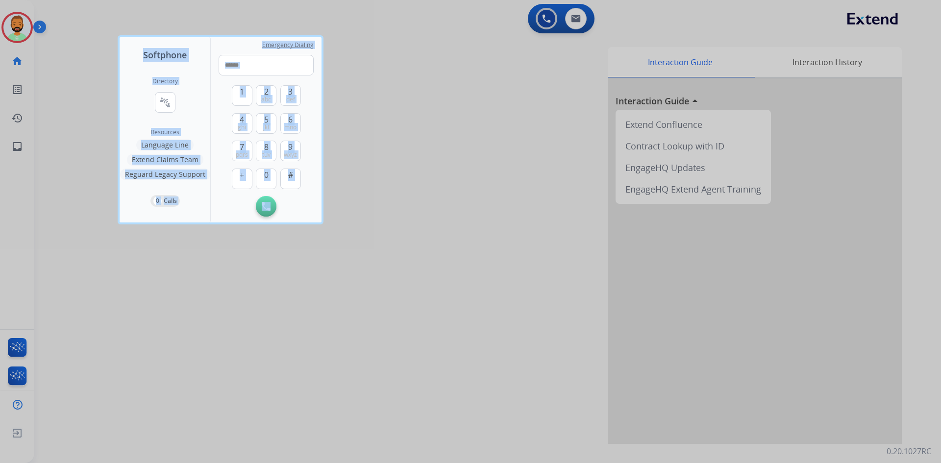
click at [19, 19] on div at bounding box center [470, 231] width 941 height 463
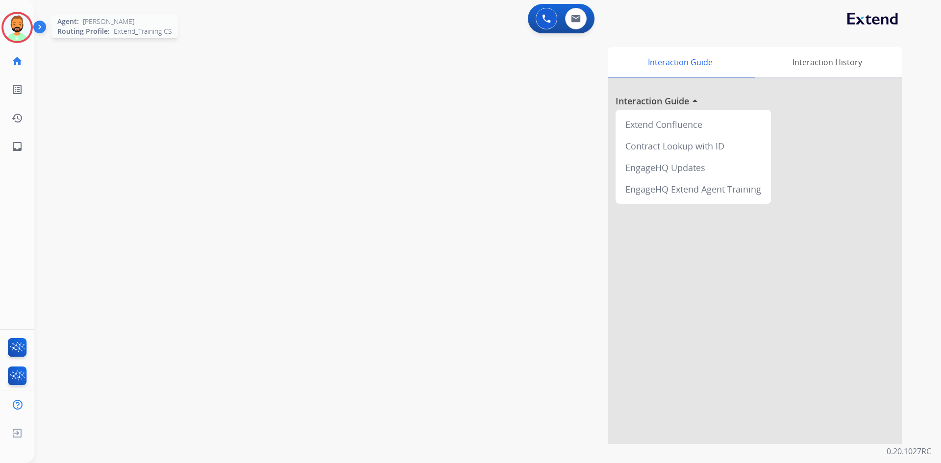
click at [30, 37] on div "Agent: Todd Routing Profile: Extend_Training CS" at bounding box center [16, 27] width 31 height 31
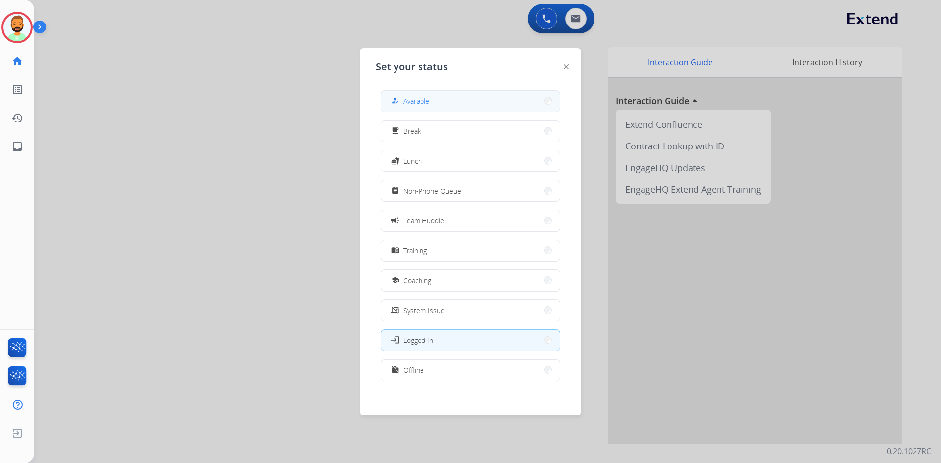
click at [419, 102] on span "Available" at bounding box center [416, 101] width 26 height 10
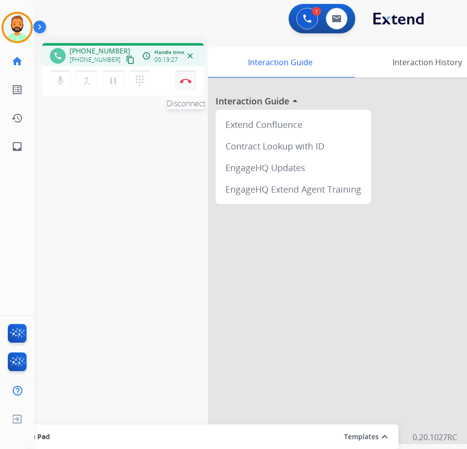
click at [186, 81] on img at bounding box center [186, 80] width 12 height 5
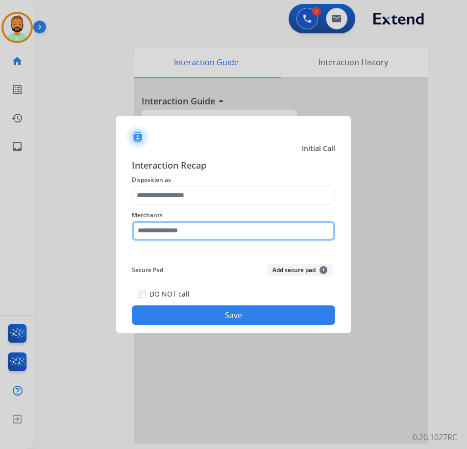
click at [202, 232] on input "text" at bounding box center [233, 231] width 203 height 20
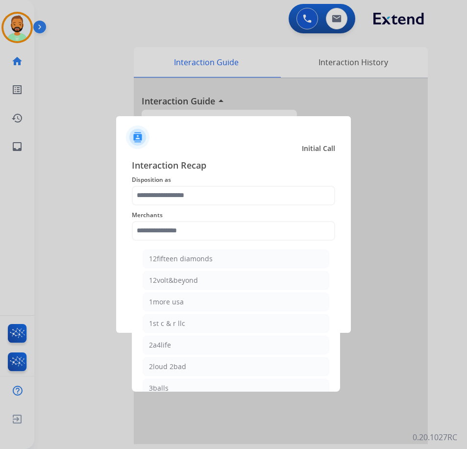
click at [198, 186] on div "Interaction Recap Disposition as Merchants 12fifteen diamonds 12volt&beyond 1mo…" at bounding box center [233, 241] width 203 height 167
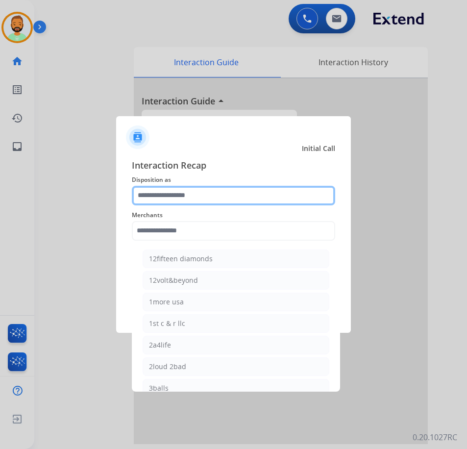
click at [197, 193] on input "text" at bounding box center [233, 196] width 203 height 20
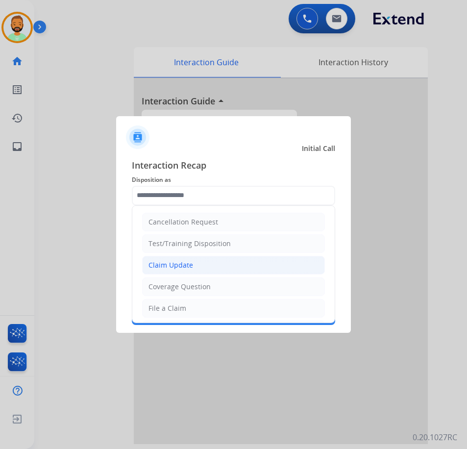
click at [196, 268] on li "Claim Update" at bounding box center [233, 265] width 183 height 19
type input "**********"
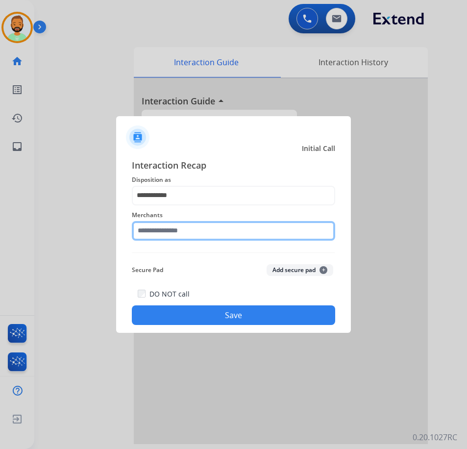
click at [199, 232] on input "text" at bounding box center [233, 231] width 203 height 20
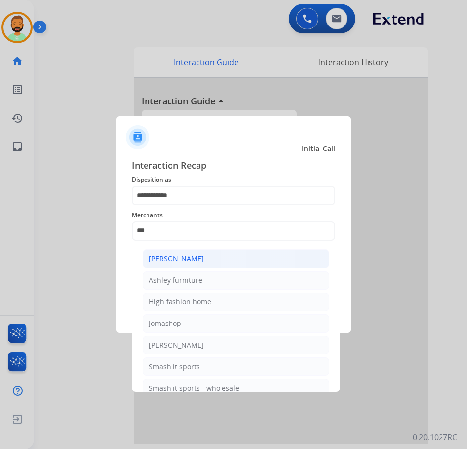
click at [228, 257] on li "[PERSON_NAME]" at bounding box center [236, 258] width 187 height 19
type input "**********"
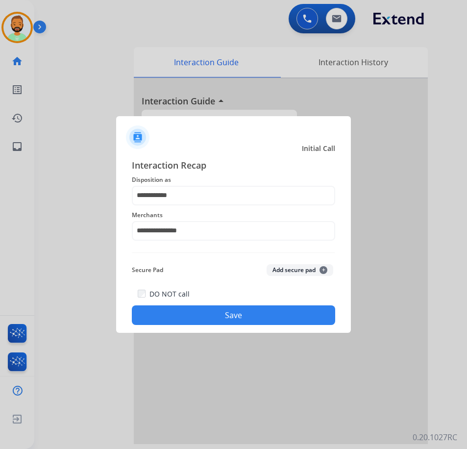
click at [232, 311] on button "Save" at bounding box center [233, 315] width 203 height 20
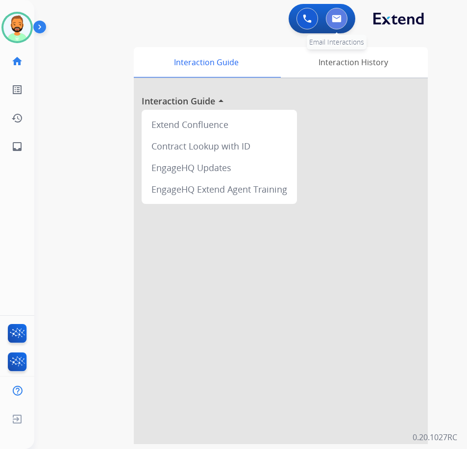
click at [344, 18] on button at bounding box center [337, 19] width 22 height 22
select select "**********"
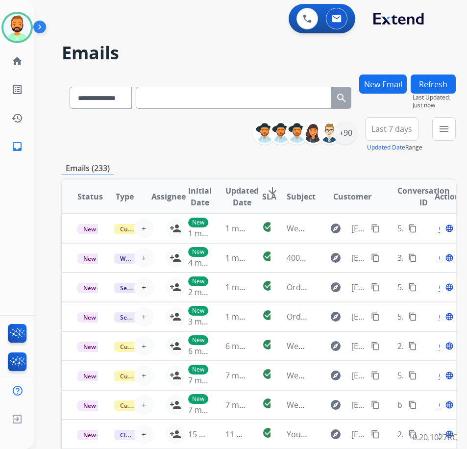
click at [401, 127] on span "Last 7 days" at bounding box center [392, 129] width 41 height 4
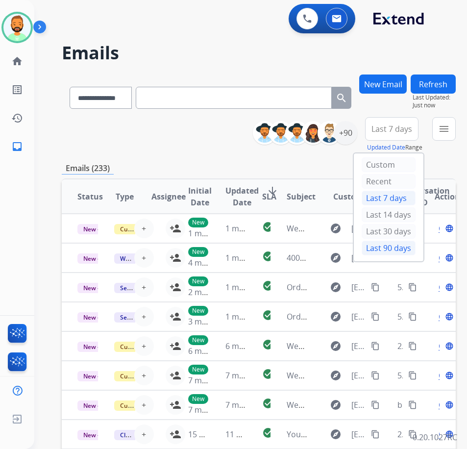
click at [373, 249] on div "Last 90 days" at bounding box center [389, 248] width 54 height 15
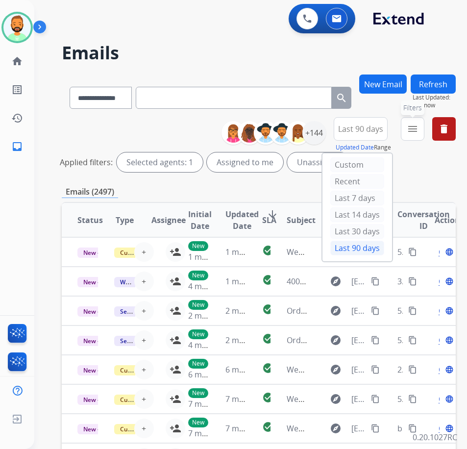
click at [419, 124] on mat-icon "menu" at bounding box center [413, 129] width 12 height 12
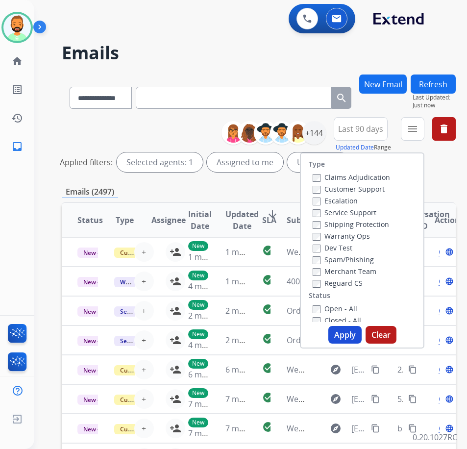
click at [377, 186] on label "Customer Support" at bounding box center [349, 188] width 72 height 9
click at [378, 219] on div "Shipping Protection" at bounding box center [351, 224] width 77 height 12
click at [379, 222] on label "Shipping Protection" at bounding box center [351, 224] width 76 height 9
click at [363, 283] on label "Reguard CS" at bounding box center [338, 282] width 50 height 9
click at [355, 305] on label "Open - All" at bounding box center [335, 308] width 45 height 9
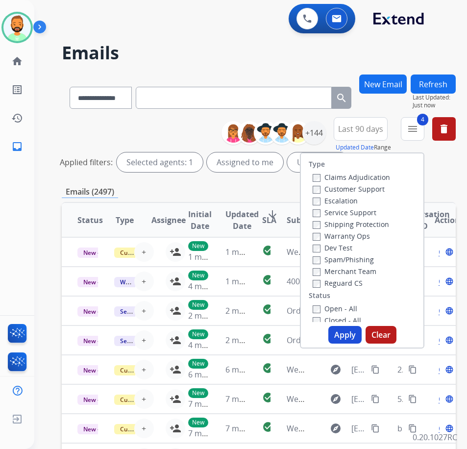
click at [358, 327] on button "Apply" at bounding box center [344, 335] width 33 height 18
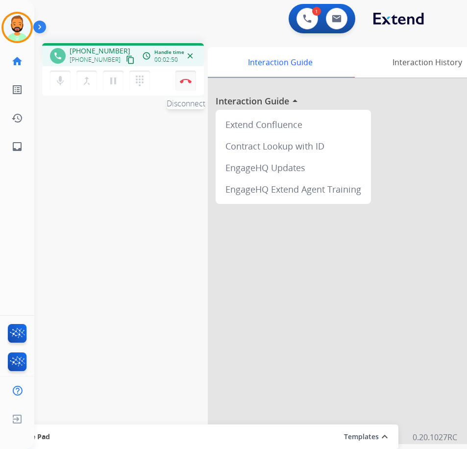
click at [188, 81] on img at bounding box center [186, 80] width 12 height 5
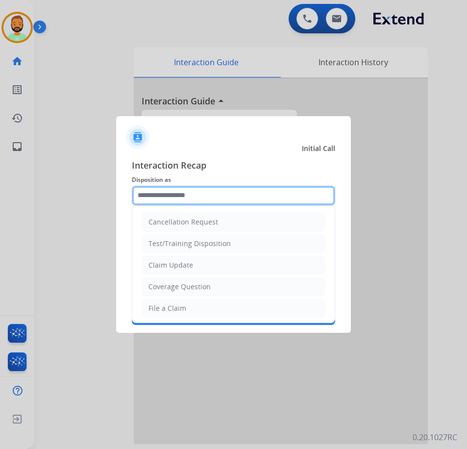
click at [203, 201] on input "text" at bounding box center [233, 196] width 203 height 20
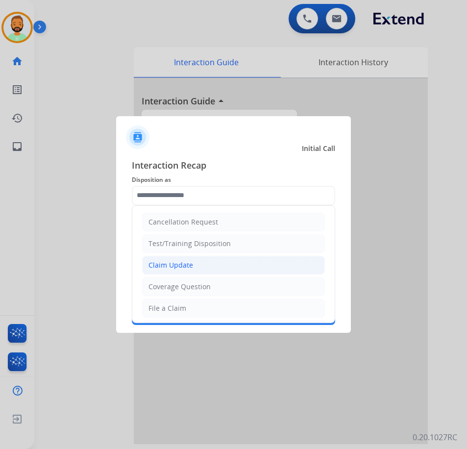
click at [197, 267] on li "Claim Update" at bounding box center [233, 265] width 183 height 19
type input "**********"
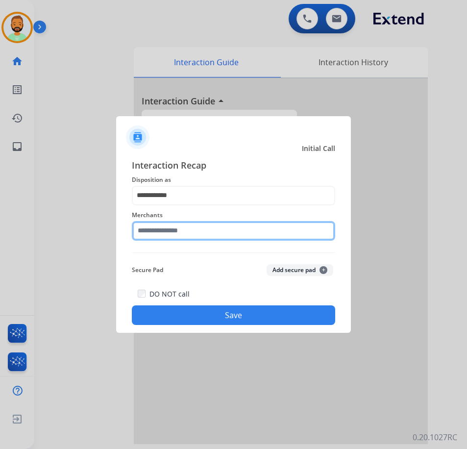
click at [227, 232] on input "text" at bounding box center [233, 231] width 203 height 20
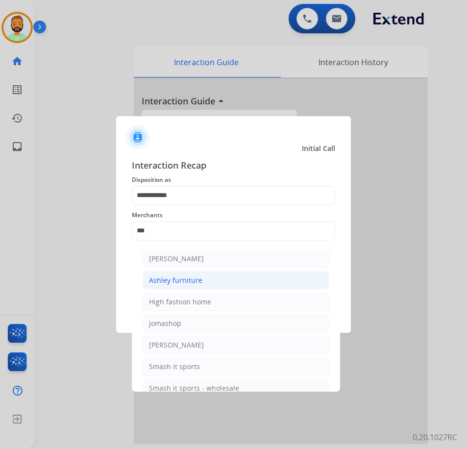
click at [199, 281] on div "Ashley furniture" at bounding box center [175, 280] width 53 height 10
type input "**********"
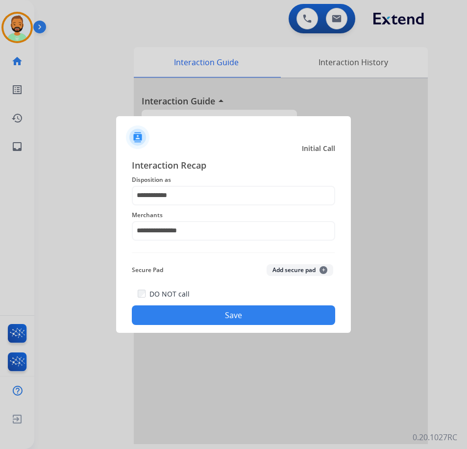
click at [232, 314] on button "Save" at bounding box center [233, 315] width 203 height 20
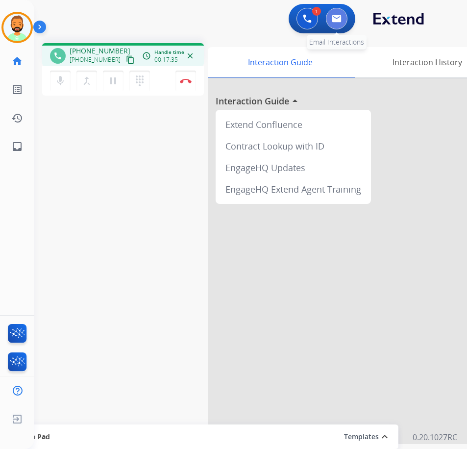
click at [339, 22] on img at bounding box center [337, 19] width 10 height 8
select select "**********"
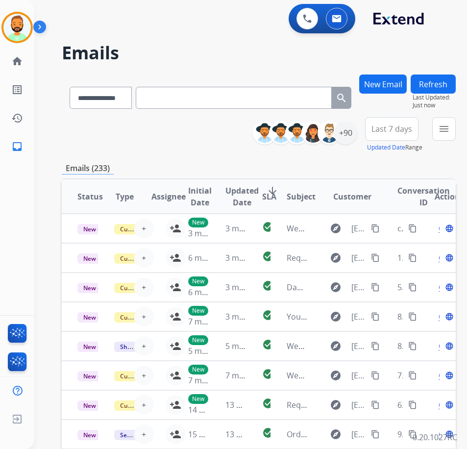
paste input "**********"
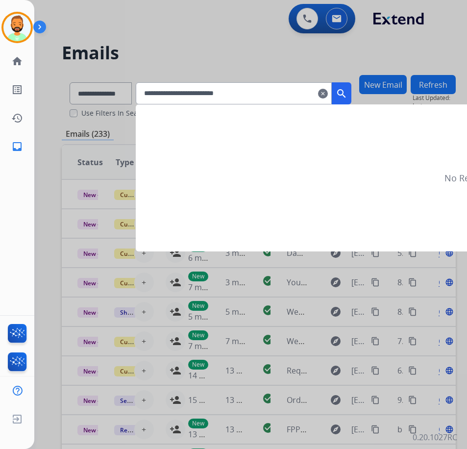
type input "**********"
click at [347, 91] on mat-icon "search" at bounding box center [342, 94] width 12 height 12
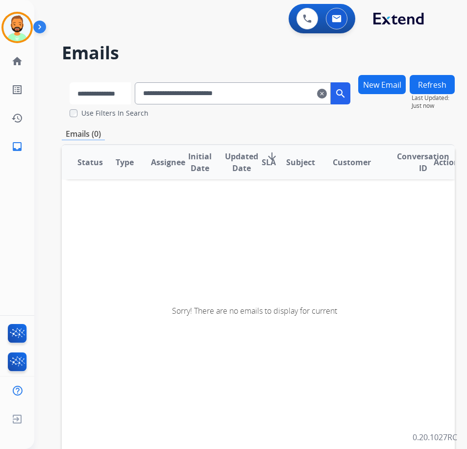
click at [126, 96] on select "**********" at bounding box center [100, 93] width 61 height 22
click at [70, 82] on select "**********" at bounding box center [100, 93] width 61 height 22
click at [293, 86] on input "**********" at bounding box center [234, 93] width 196 height 22
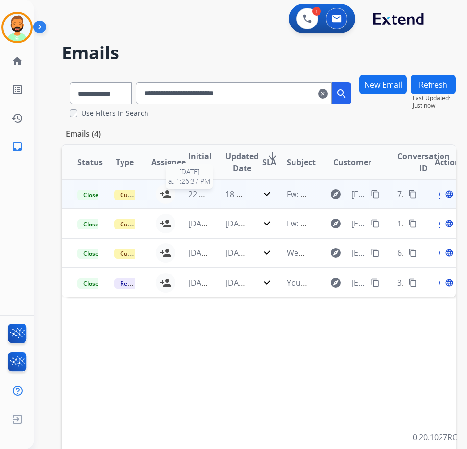
click at [209, 197] on span "22 hours ago" at bounding box center [212, 194] width 49 height 11
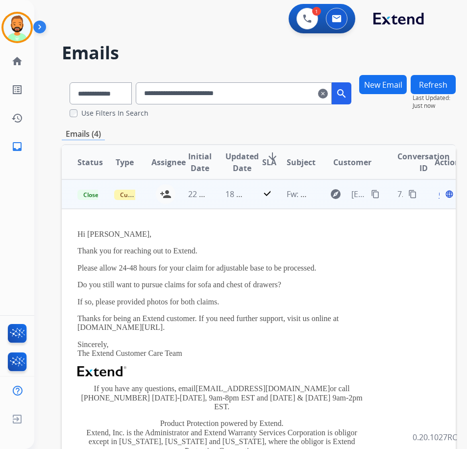
click at [443, 196] on span "Open" at bounding box center [449, 194] width 20 height 12
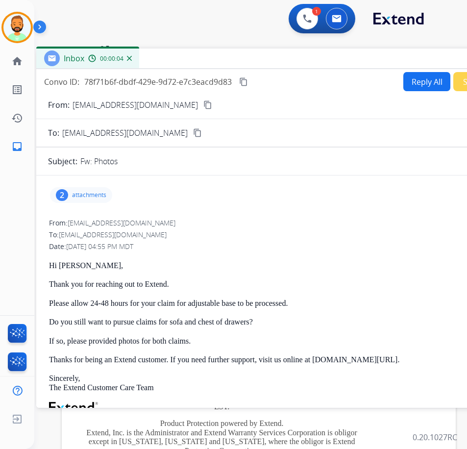
drag, startPoint x: 283, startPoint y: 69, endPoint x: 366, endPoint y: 57, distance: 83.2
click at [366, 57] on div "Inbox 00:00:04" at bounding box center [281, 59] width 490 height 21
click at [90, 190] on div "2 attachments" at bounding box center [81, 195] width 62 height 16
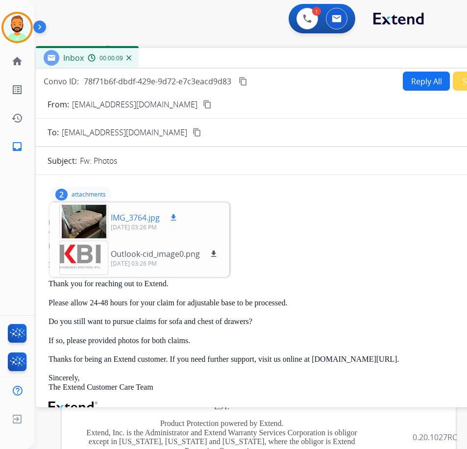
click at [82, 224] on div at bounding box center [83, 221] width 49 height 34
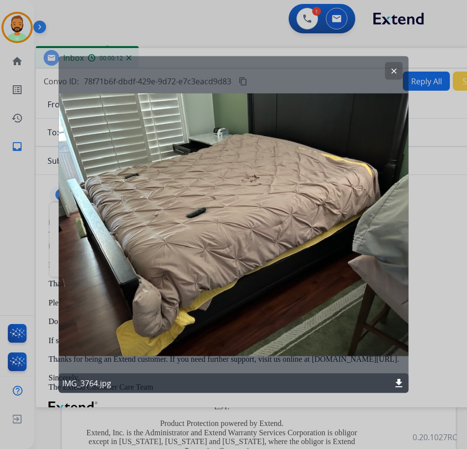
click at [388, 66] on button "clear" at bounding box center [394, 71] width 18 height 18
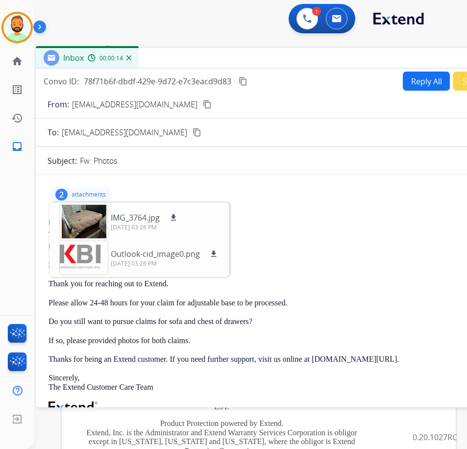
click at [84, 193] on p "attachments" at bounding box center [89, 195] width 34 height 8
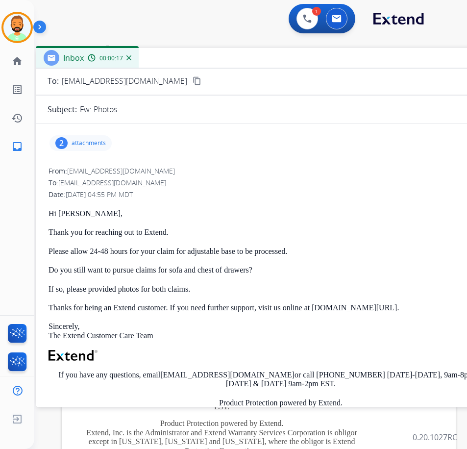
scroll to position [98, 0]
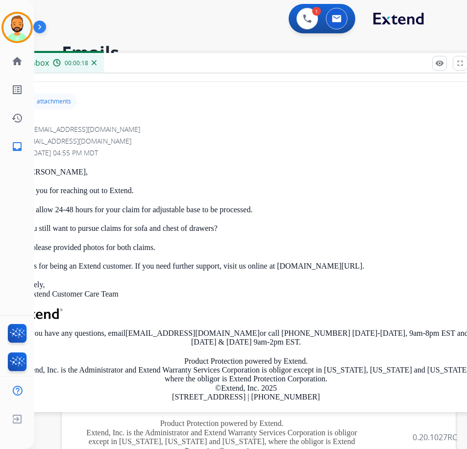
drag, startPoint x: 287, startPoint y: 64, endPoint x: 211, endPoint y: 75, distance: 77.2
click at [136, 73] on div "Inbox 00:00:18" at bounding box center [246, 63] width 490 height 21
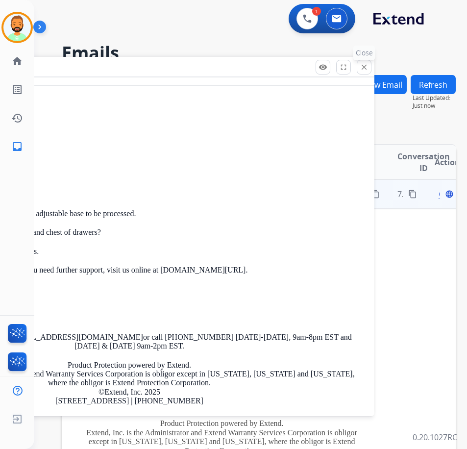
click at [365, 67] on mat-icon "close" at bounding box center [364, 67] width 9 height 9
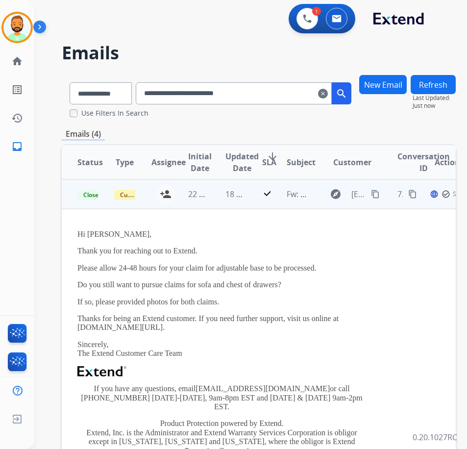
click at [215, 192] on td "18 hours ago" at bounding box center [228, 193] width 37 height 29
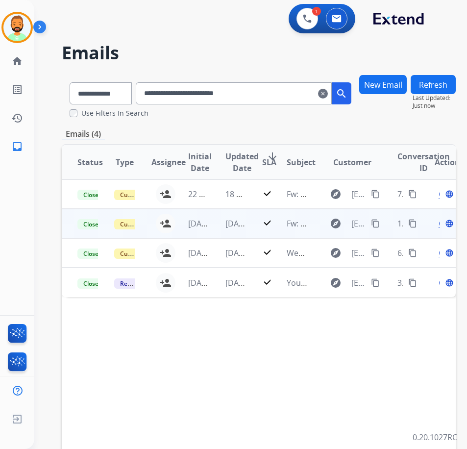
click at [214, 223] on td "2 days ago" at bounding box center [228, 223] width 37 height 29
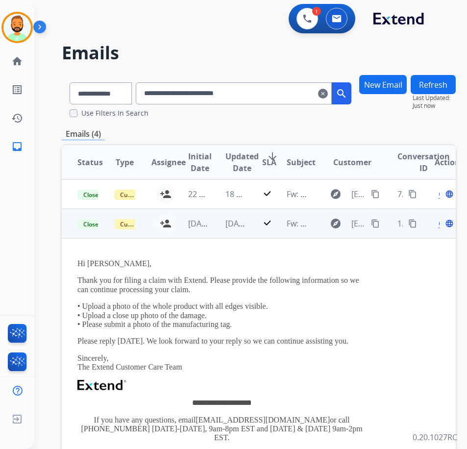
scroll to position [29, 0]
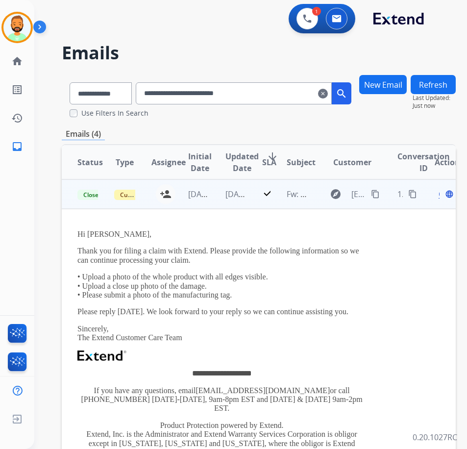
click at [443, 195] on span "Open" at bounding box center [449, 194] width 20 height 12
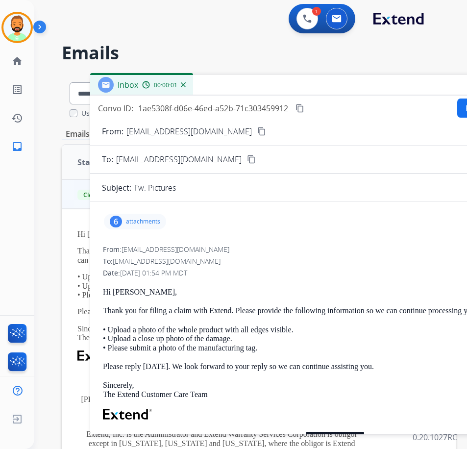
drag, startPoint x: 160, startPoint y: 70, endPoint x: 286, endPoint y: 84, distance: 127.3
click at [289, 84] on div "Inbox 00:00:01" at bounding box center [335, 85] width 490 height 21
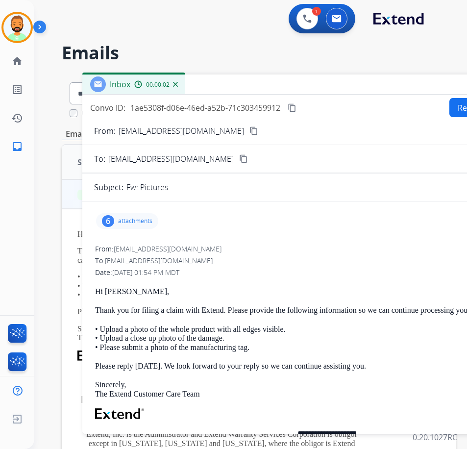
click at [122, 226] on div "6 attachments" at bounding box center [127, 221] width 62 height 16
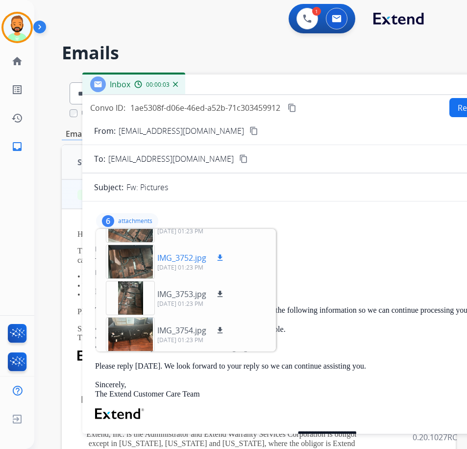
scroll to position [97, 0]
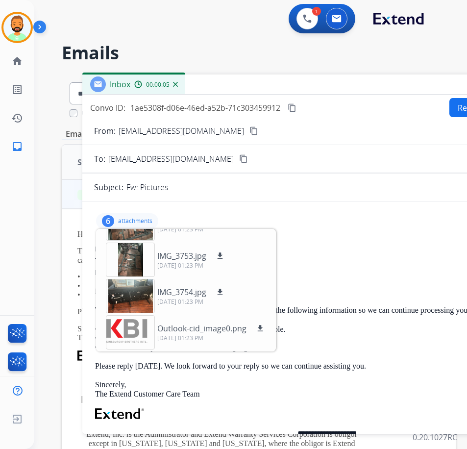
click at [132, 224] on div "6 attachments IMG_3750.jpg download 09/30/2025, 01:23 PM IMG_3751.jpg download …" at bounding box center [127, 221] width 62 height 16
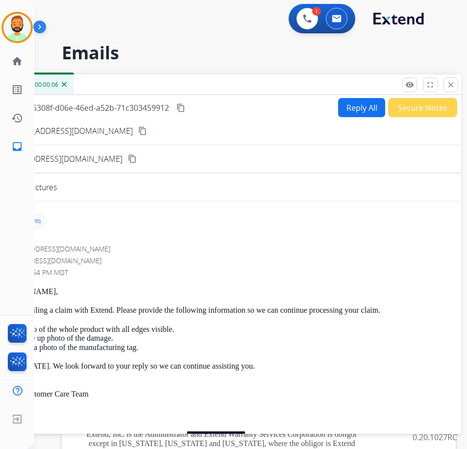
drag, startPoint x: 285, startPoint y: 84, endPoint x: 165, endPoint y: 83, distance: 119.6
click at [162, 84] on div "Inbox 00:00:06" at bounding box center [216, 84] width 490 height 21
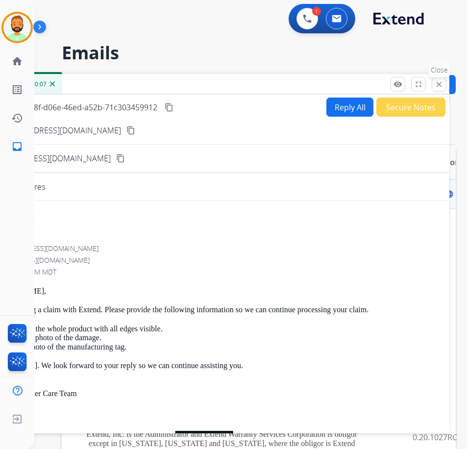
click at [438, 83] on mat-icon "close" at bounding box center [439, 84] width 9 height 9
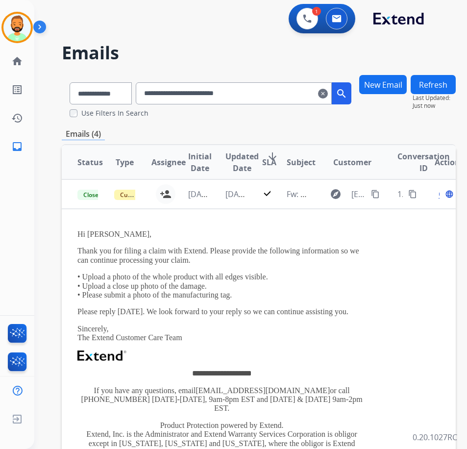
click at [277, 97] on input "**********" at bounding box center [234, 93] width 196 height 22
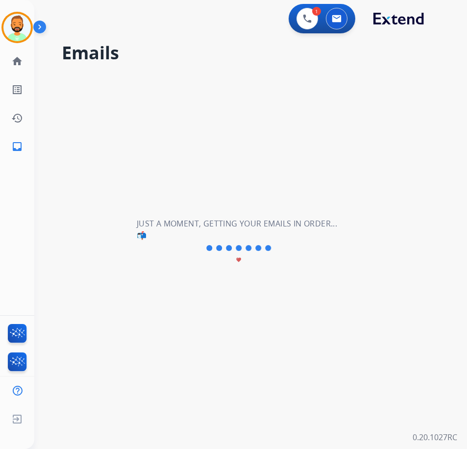
scroll to position [0, 0]
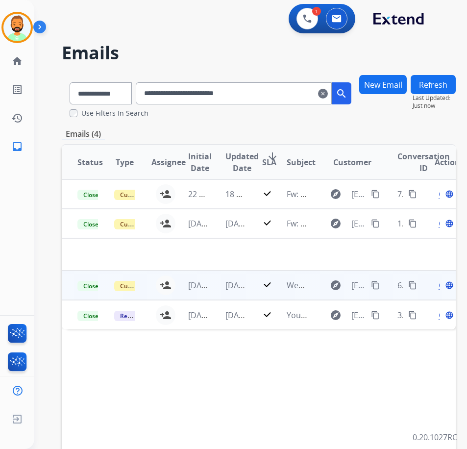
click at [220, 288] on td "[DATE]" at bounding box center [228, 285] width 37 height 29
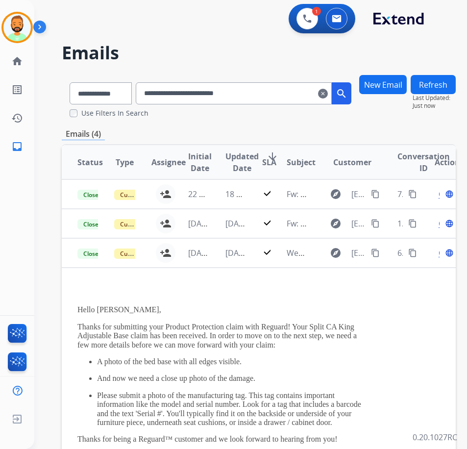
scroll to position [59, 0]
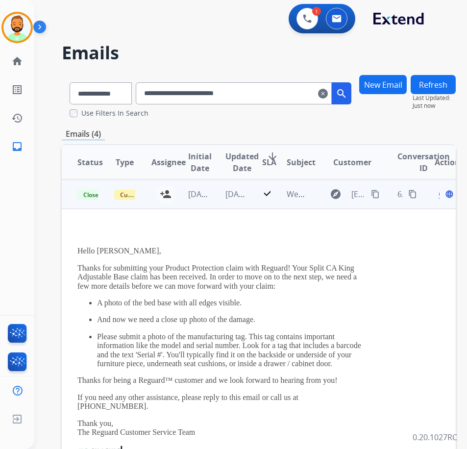
click at [443, 196] on span "Open" at bounding box center [449, 194] width 20 height 12
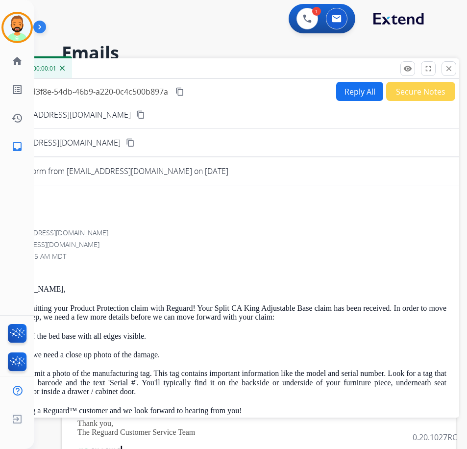
drag, startPoint x: 247, startPoint y: 76, endPoint x: 274, endPoint y: 79, distance: 28.0
click at [262, 76] on div "Inbox 00:00:01" at bounding box center [214, 68] width 490 height 21
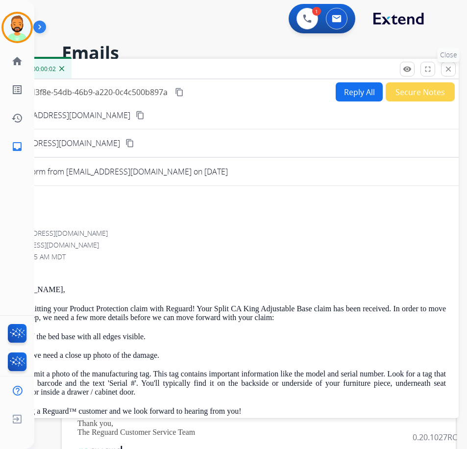
click at [451, 63] on button "close Close" at bounding box center [448, 69] width 15 height 15
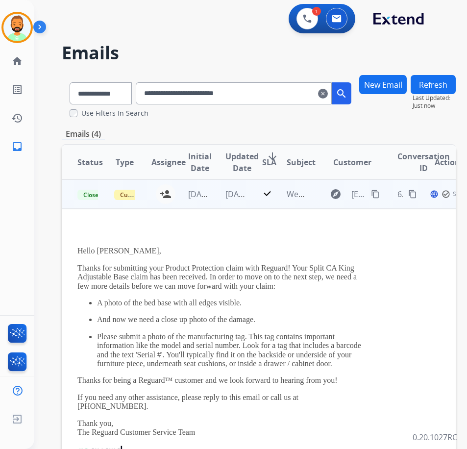
click at [218, 192] on td "[DATE]" at bounding box center [228, 193] width 37 height 29
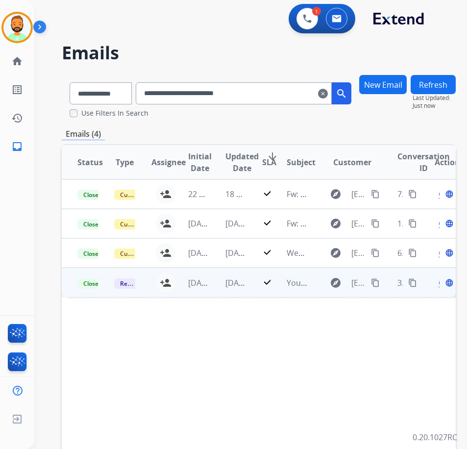
click at [183, 286] on td "[DATE]" at bounding box center [191, 282] width 37 height 29
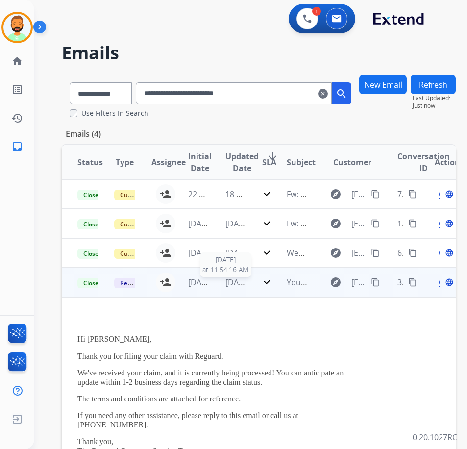
scroll to position [63, 0]
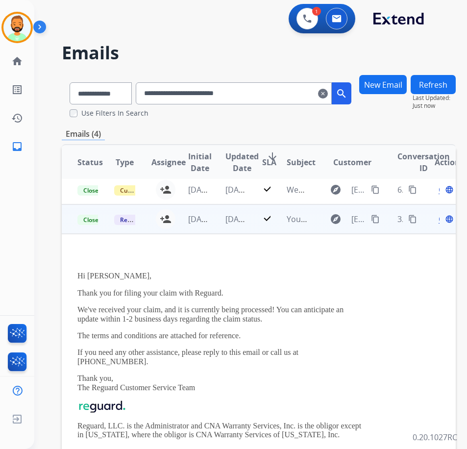
click at [444, 219] on span "Open" at bounding box center [449, 219] width 20 height 12
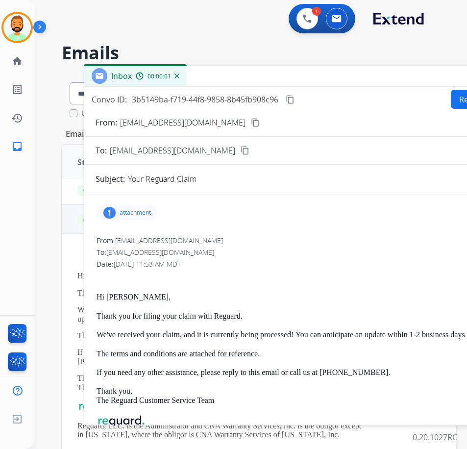
drag, startPoint x: 203, startPoint y: 64, endPoint x: 323, endPoint y: 71, distance: 120.3
click at [324, 70] on div "Inbox 00:00:01" at bounding box center [329, 76] width 490 height 21
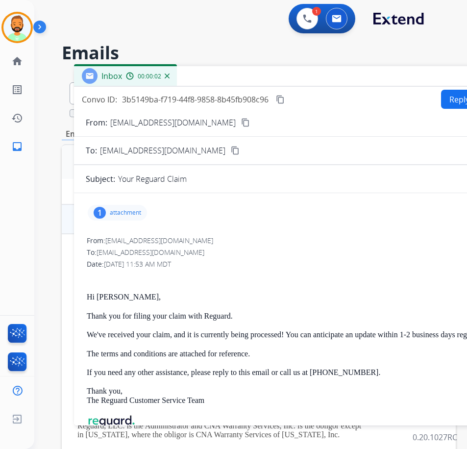
click at [124, 211] on p "attachment" at bounding box center [125, 213] width 31 height 8
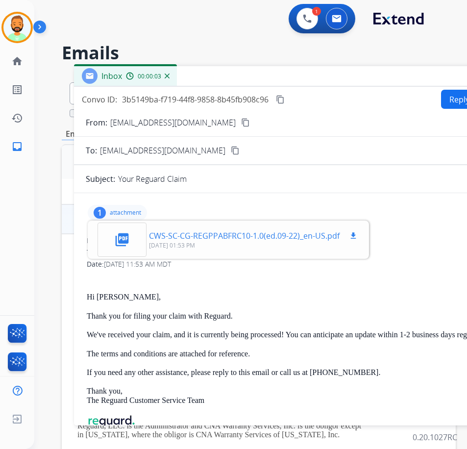
click at [184, 230] on p "CWS-SC-CG-REGPPABFRC10-1.0(ed.09-22)_en-US.pdf" at bounding box center [244, 236] width 191 height 12
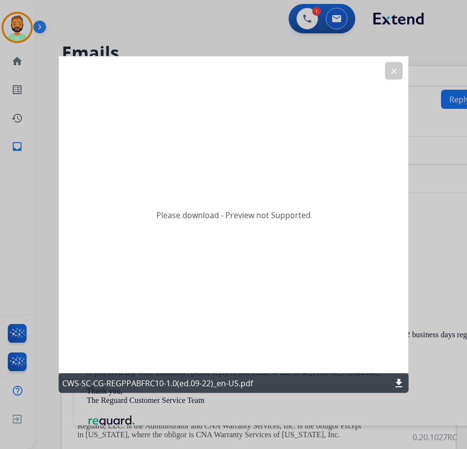
click at [398, 381] on mat-icon "download" at bounding box center [399, 383] width 12 height 12
click at [392, 71] on mat-icon "clear" at bounding box center [394, 71] width 9 height 9
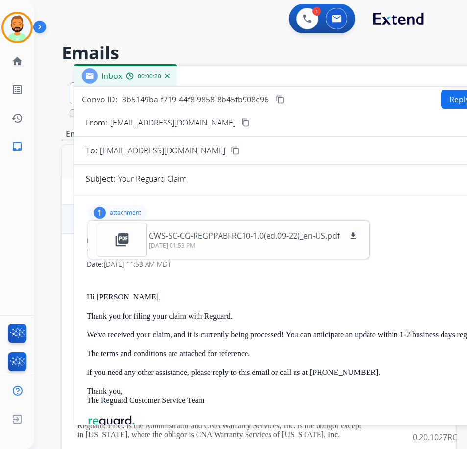
click at [113, 213] on p "attachment" at bounding box center [125, 213] width 31 height 8
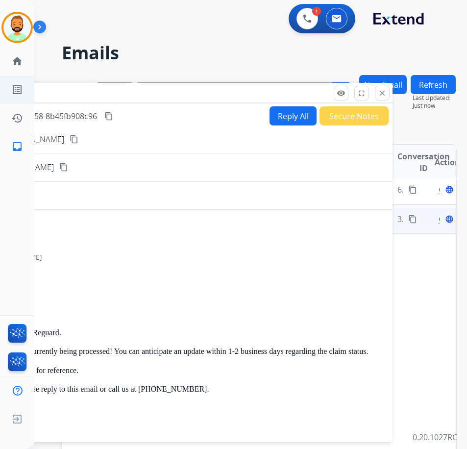
drag, startPoint x: 247, startPoint y: 76, endPoint x: 25, endPoint y: 101, distance: 223.9
click at [25, 101] on div "**********" at bounding box center [233, 224] width 467 height 449
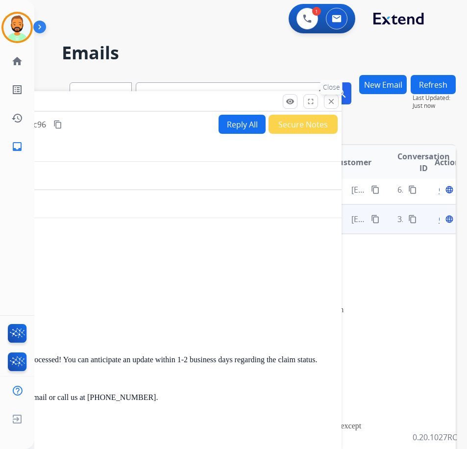
click at [336, 102] on button "close Close" at bounding box center [331, 101] width 15 height 15
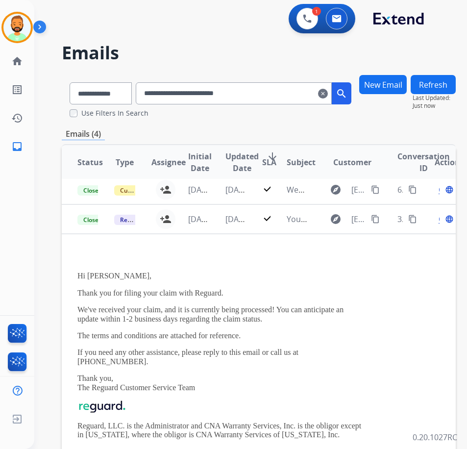
click at [447, 80] on button "Refresh" at bounding box center [433, 84] width 45 height 19
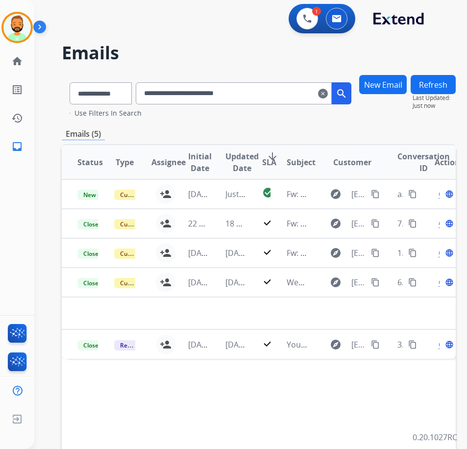
scroll to position [0, 0]
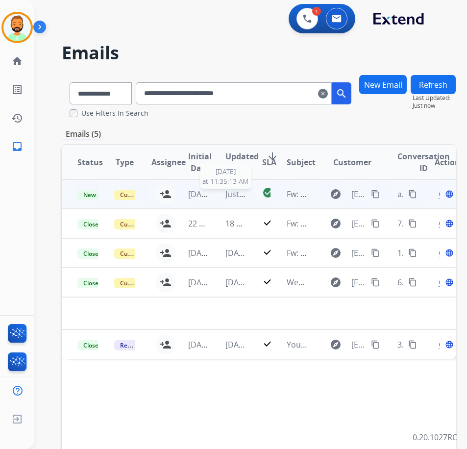
click at [242, 196] on span "Just now" at bounding box center [240, 194] width 31 height 11
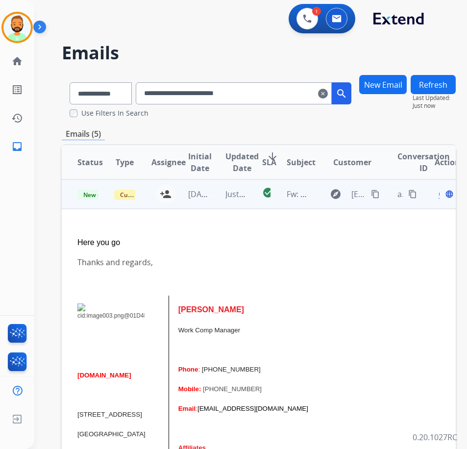
click at [443, 196] on span "Open" at bounding box center [449, 194] width 20 height 12
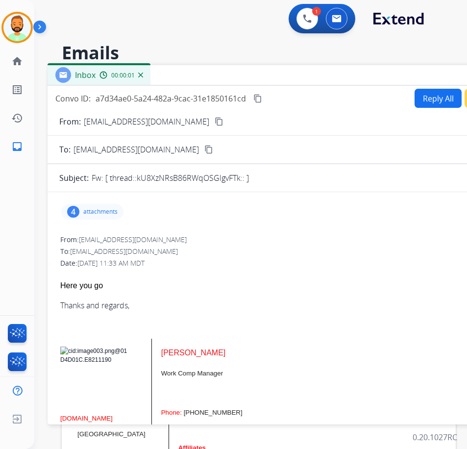
drag, startPoint x: 208, startPoint y: 62, endPoint x: 311, endPoint y: 62, distance: 102.9
click at [312, 65] on div "Inbox 00:00:01" at bounding box center [293, 75] width 490 height 21
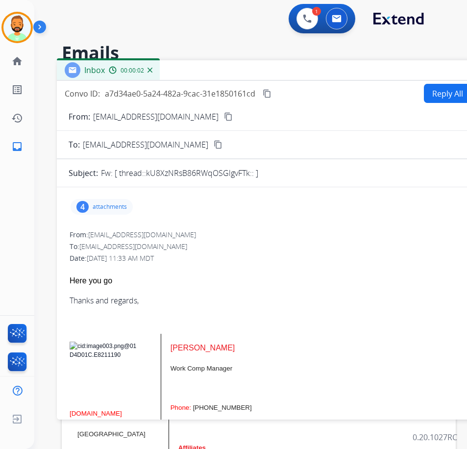
click at [106, 200] on div "4 attachments" at bounding box center [102, 207] width 62 height 16
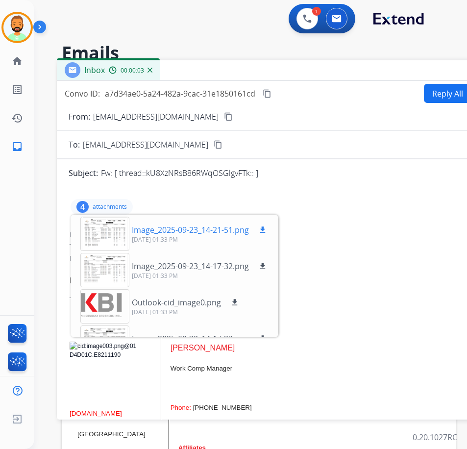
click at [105, 229] on div at bounding box center [104, 234] width 49 height 34
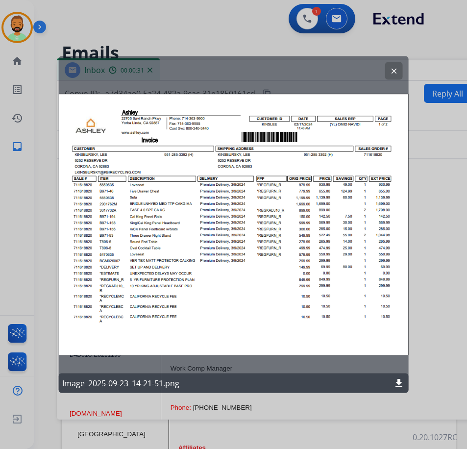
click at [399, 385] on mat-icon "download" at bounding box center [399, 383] width 12 height 12
click at [395, 71] on mat-icon "clear" at bounding box center [394, 71] width 9 height 9
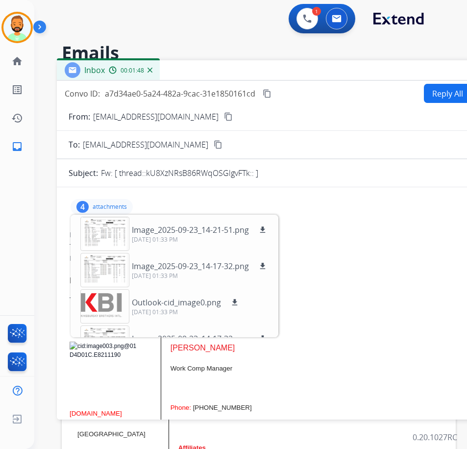
click at [116, 199] on div "4 attachments Image_2025-09-23_14-21-51.png download 10/03/2025, 01:33 PM Image…" at bounding box center [302, 207] width 467 height 24
click at [116, 201] on div "4 attachments Image_2025-09-23_14-21-51.png download 10/03/2025, 01:33 PM Image…" at bounding box center [102, 207] width 62 height 16
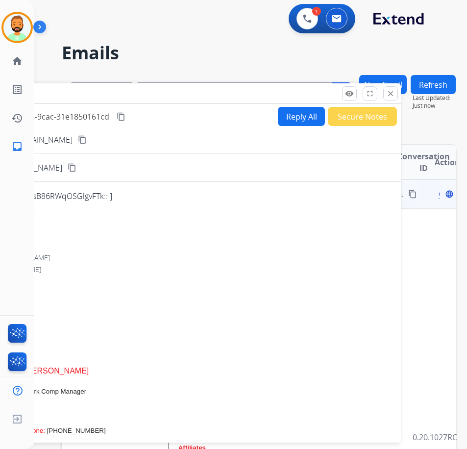
drag, startPoint x: 296, startPoint y: 71, endPoint x: 303, endPoint y: 97, distance: 27.0
click at [149, 95] on div "Inbox 00:01:49" at bounding box center [156, 93] width 490 height 21
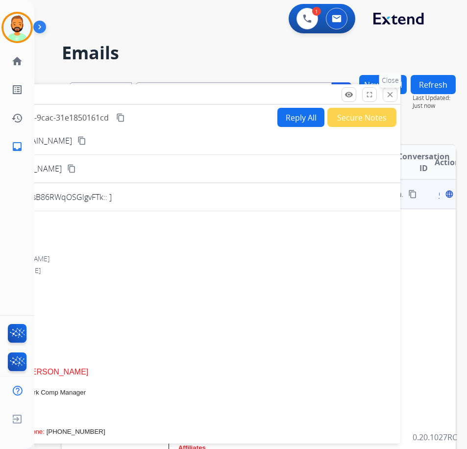
click at [386, 99] on button "close Close" at bounding box center [390, 94] width 15 height 15
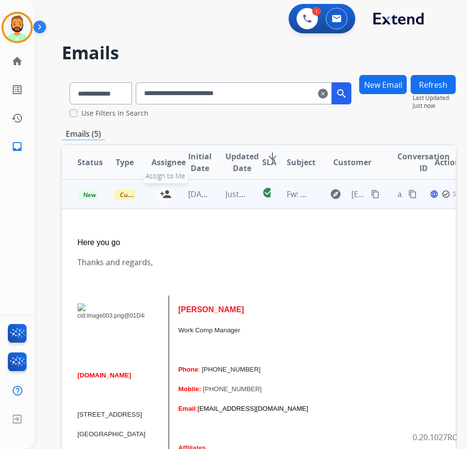
click at [163, 193] on mat-icon "person_add" at bounding box center [166, 194] width 12 height 12
click at [89, 194] on span "New - Reply" at bounding box center [99, 195] width 45 height 10
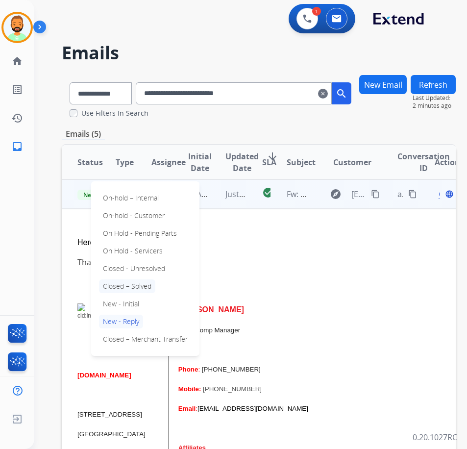
click at [127, 288] on p "Closed – Solved" at bounding box center [127, 286] width 56 height 14
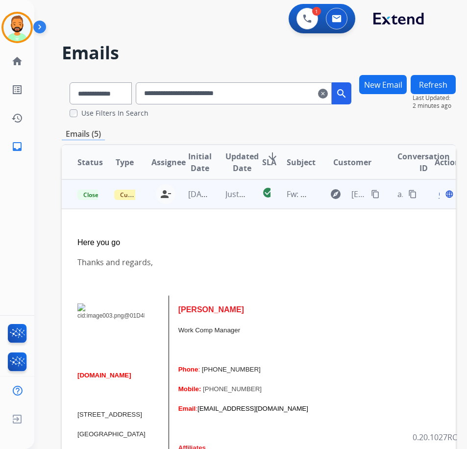
click at [439, 84] on button "Refresh" at bounding box center [433, 84] width 45 height 19
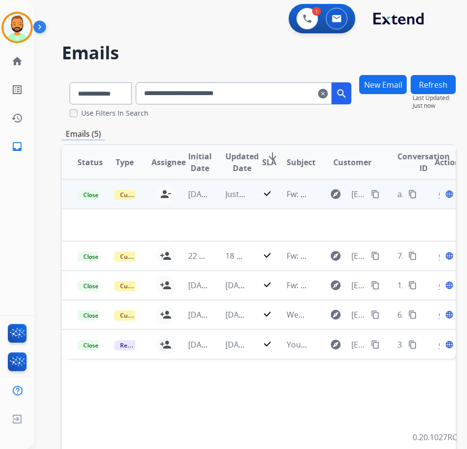
click at [328, 90] on mat-icon "clear" at bounding box center [323, 94] width 10 height 12
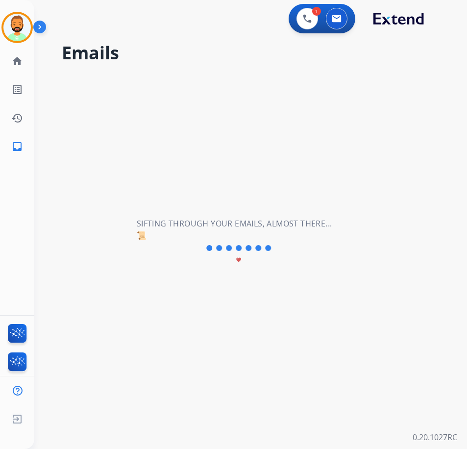
select select "**********"
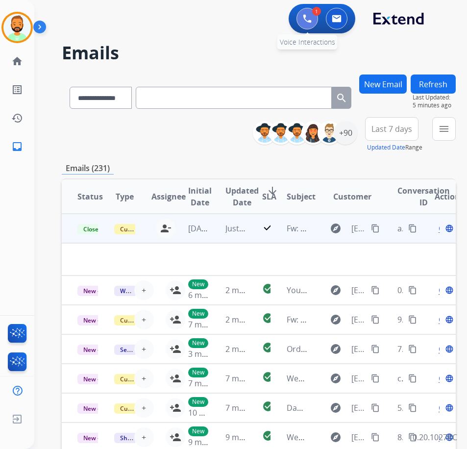
click at [307, 29] on button at bounding box center [308, 19] width 22 height 22
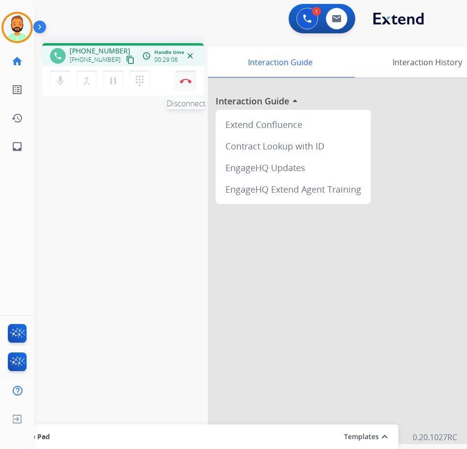
click at [185, 76] on button "Disconnect" at bounding box center [185, 81] width 21 height 21
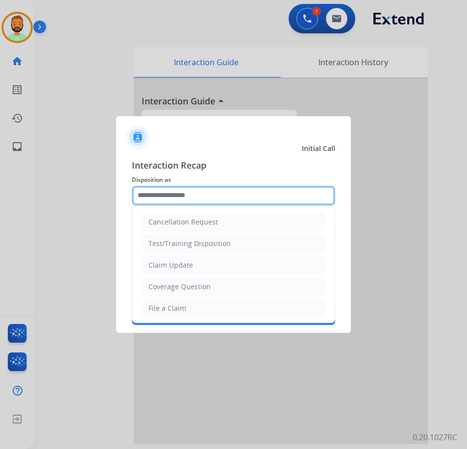
click at [212, 187] on input "text" at bounding box center [233, 196] width 203 height 20
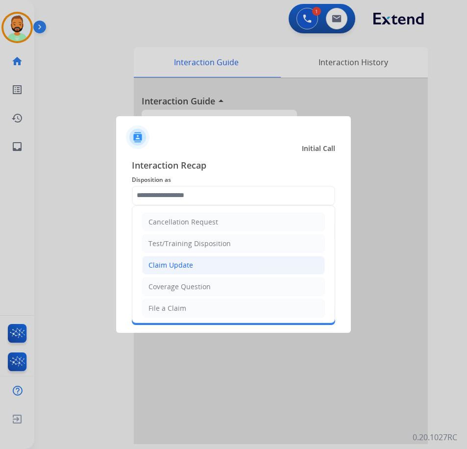
click at [226, 263] on li "Claim Update" at bounding box center [233, 265] width 183 height 19
type input "**********"
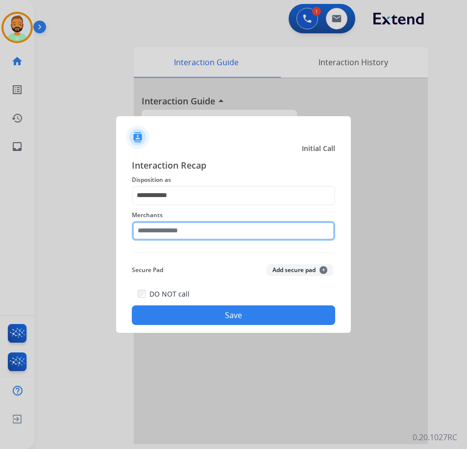
click at [215, 223] on input "text" at bounding box center [233, 231] width 203 height 20
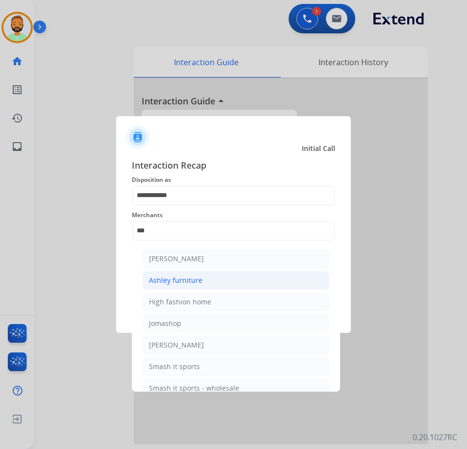
click at [228, 276] on li "Ashley furniture" at bounding box center [236, 280] width 187 height 19
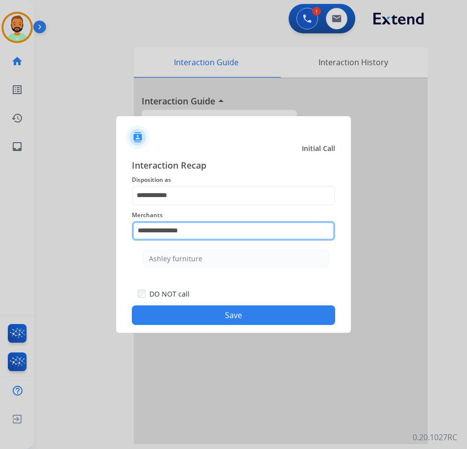
drag, startPoint x: 197, startPoint y: 224, endPoint x: 159, endPoint y: 233, distance: 38.8
click at [166, 230] on input "**********" at bounding box center [233, 231] width 203 height 20
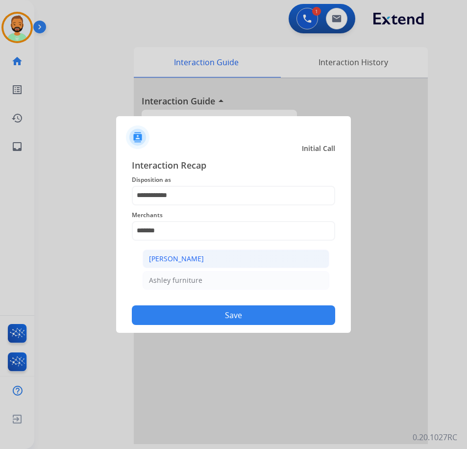
click at [187, 261] on div "[PERSON_NAME]" at bounding box center [176, 259] width 55 height 10
type input "**********"
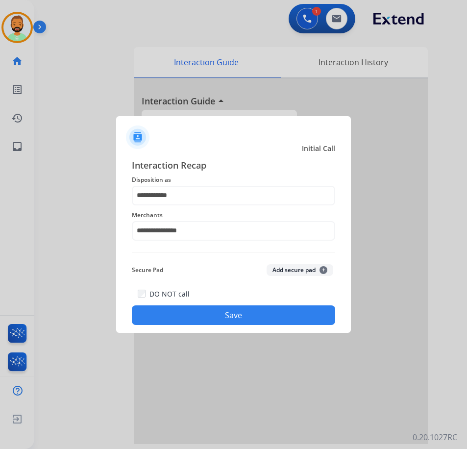
click at [223, 315] on button "Save" at bounding box center [233, 315] width 203 height 20
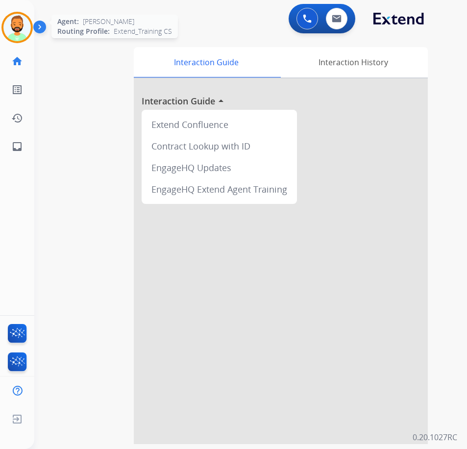
click at [26, 24] on img at bounding box center [16, 27] width 27 height 27
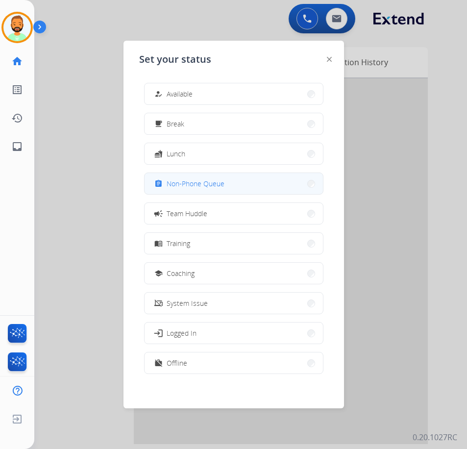
click at [208, 181] on span "Non-Phone Queue" at bounding box center [196, 183] width 58 height 10
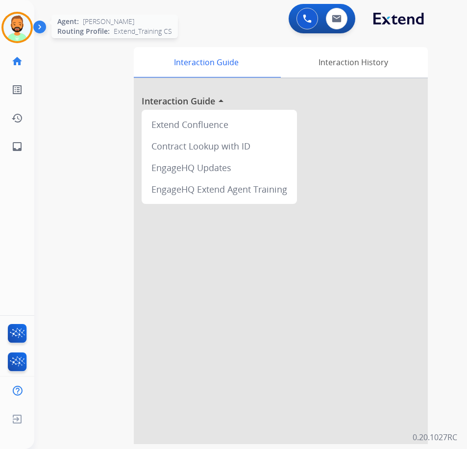
click at [21, 27] on img at bounding box center [16, 27] width 27 height 27
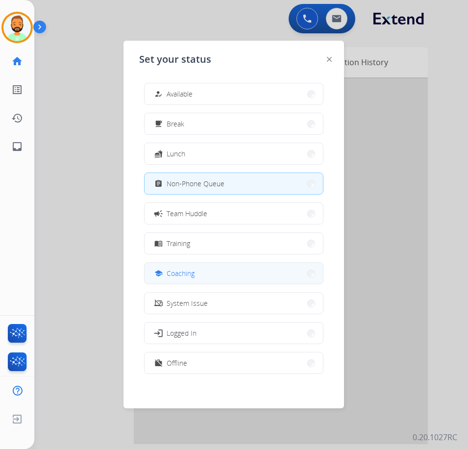
click at [228, 272] on button "school Coaching" at bounding box center [234, 273] width 178 height 21
